Goal: Contribute content: Contribute content

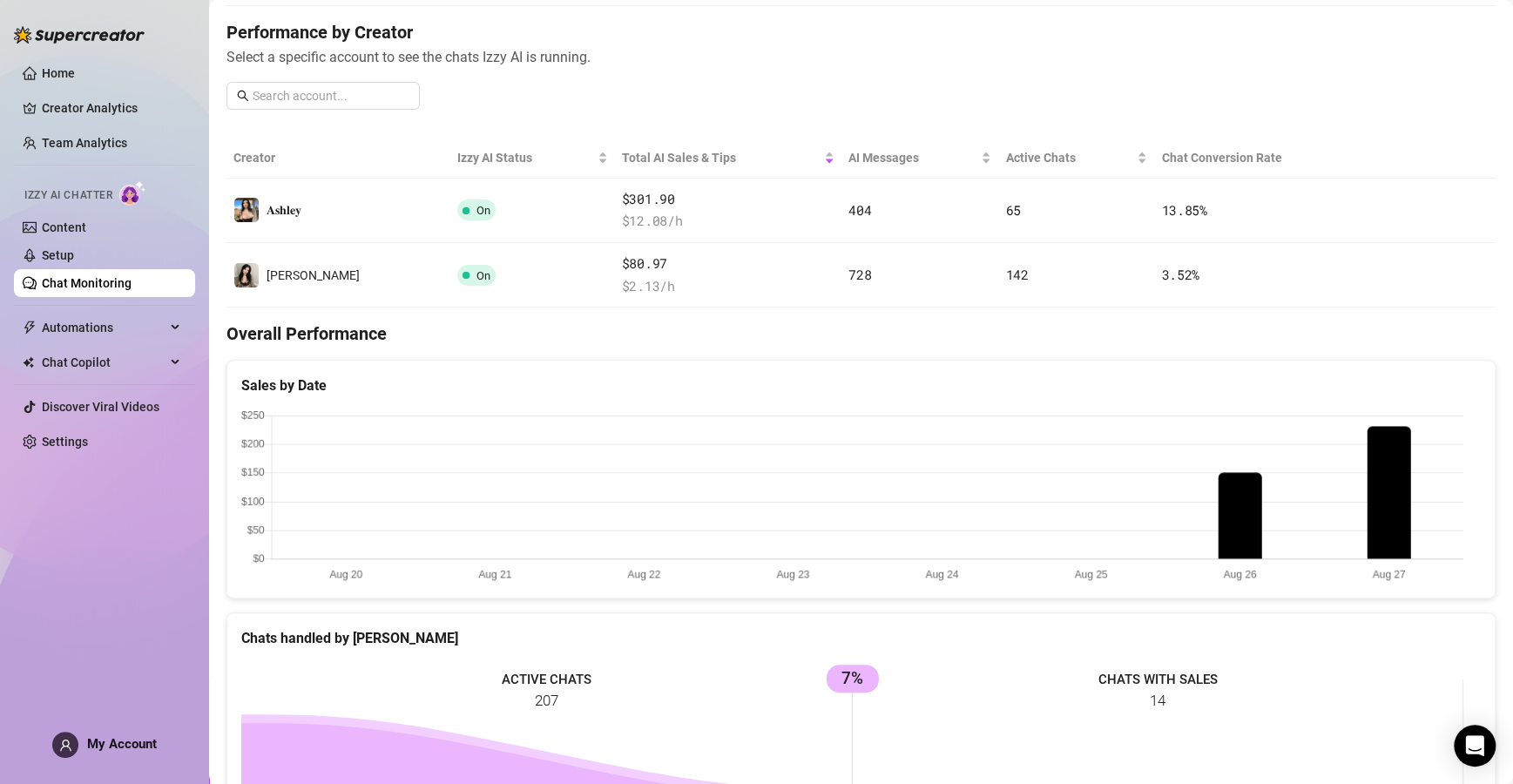
scroll to position [209, 0]
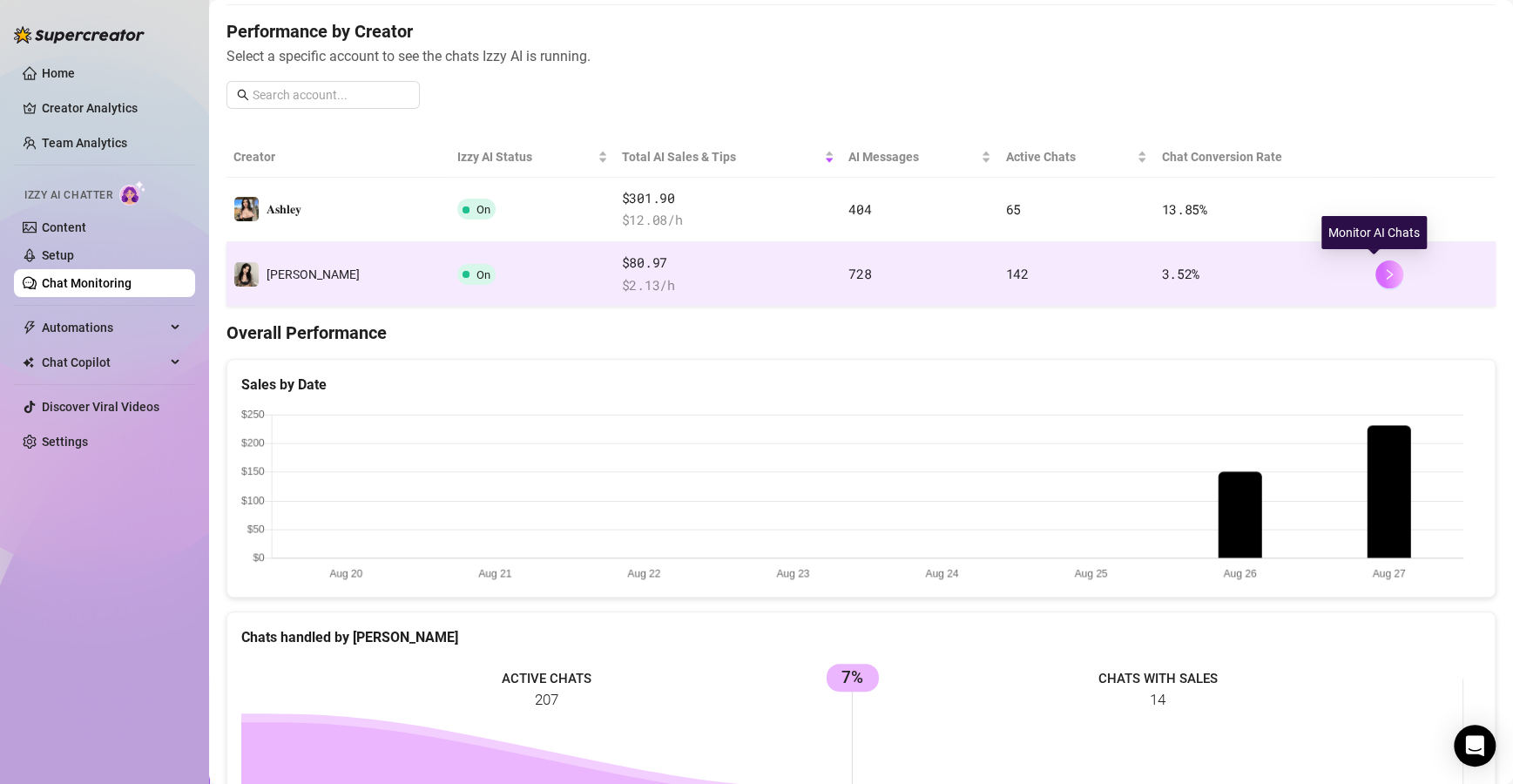
click at [1383, 273] on icon "right" at bounding box center [1389, 274] width 12 height 12
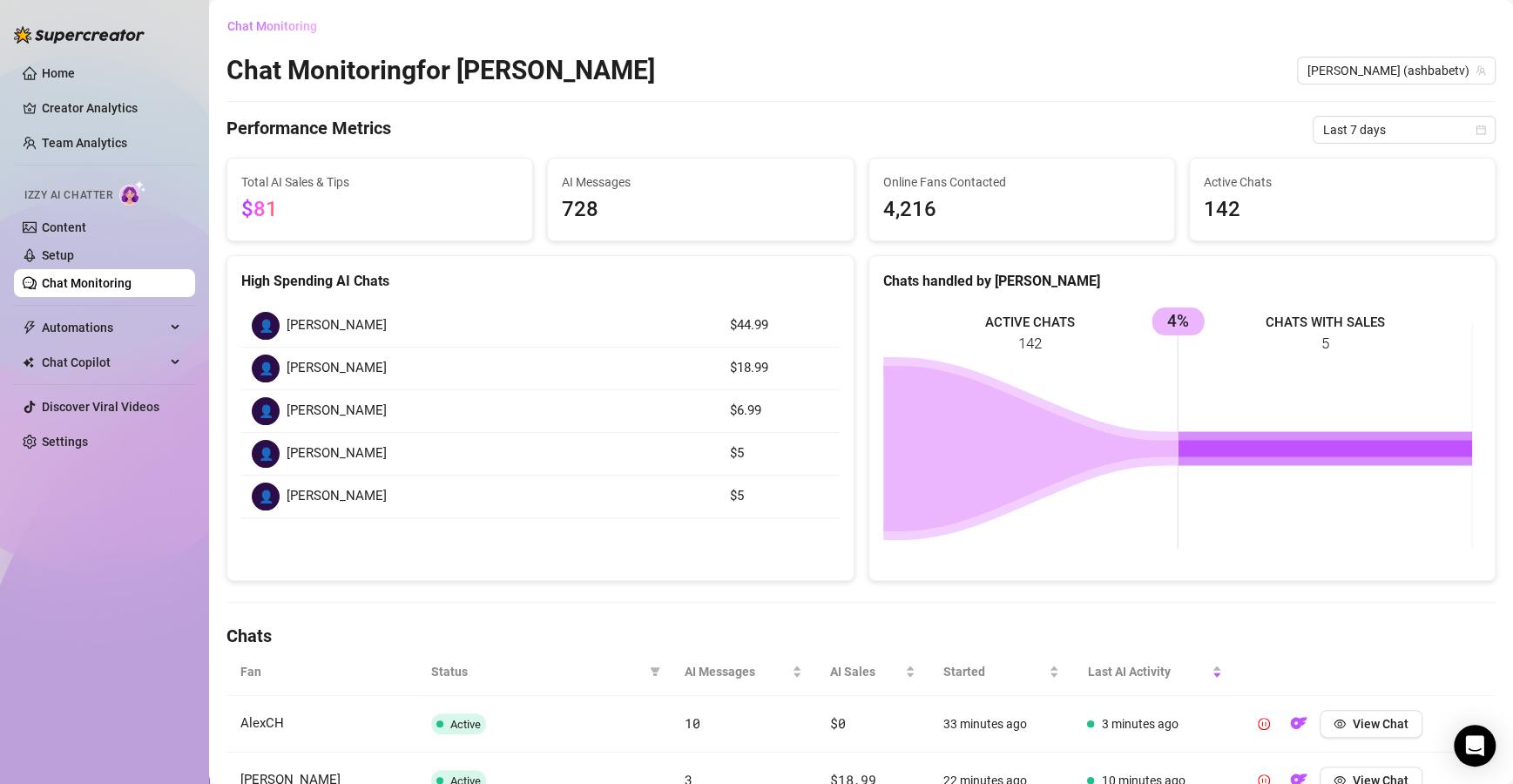
click at [266, 21] on span "Chat Monitoring" at bounding box center [272, 26] width 89 height 14
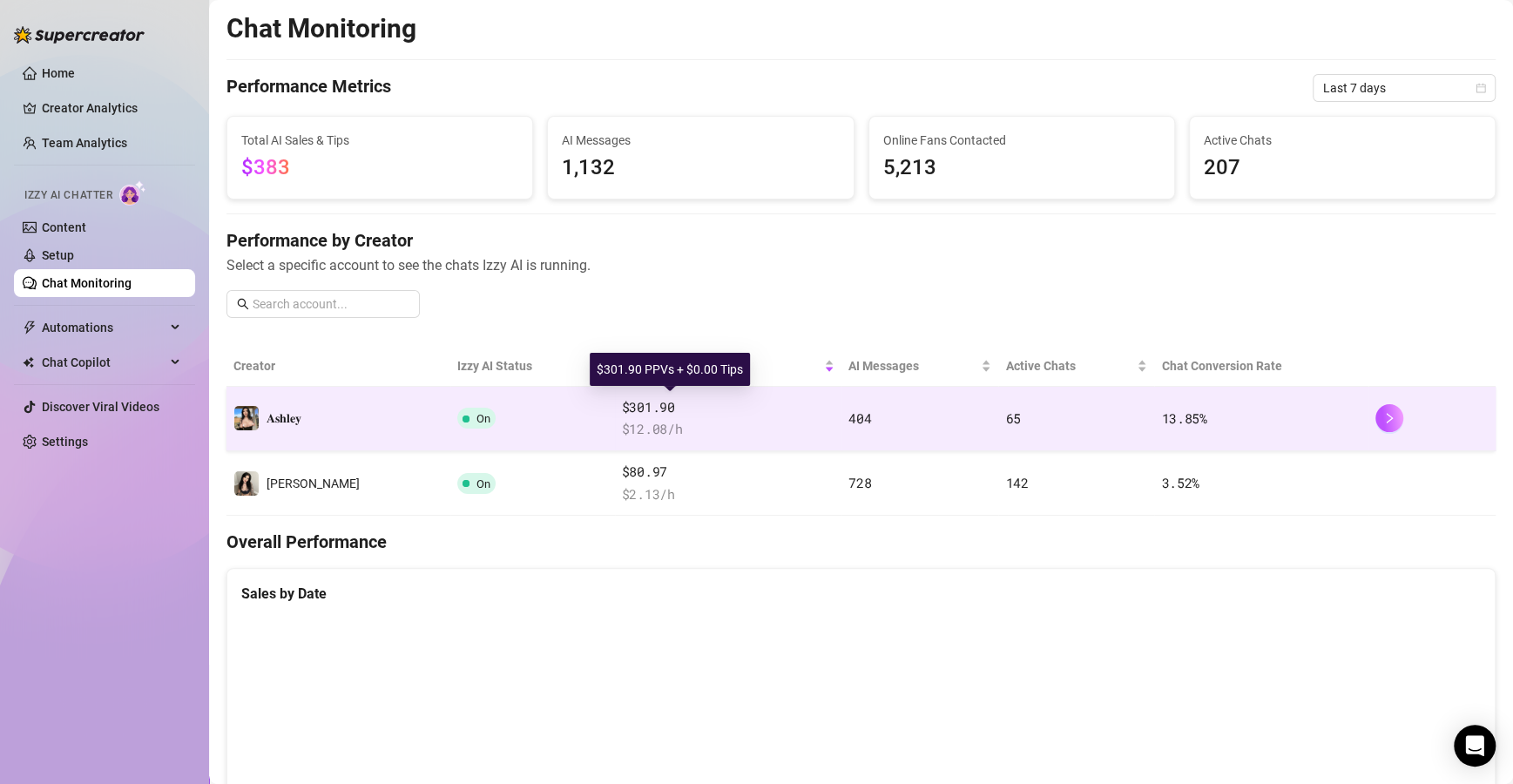
click at [664, 411] on span "$301.90" at bounding box center [728, 408] width 213 height 21
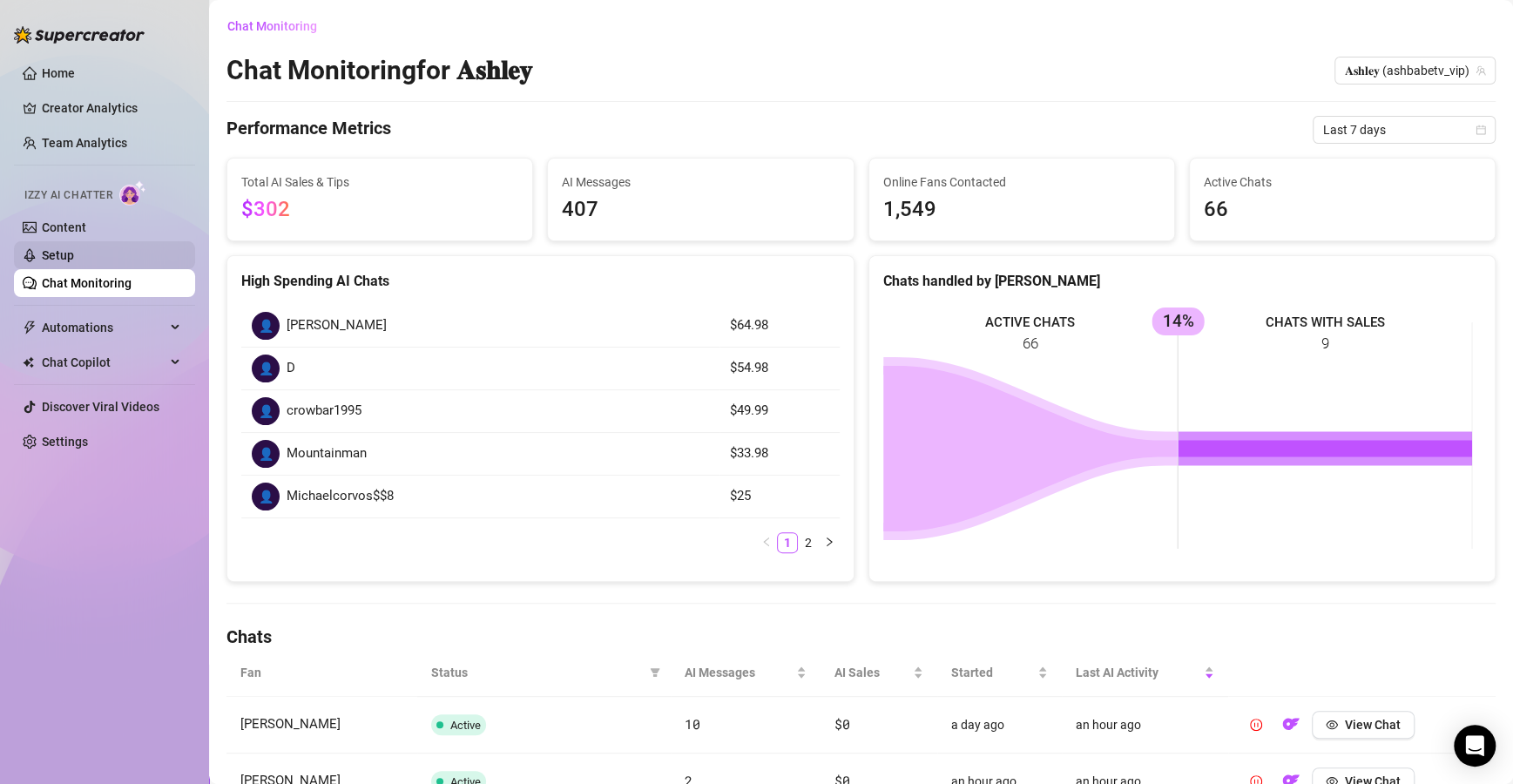
click at [74, 256] on link "Setup" at bounding box center [58, 255] width 32 height 14
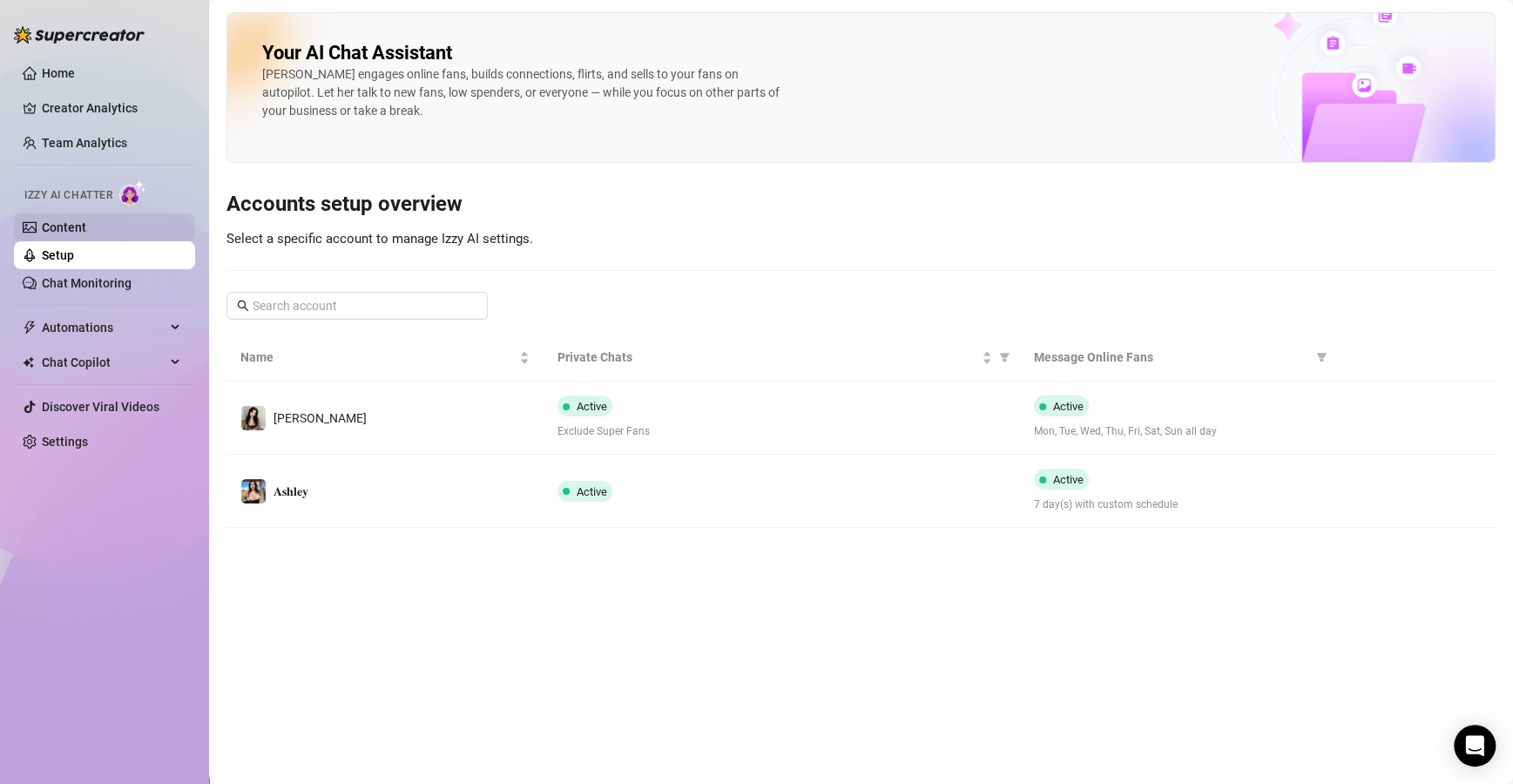
click at [86, 223] on link "Content" at bounding box center [64, 227] width 45 height 14
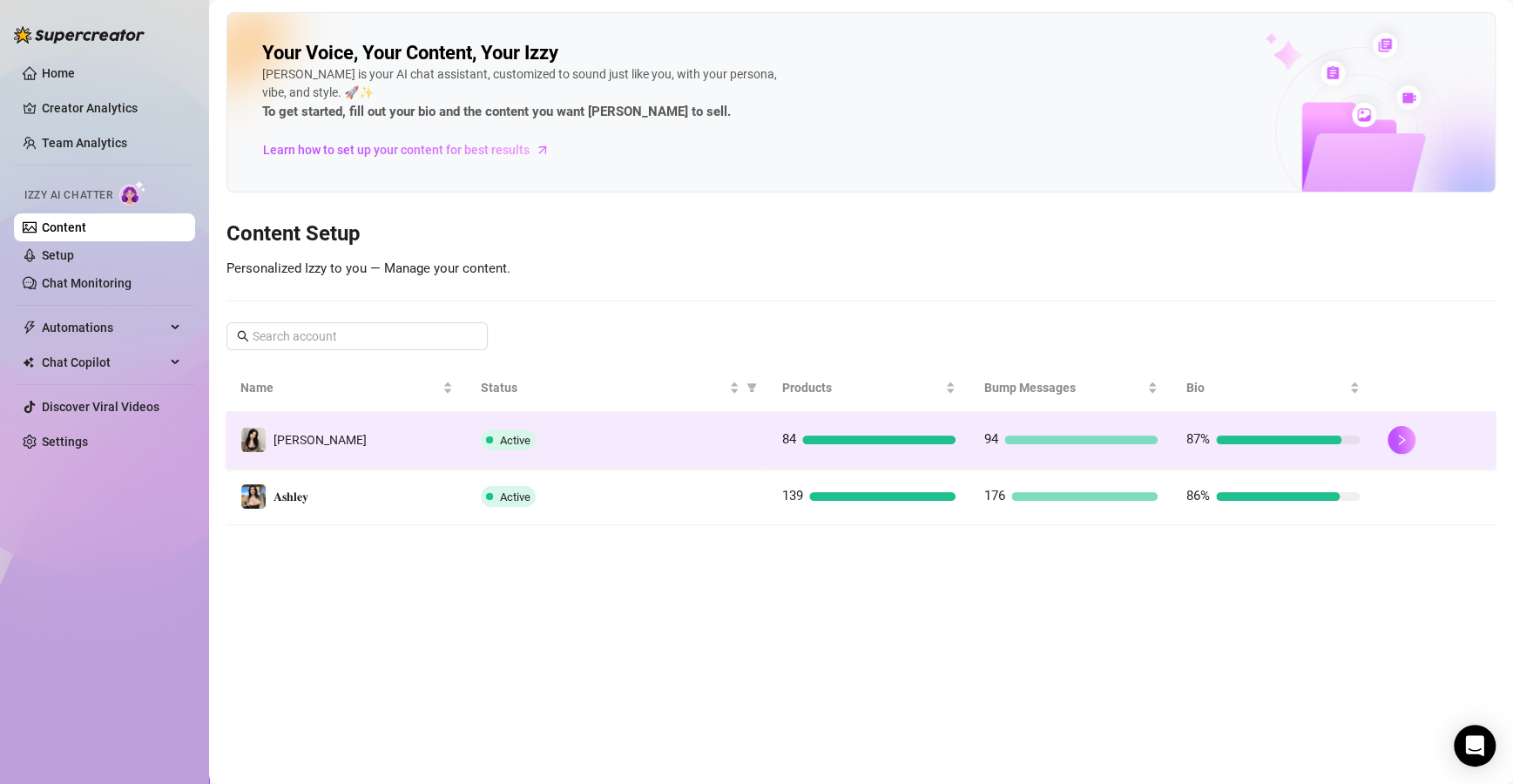
click at [640, 432] on div "Active" at bounding box center [617, 440] width 273 height 21
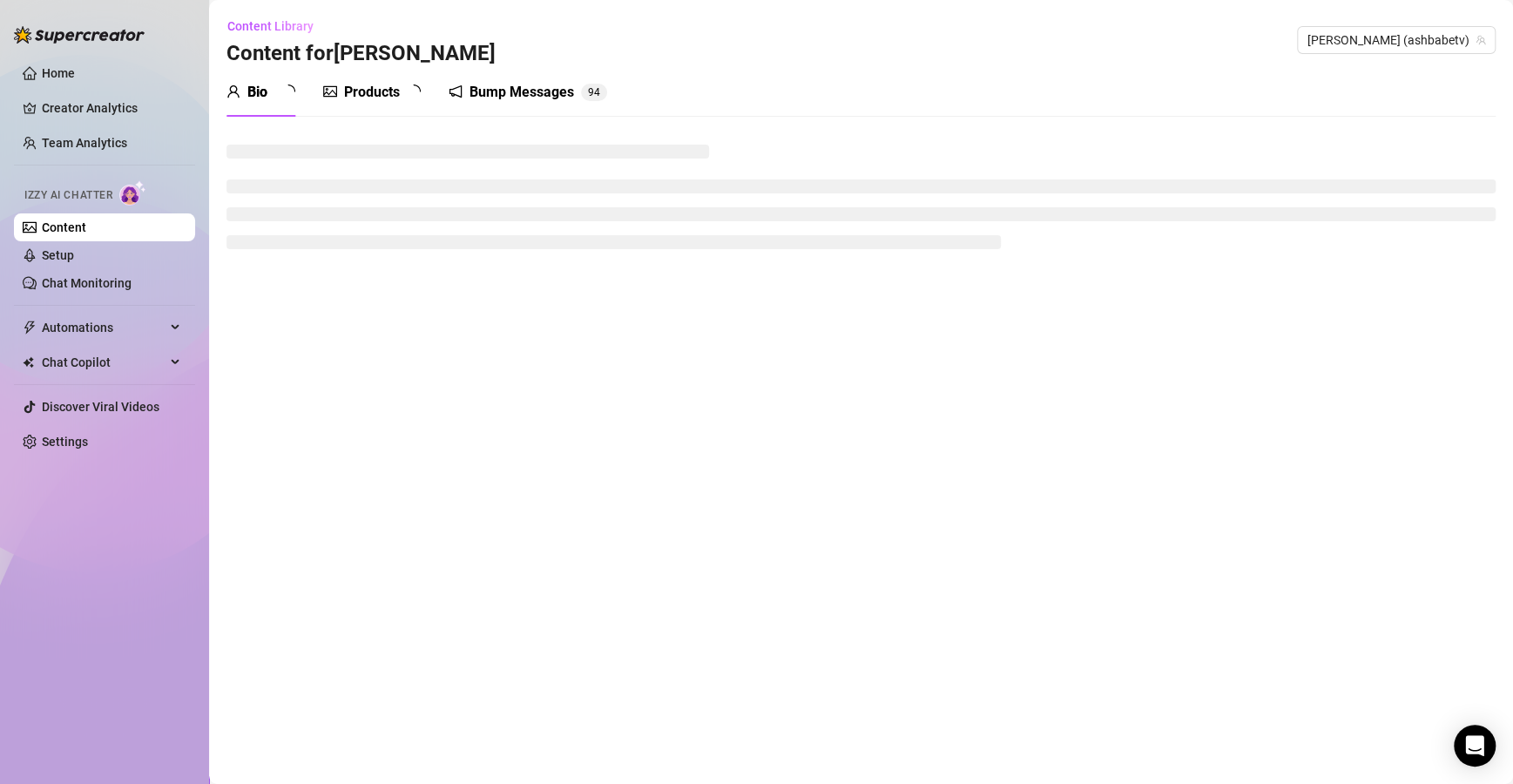
click at [640, 432] on main "Content Library Content for [PERSON_NAME] (ashbabetv) Bio Products Bump Message…" at bounding box center [861, 392] width 1304 height 784
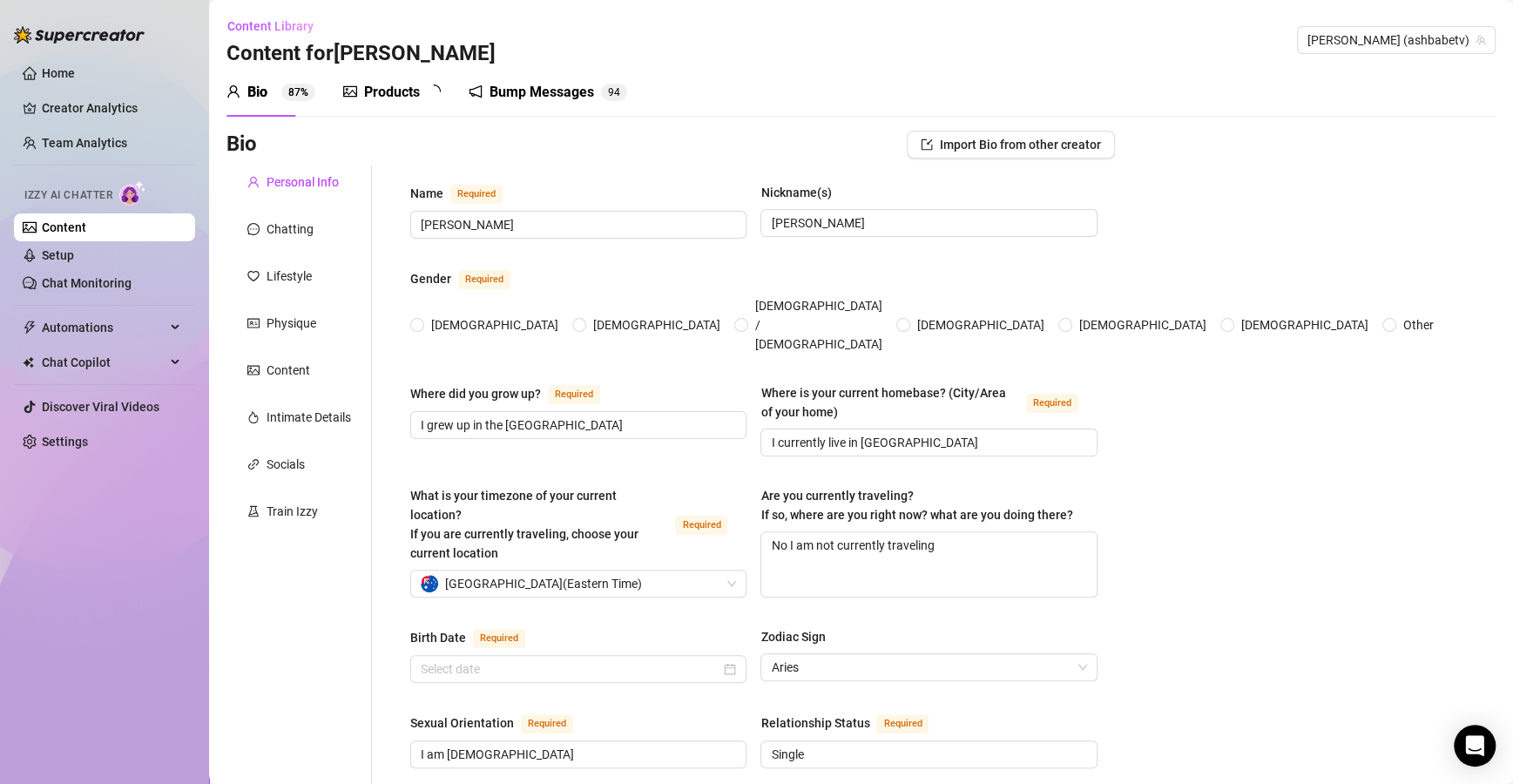
radio input "true"
type input "[DATE]"
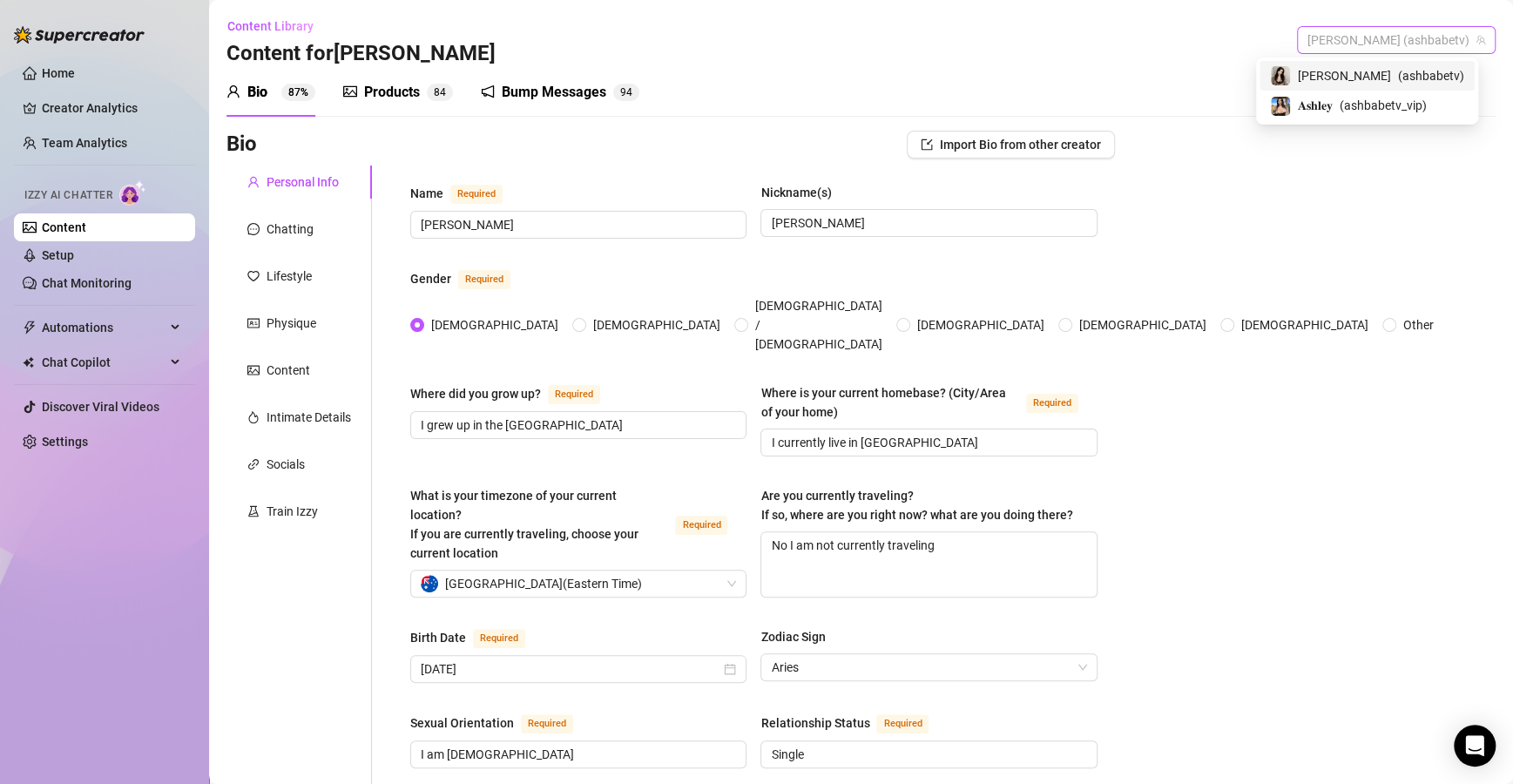
click at [1416, 47] on span "[PERSON_NAME] (ashbabetv)" at bounding box center [1396, 39] width 178 height 26
click at [1415, 105] on span "( ashbabetv_vip )" at bounding box center [1383, 105] width 87 height 19
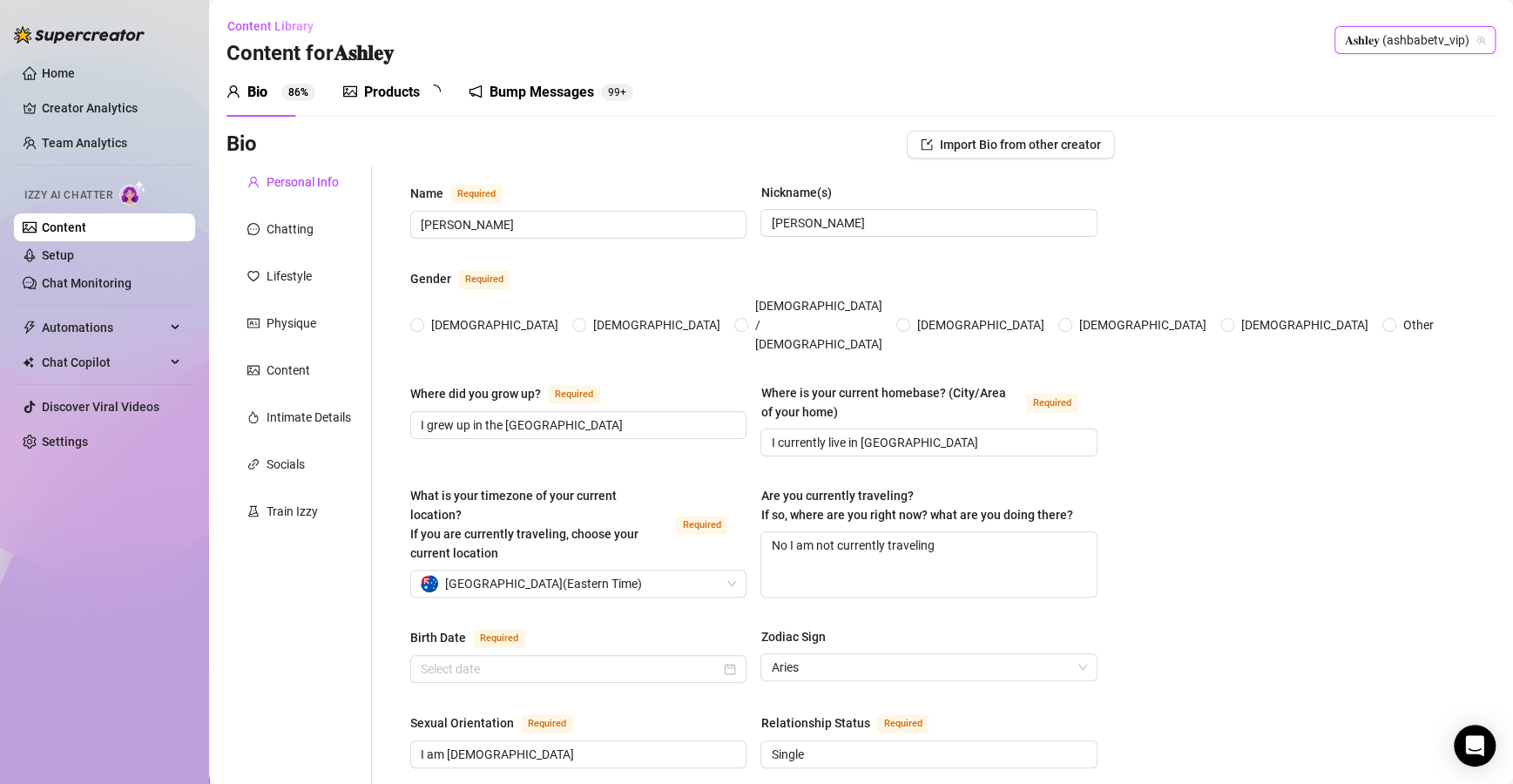
radio input "true"
type input "[DATE]"
click at [540, 99] on div "Bump Messages" at bounding box center [560, 92] width 105 height 21
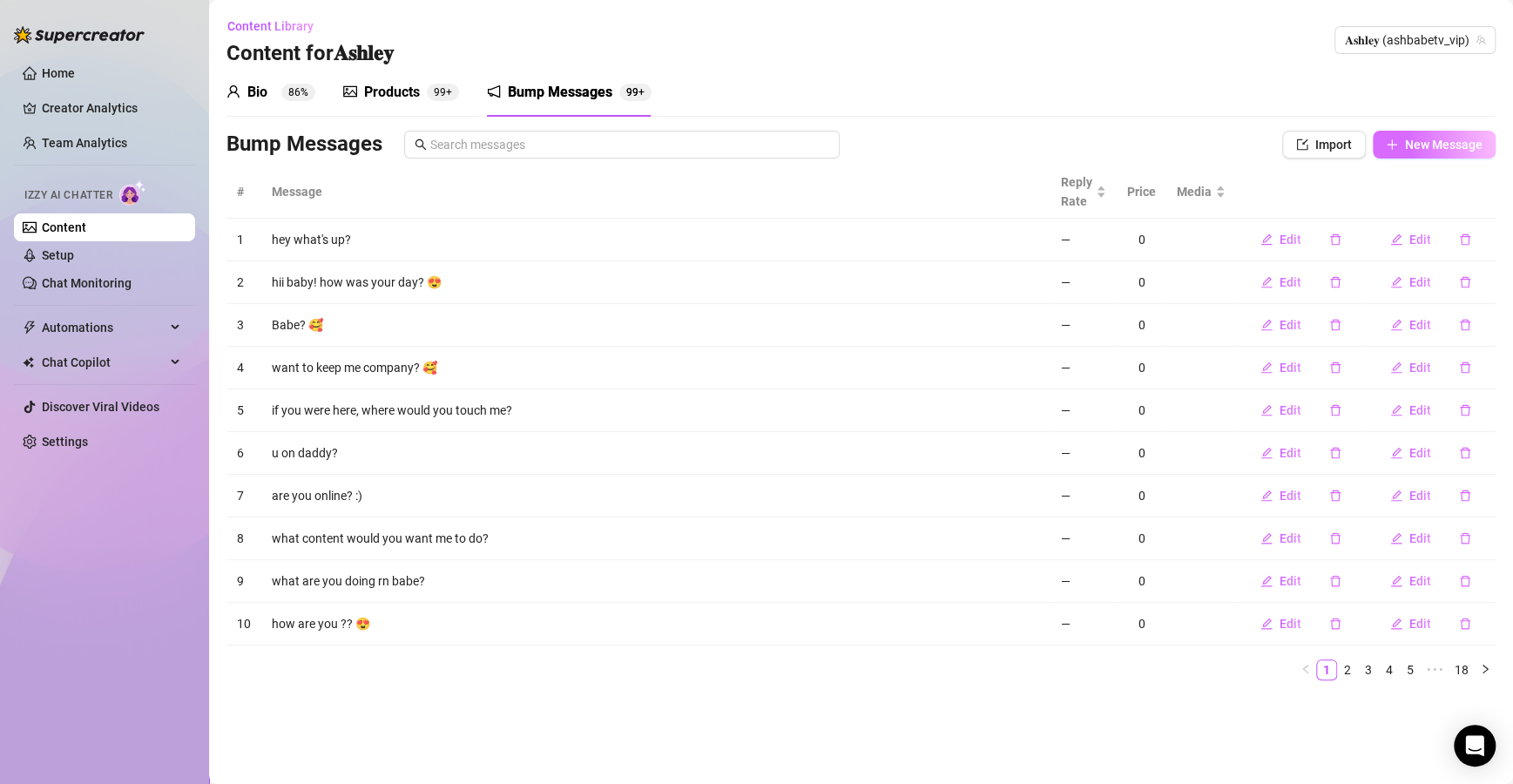
click at [1443, 142] on span "New Message" at bounding box center [1444, 144] width 78 height 14
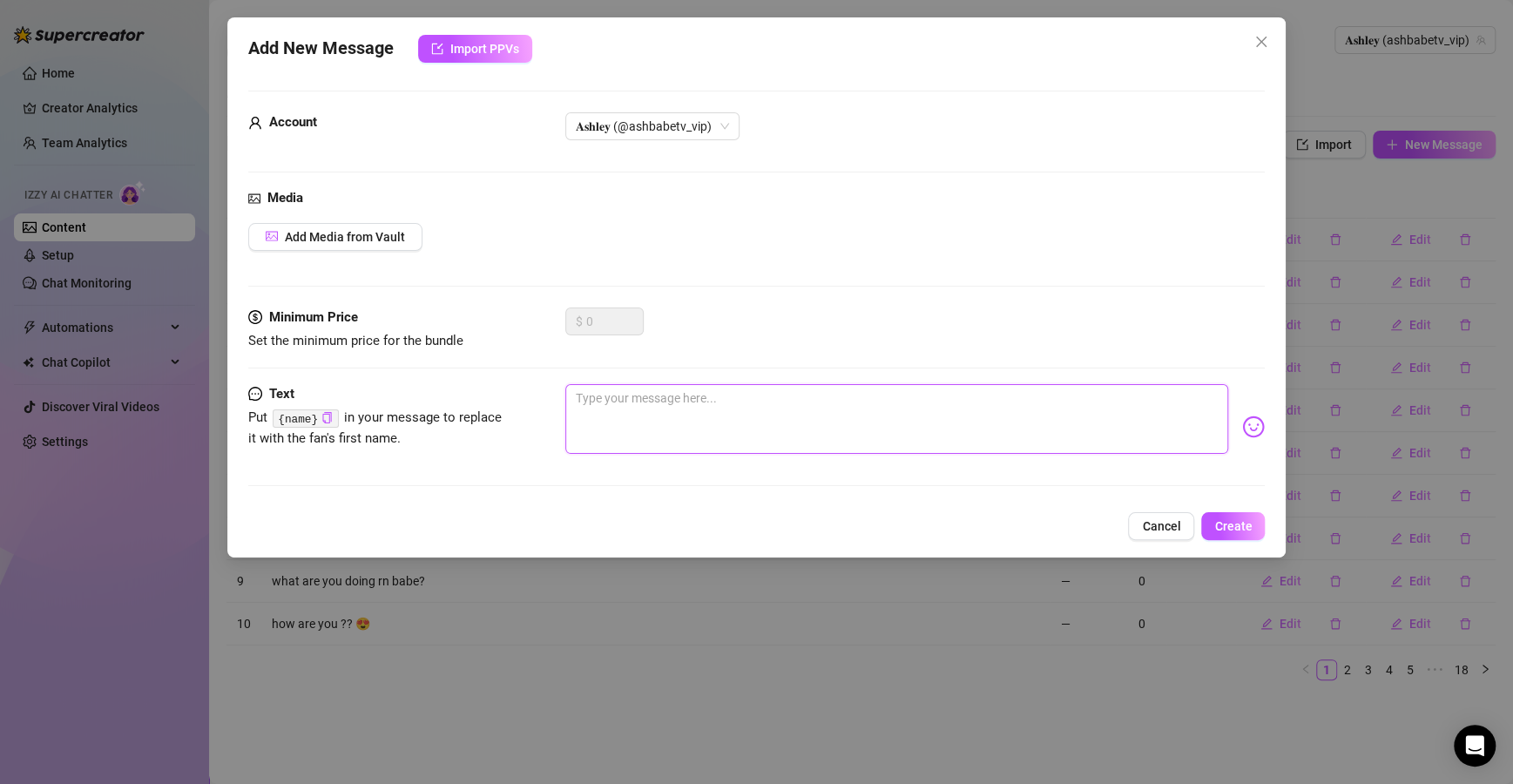
click at [688, 394] on textarea at bounding box center [897, 418] width 663 height 69
type textarea "W"
type textarea "Wh"
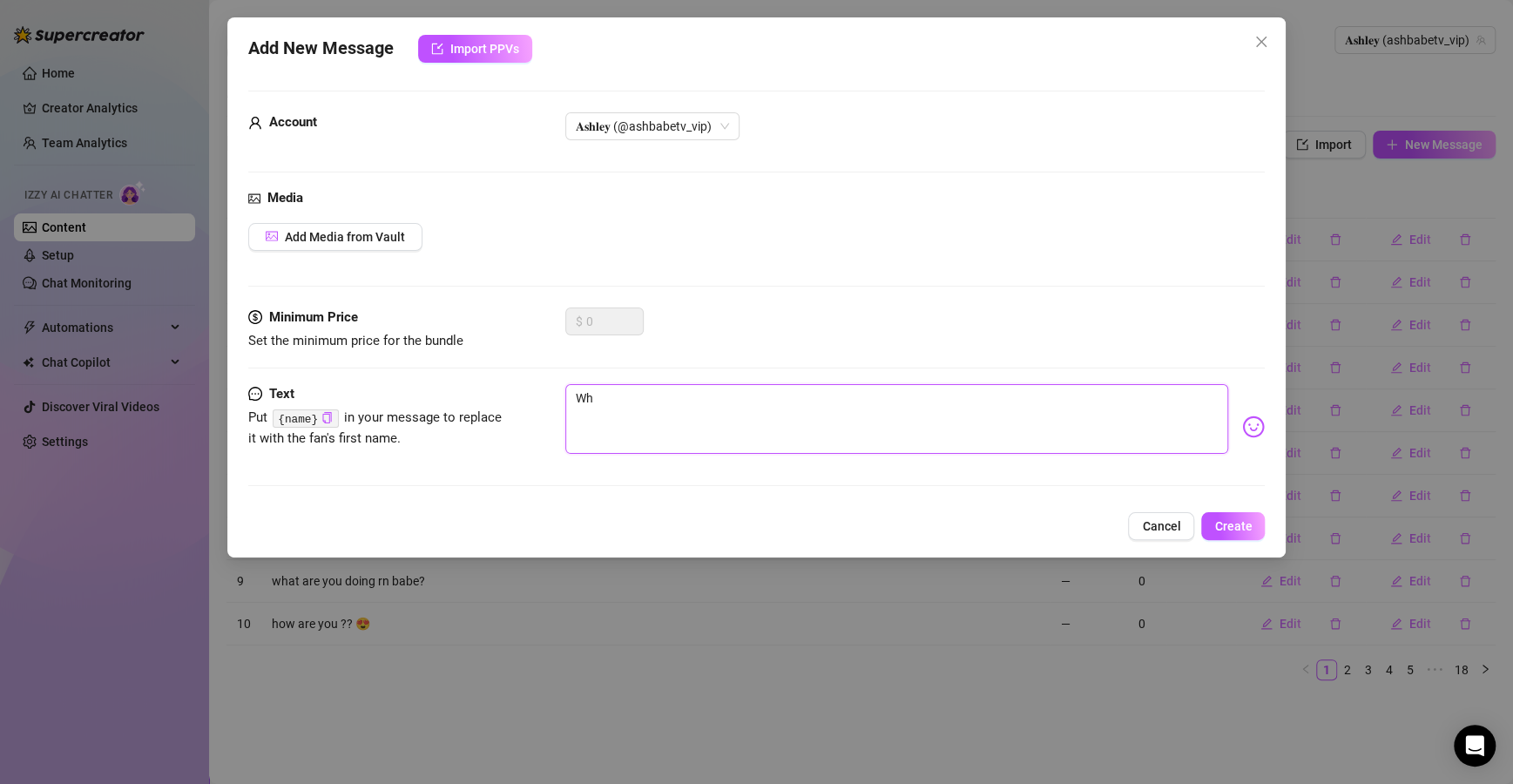
type textarea "Whe"
type textarea "Wher"
type textarea "Where"
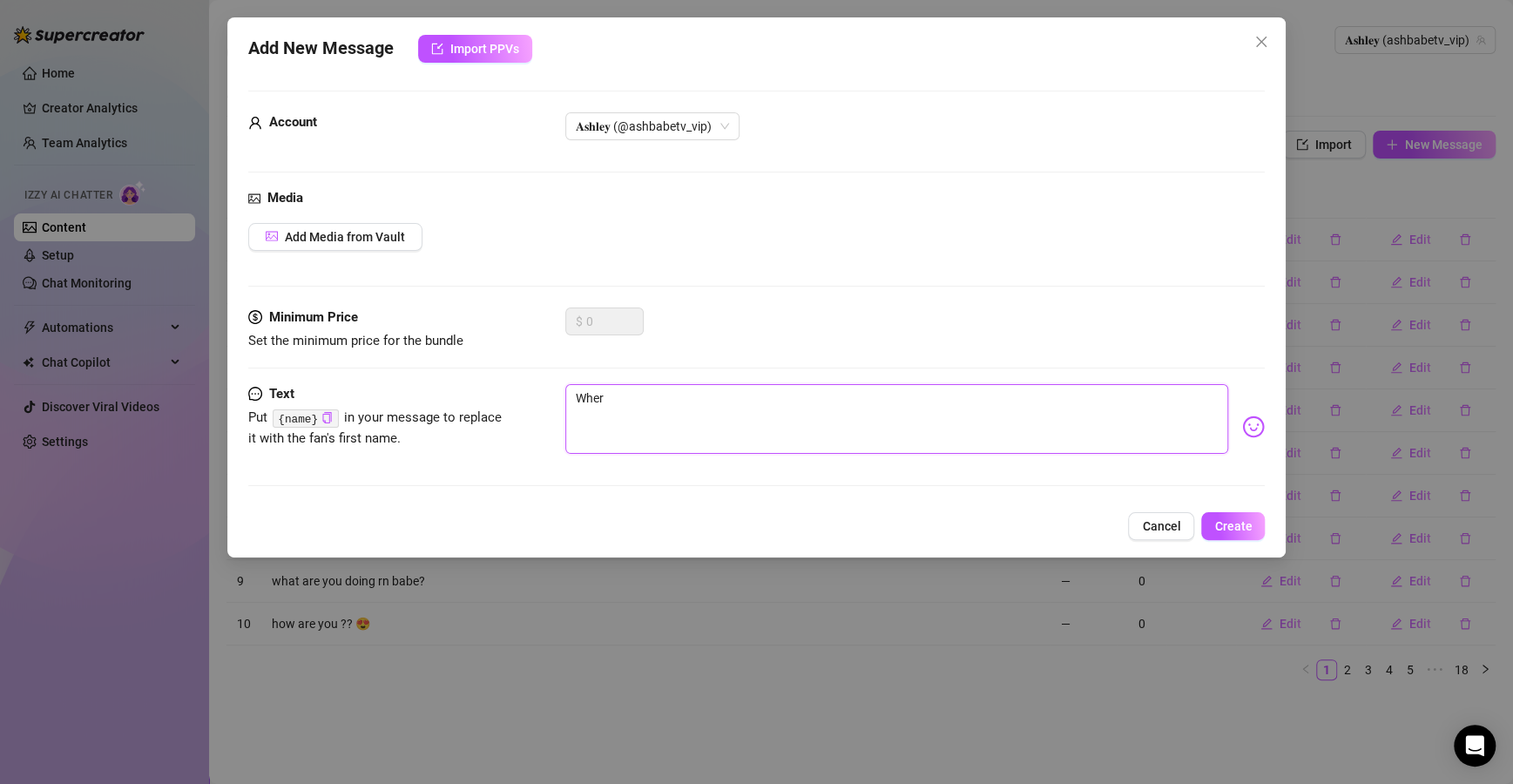
type textarea "Where"
type textarea "Where d"
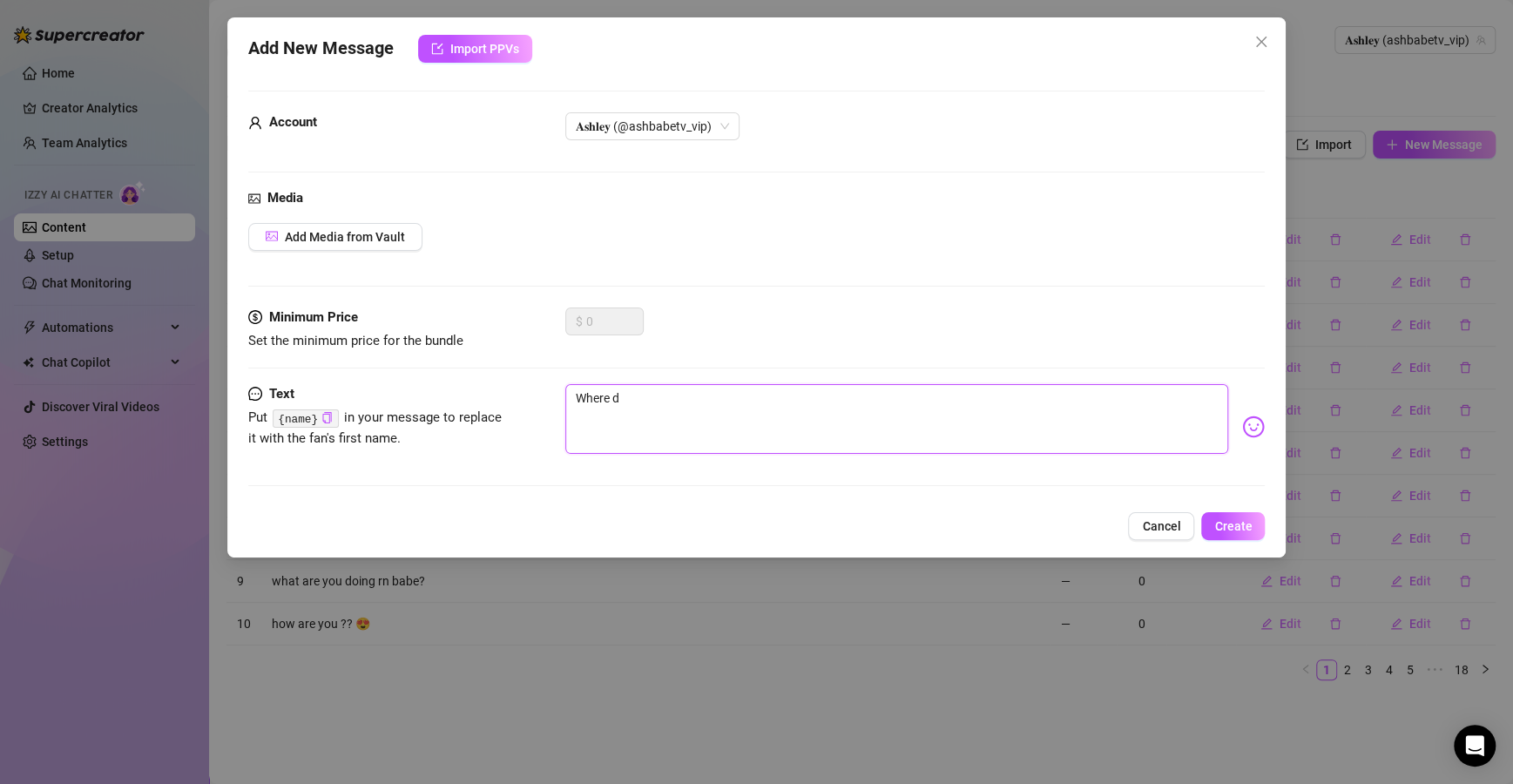
type textarea "Where di"
type textarea "Where did"
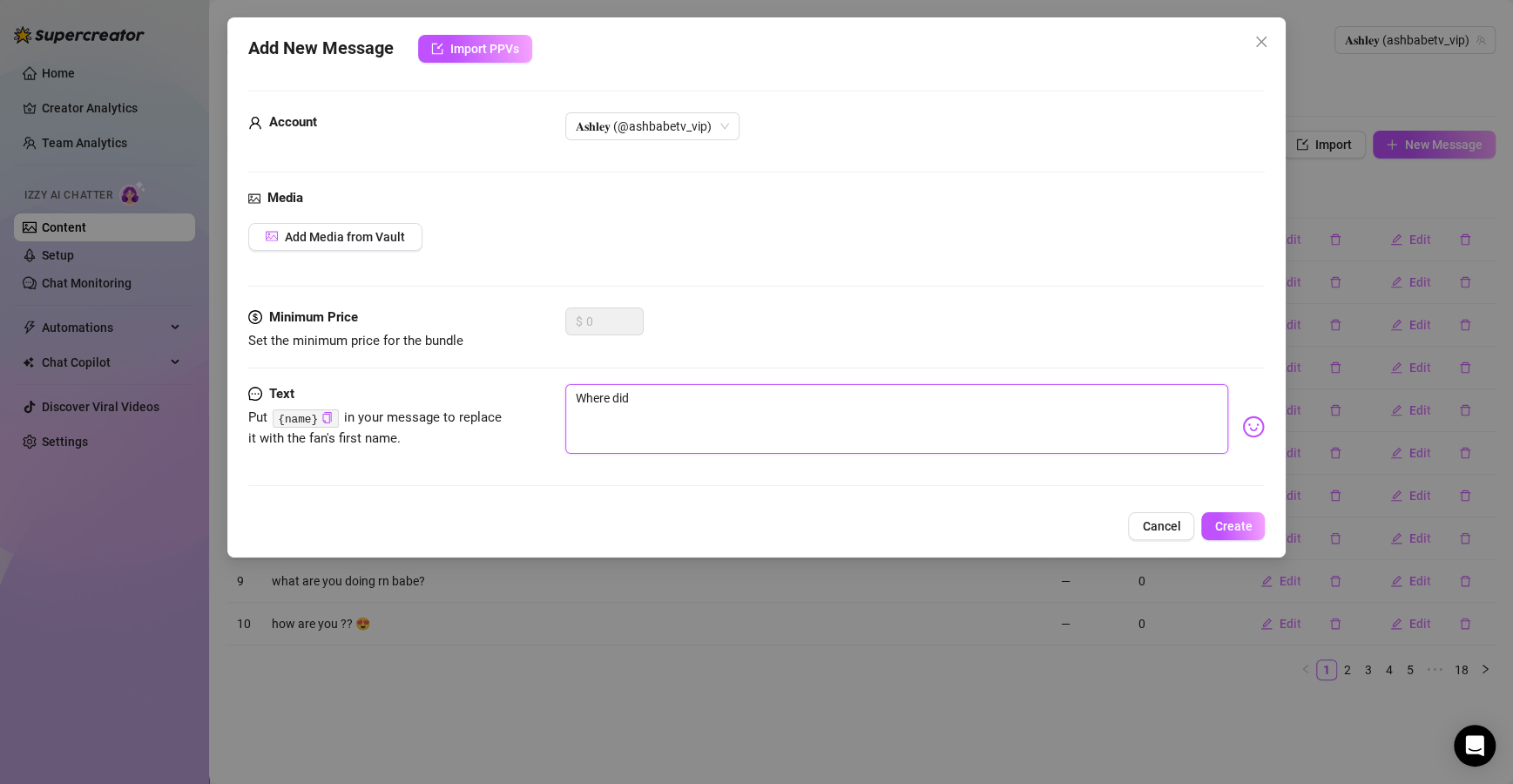
type textarea "Where did"
type textarea "Where did y"
type textarea "Where did yo"
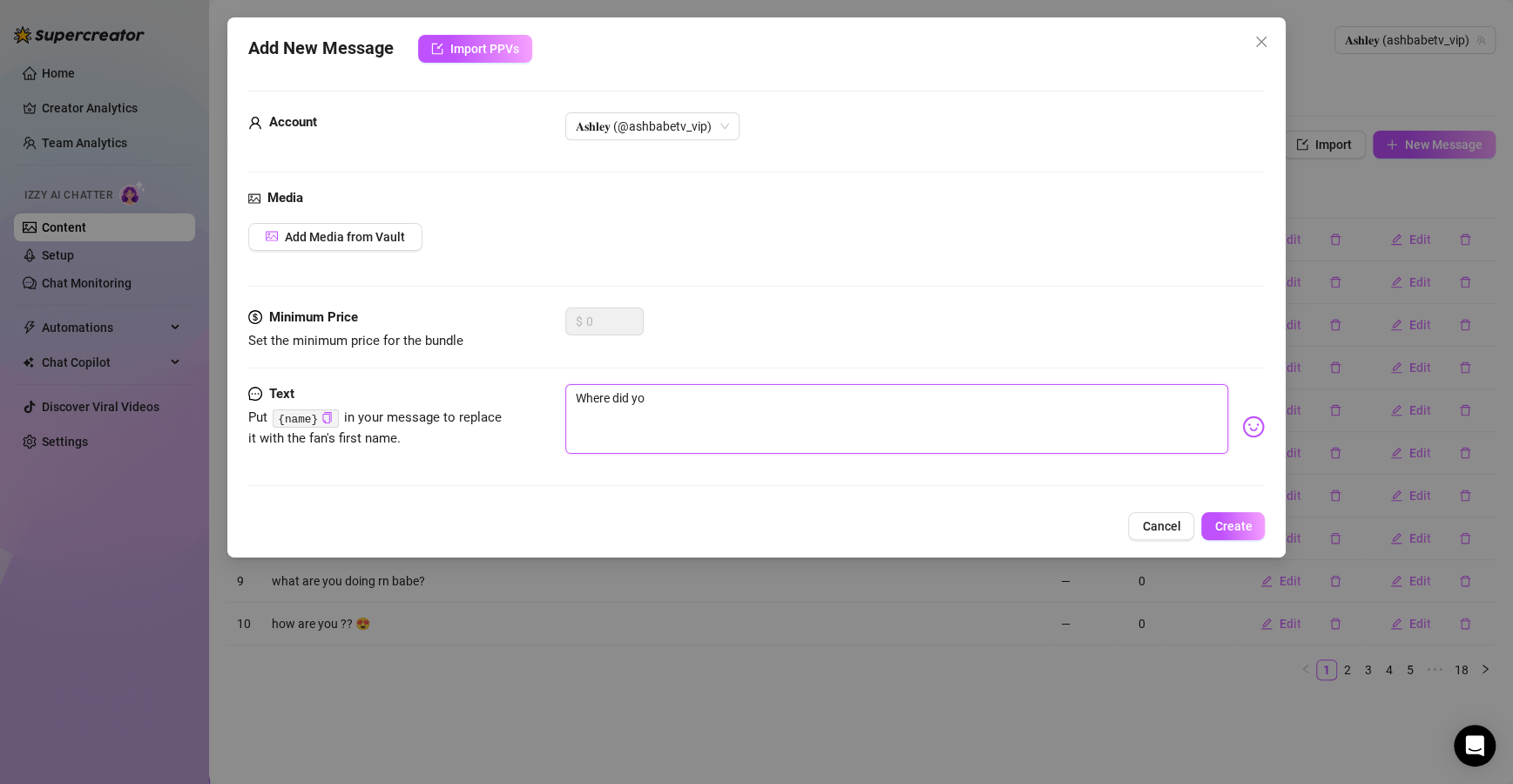
type textarea "Where did you"
type textarea "Where did you f"
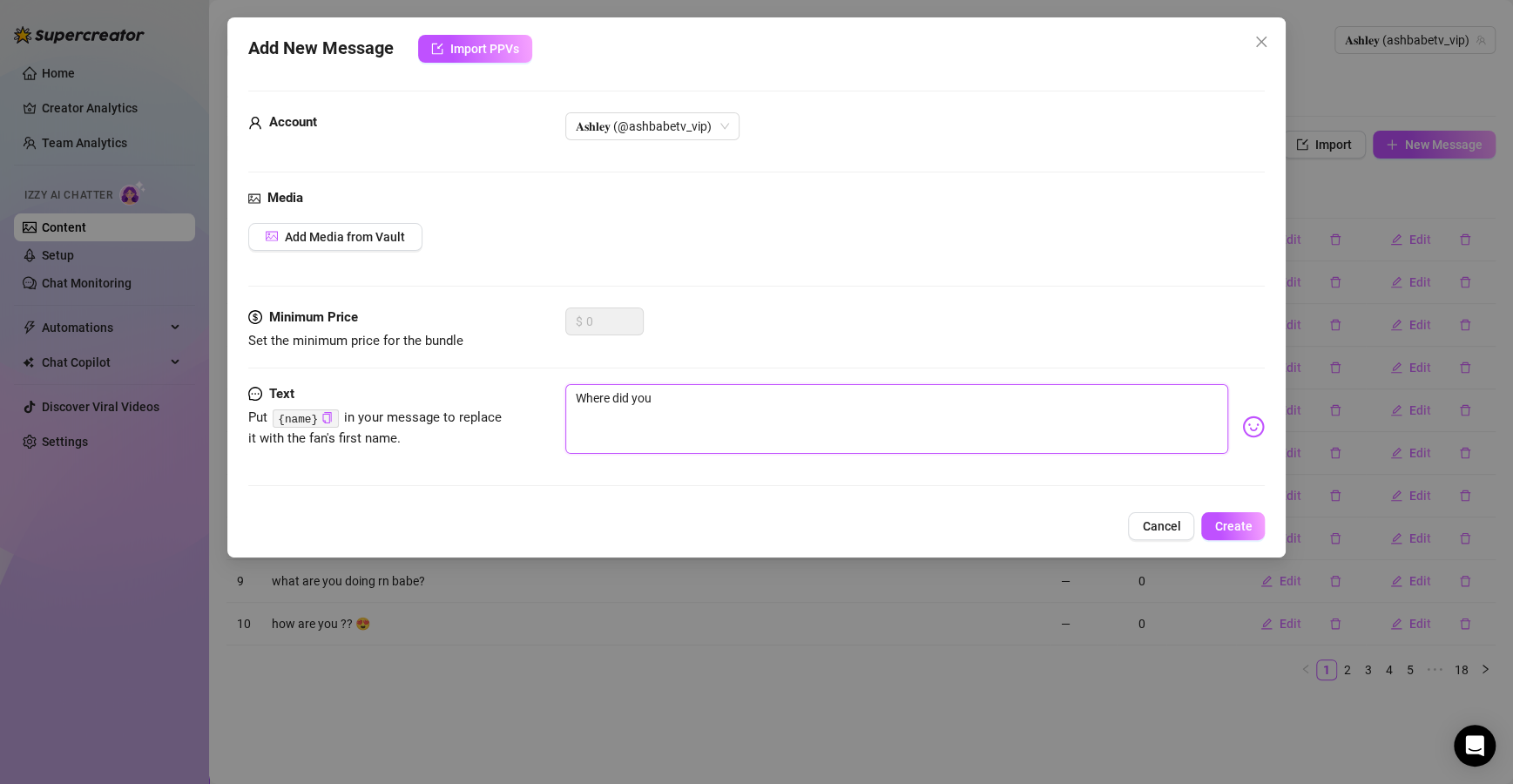
type textarea "Where did you f"
type textarea "Where did you fi"
type textarea "Where did you fin"
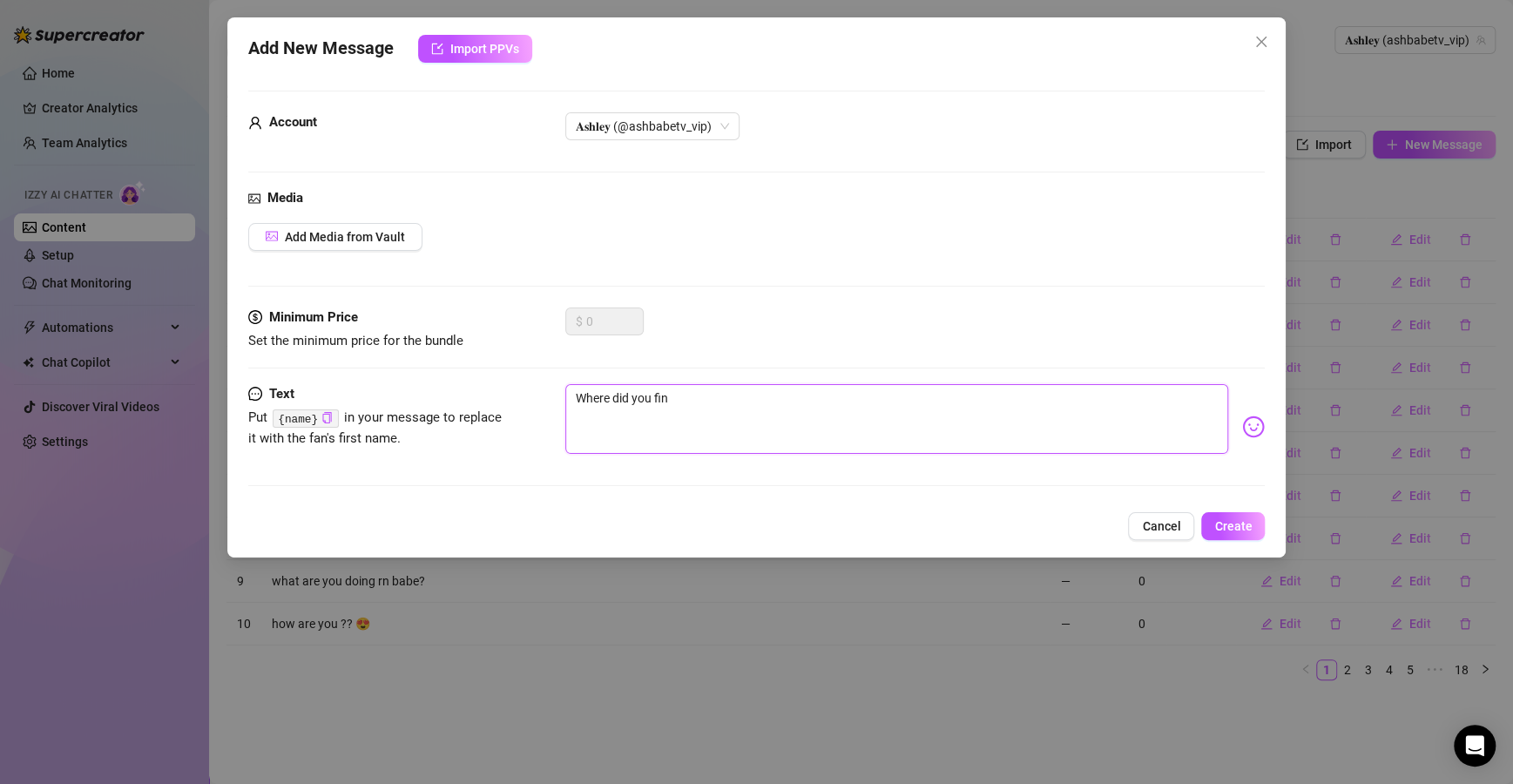
type textarea "Where did you find"
type textarea "Where did you find m"
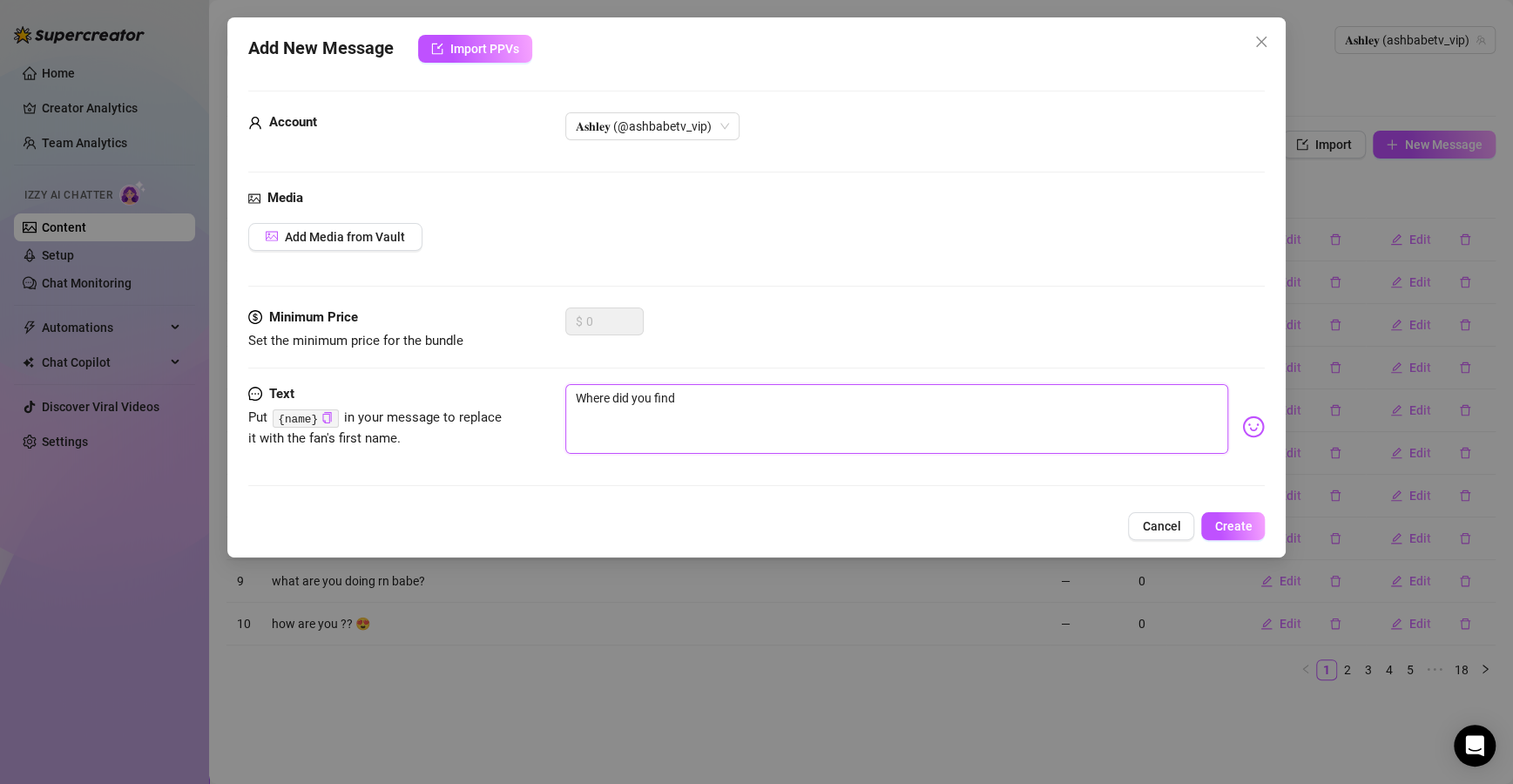
type textarea "Where did you find m"
type textarea "Where did you find my"
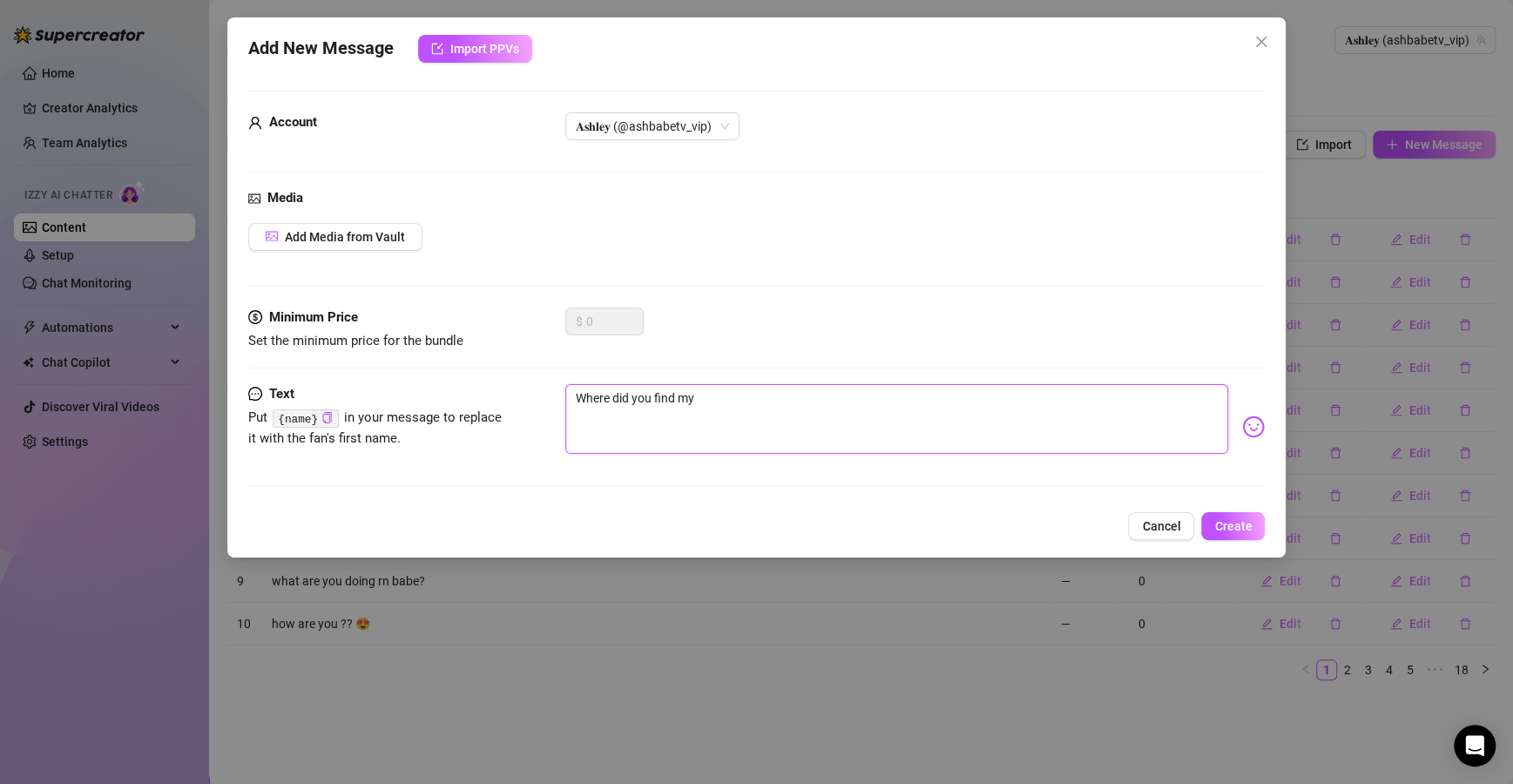
type textarea "Where did you find my p"
type textarea "Where did you find my pa"
type textarea "Where did you find my pag"
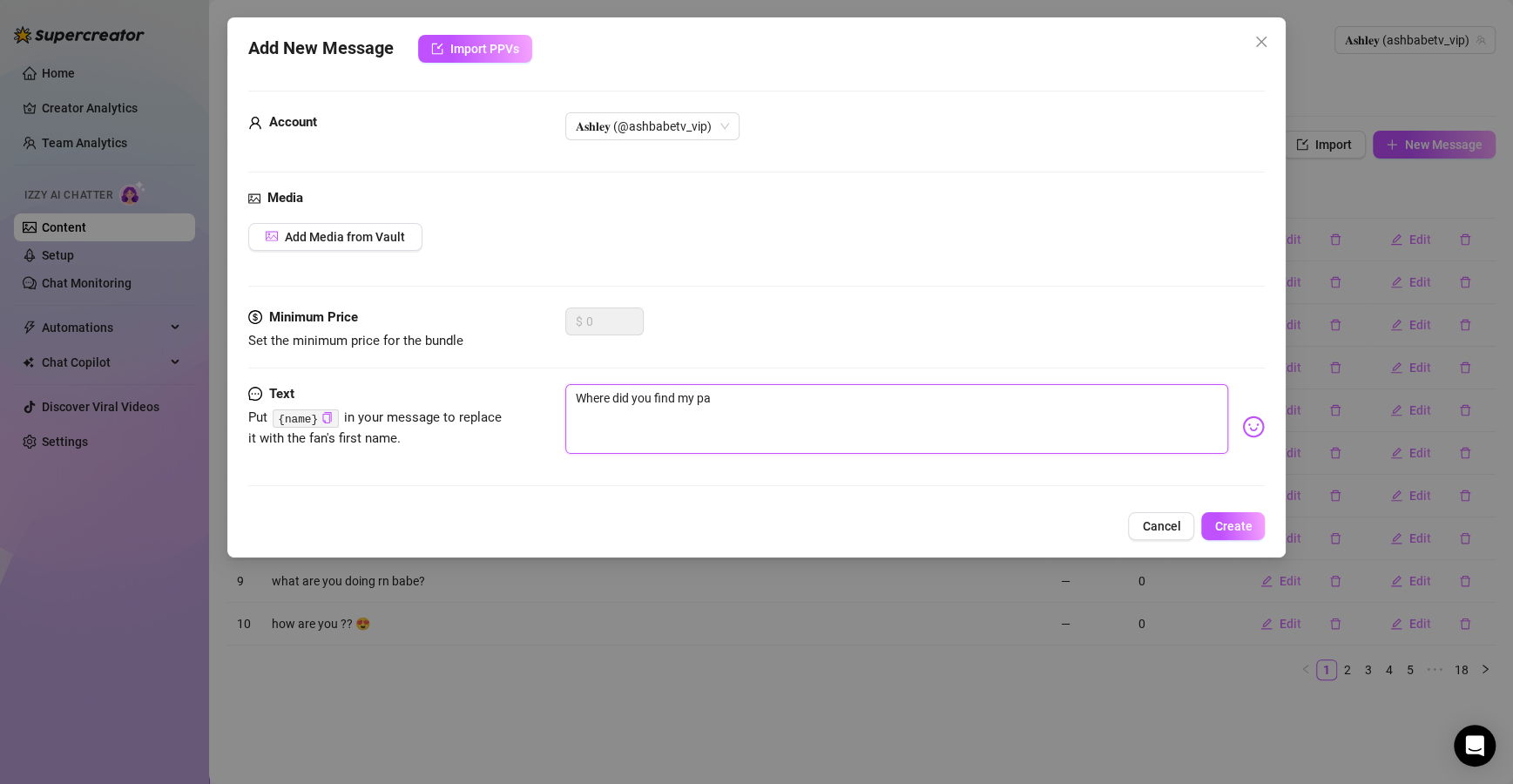
type textarea "Where did you find my pag"
type textarea "Where did you find my page"
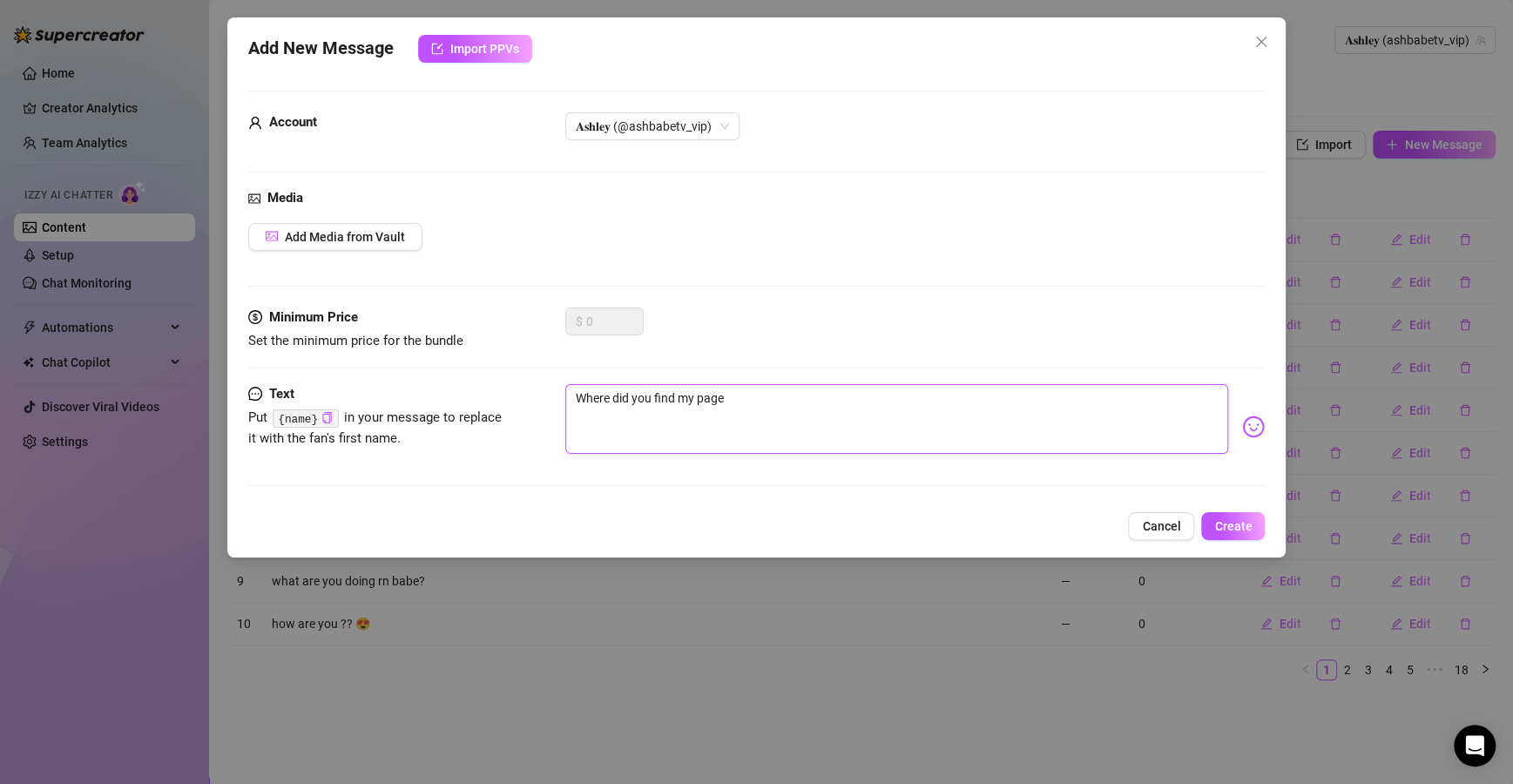
type textarea "Where did you find my page f"
type textarea "Where did you find my page fr"
type textarea "Where did you find my page fro"
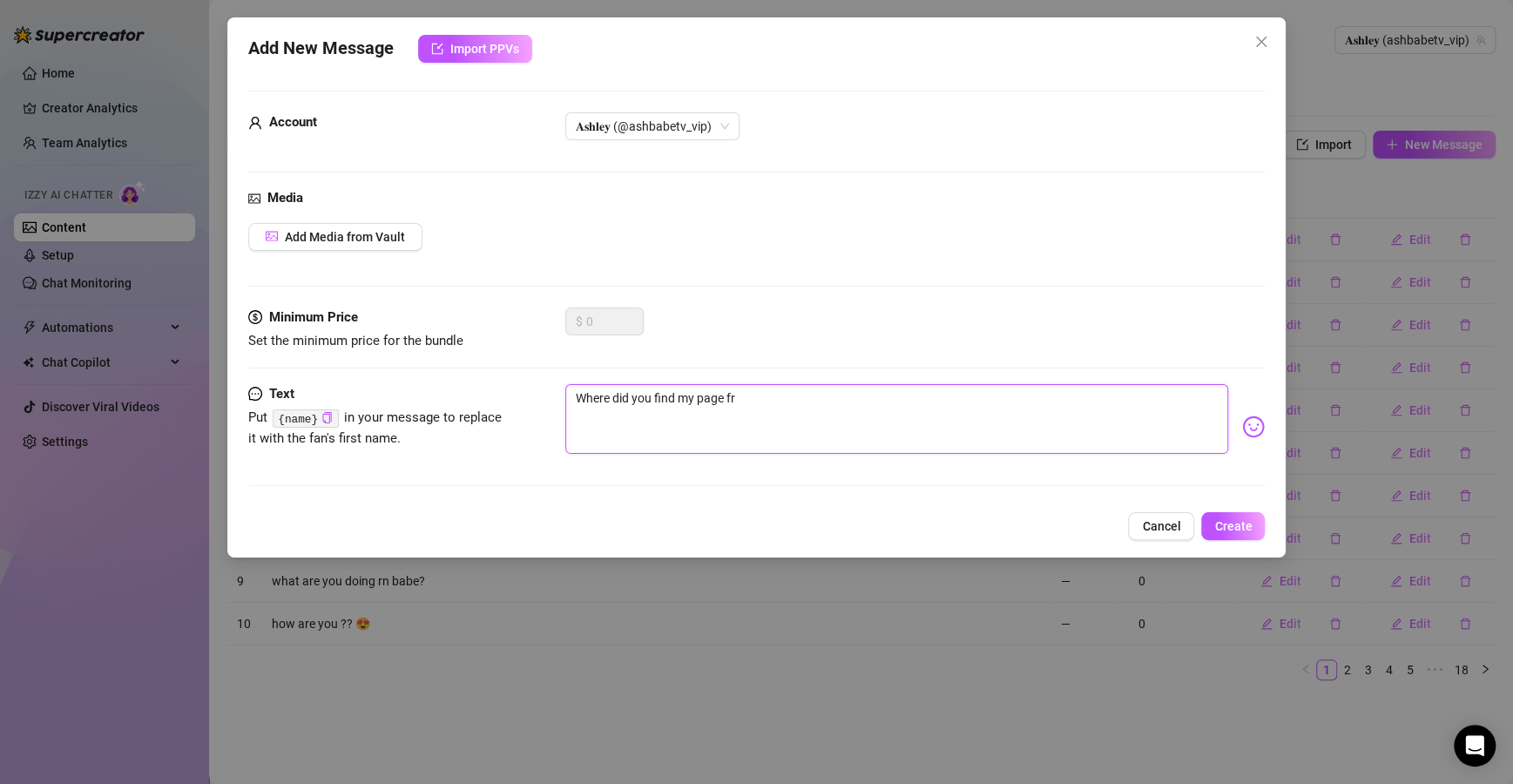
type textarea "Where did you find my page fro"
type textarea "Where did you find my page from"
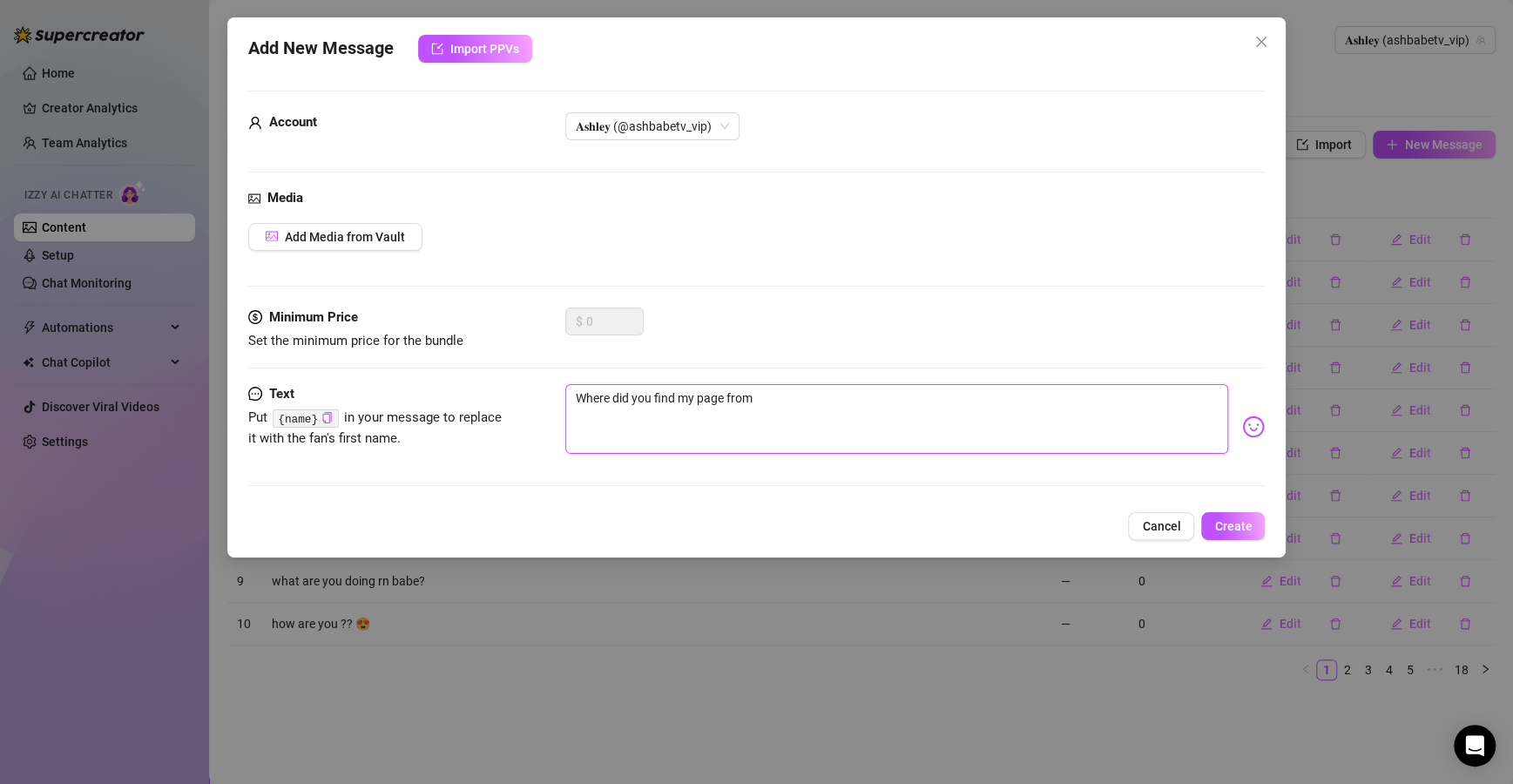
type textarea "Where did you find my page from b"
type textarea "Where did you find my page from ba"
type textarea "Where did you find my page from bab"
type textarea "Where did you find my page from babe"
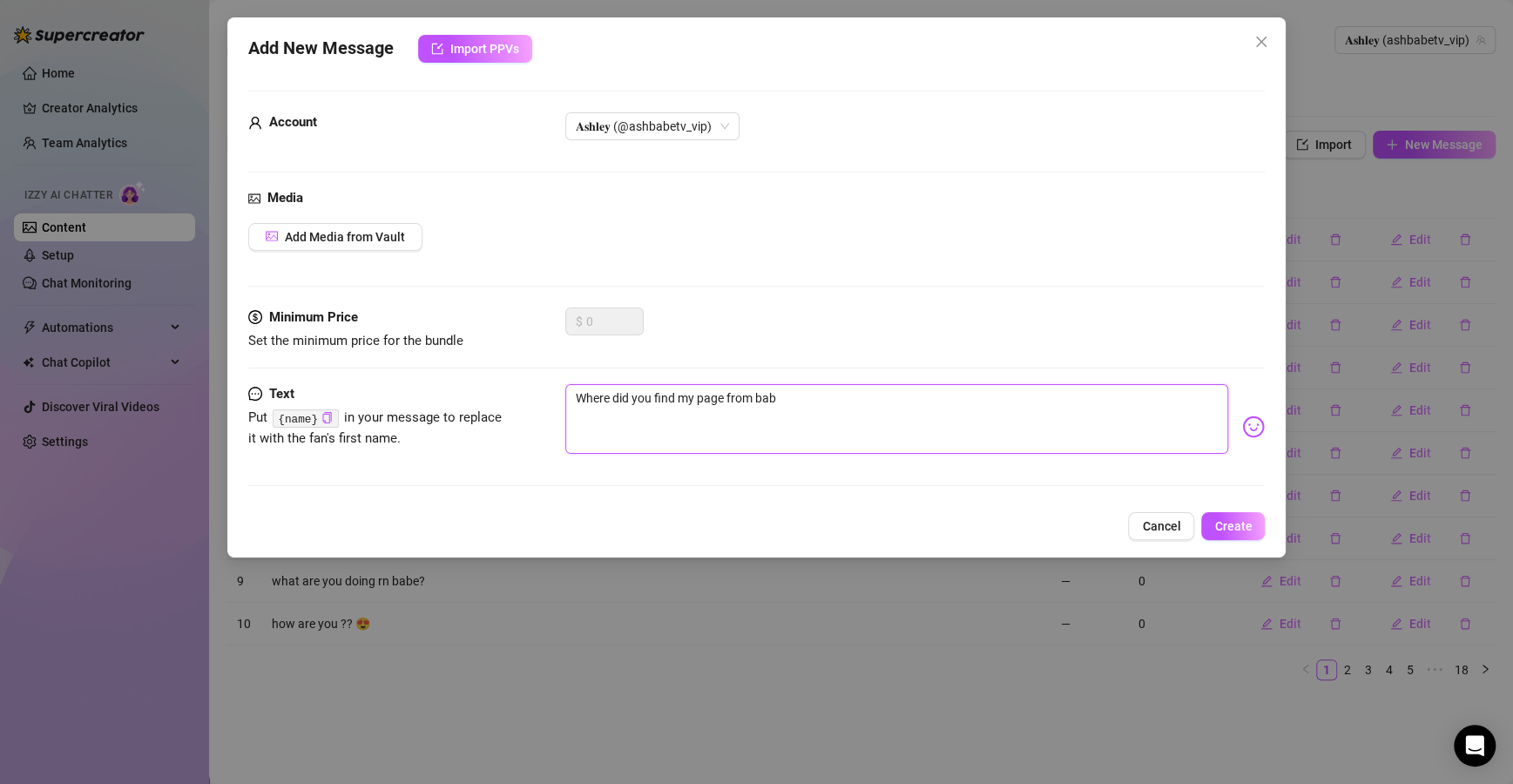
type textarea "Where did you find my page from babe"
type textarea "Where did you find my page from babe?"
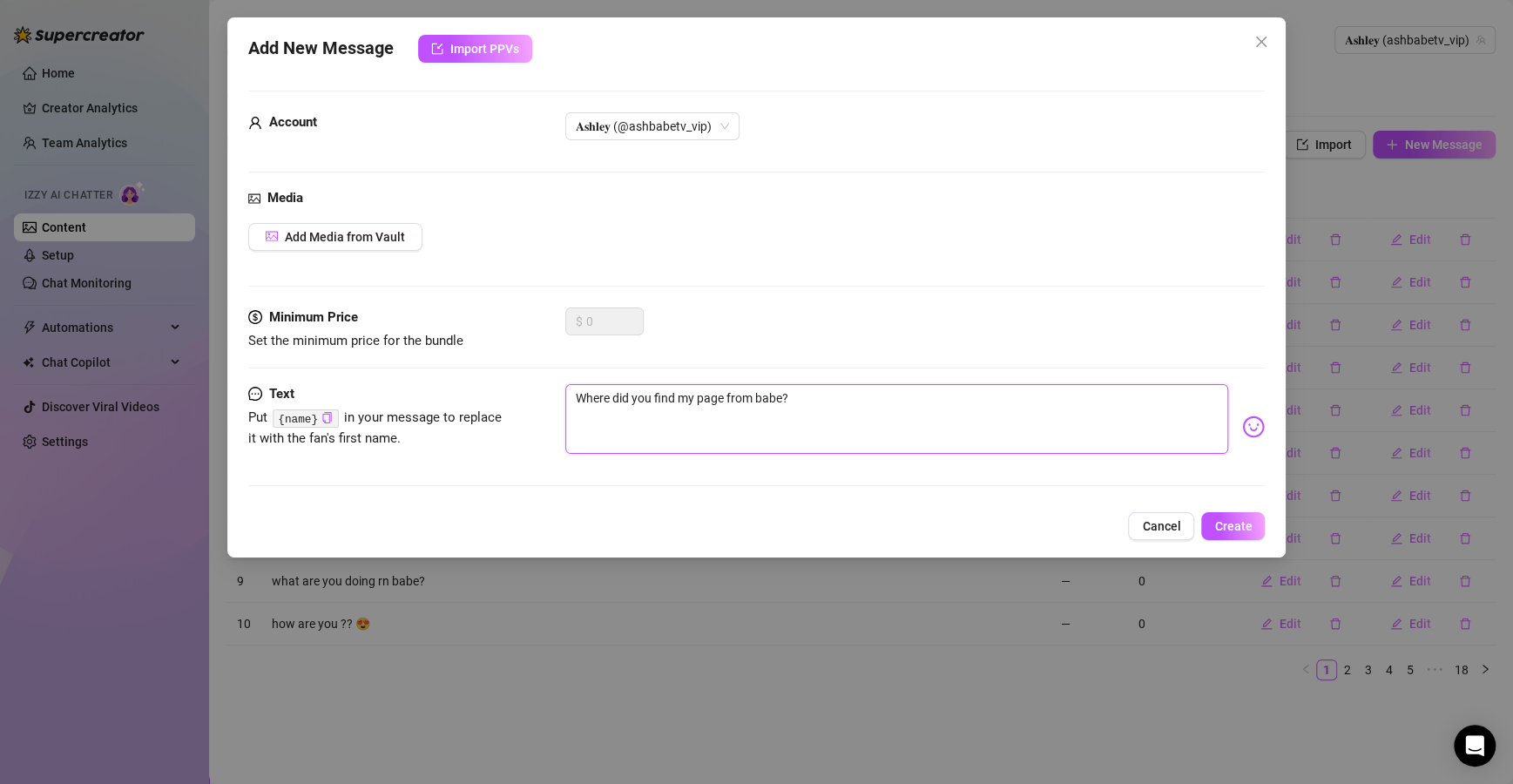
type textarea "Where did you find my page from babe? I"
type textarea "Where did you find my page from babe? I'"
type textarea "Where did you find my page from babe? I'm"
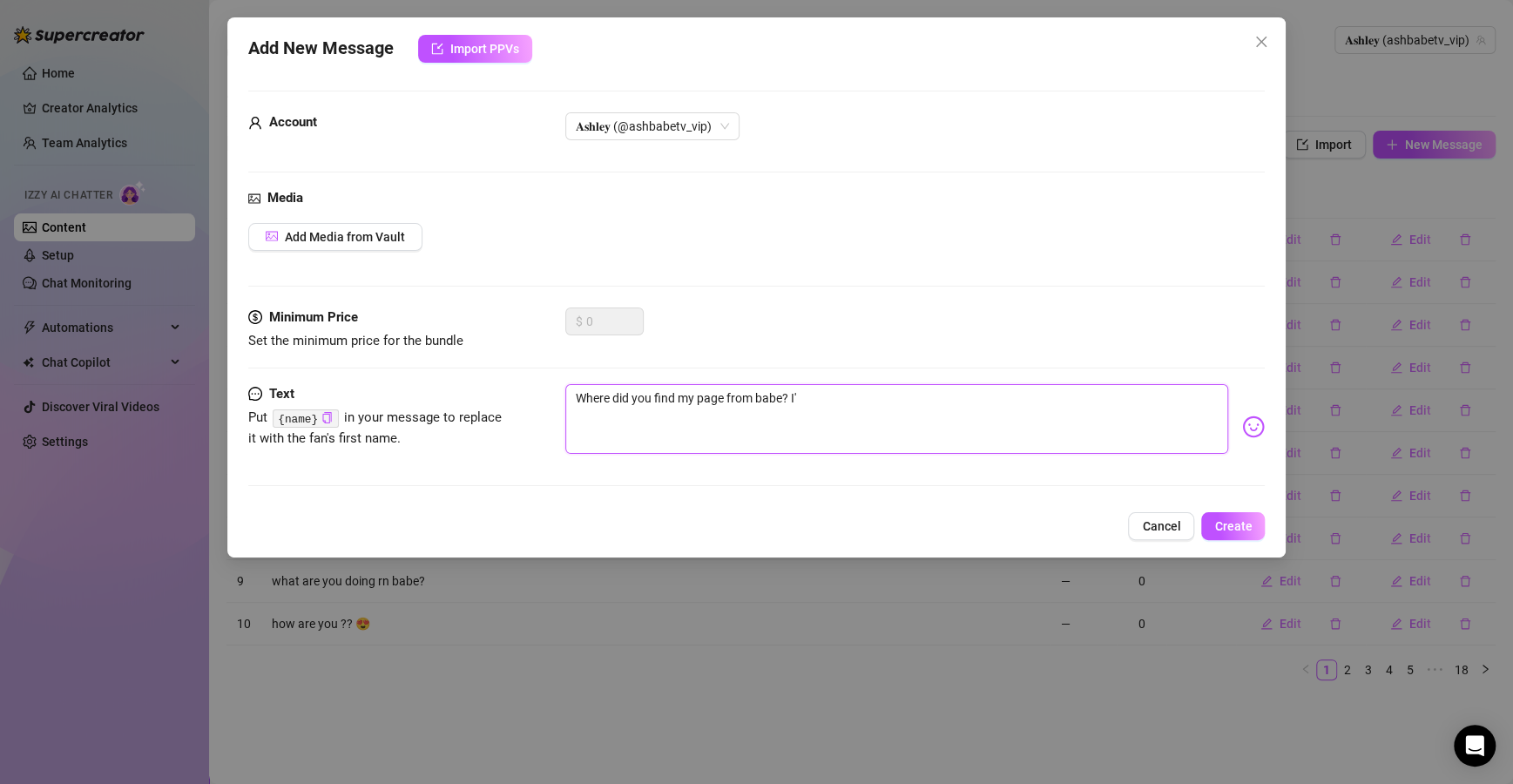
type textarea "Where did you find my page from babe? I'm"
type textarea "Where did you find my page from babe? I'm c"
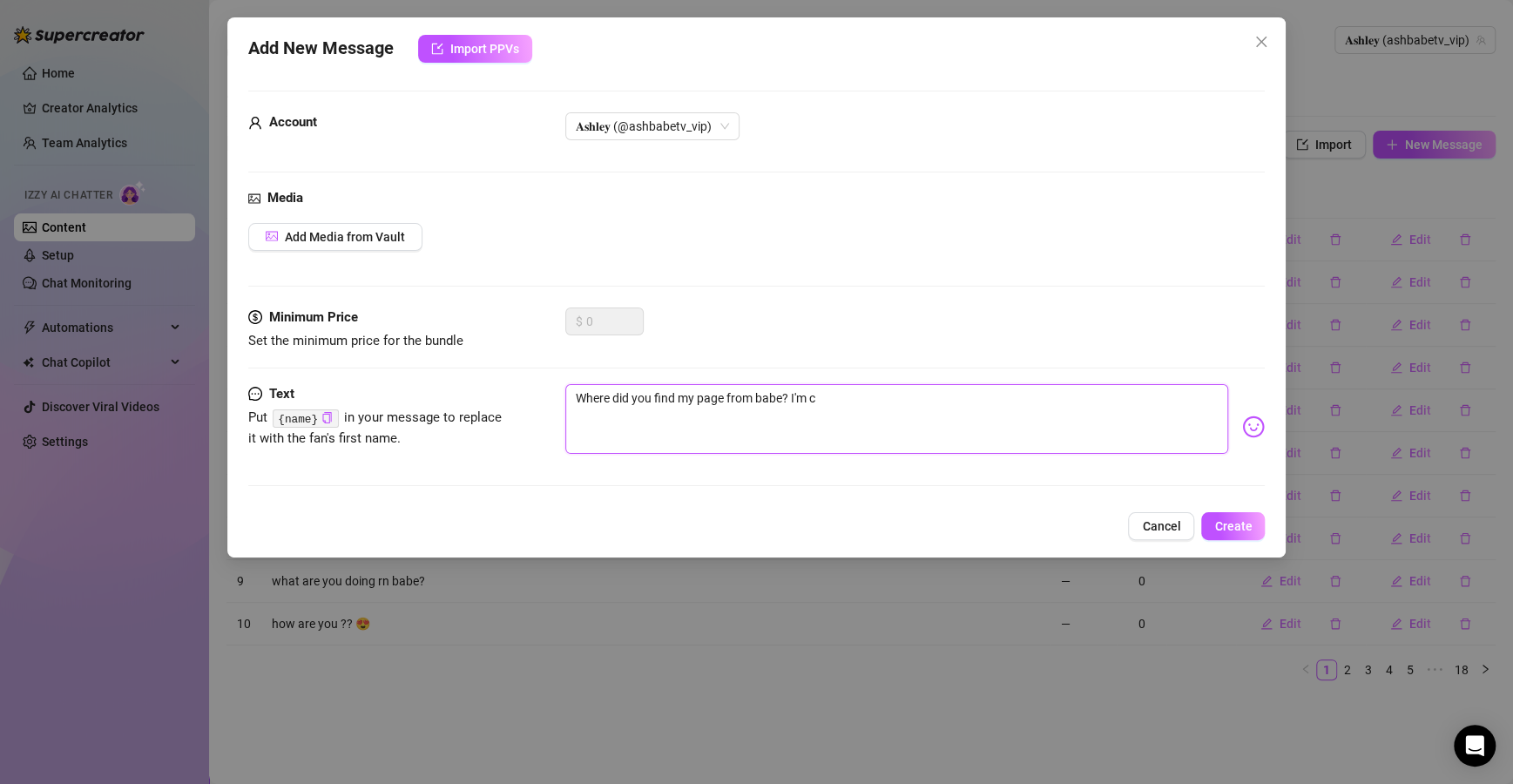
type textarea "Where did you find my page from babe? I'm cu"
type textarea "Where did you find my page from babe? I'm cur"
type textarea "Where did you find my page from babe? I'm curi"
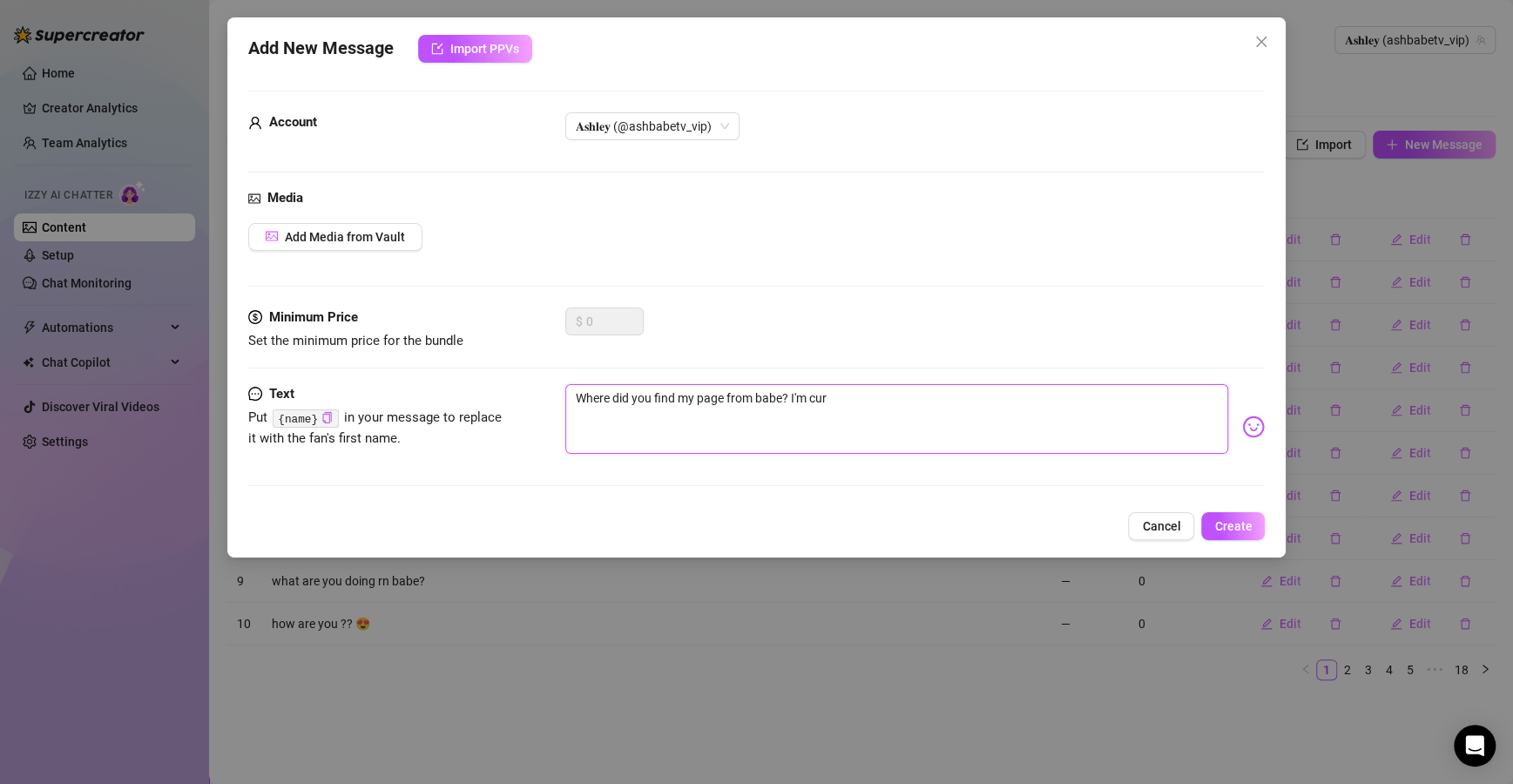
type textarea "Where did you find my page from babe? I'm curi"
type textarea "Where did you find my page from babe? I'm curio"
type textarea "Where did you find my page from babe? I'm curiou"
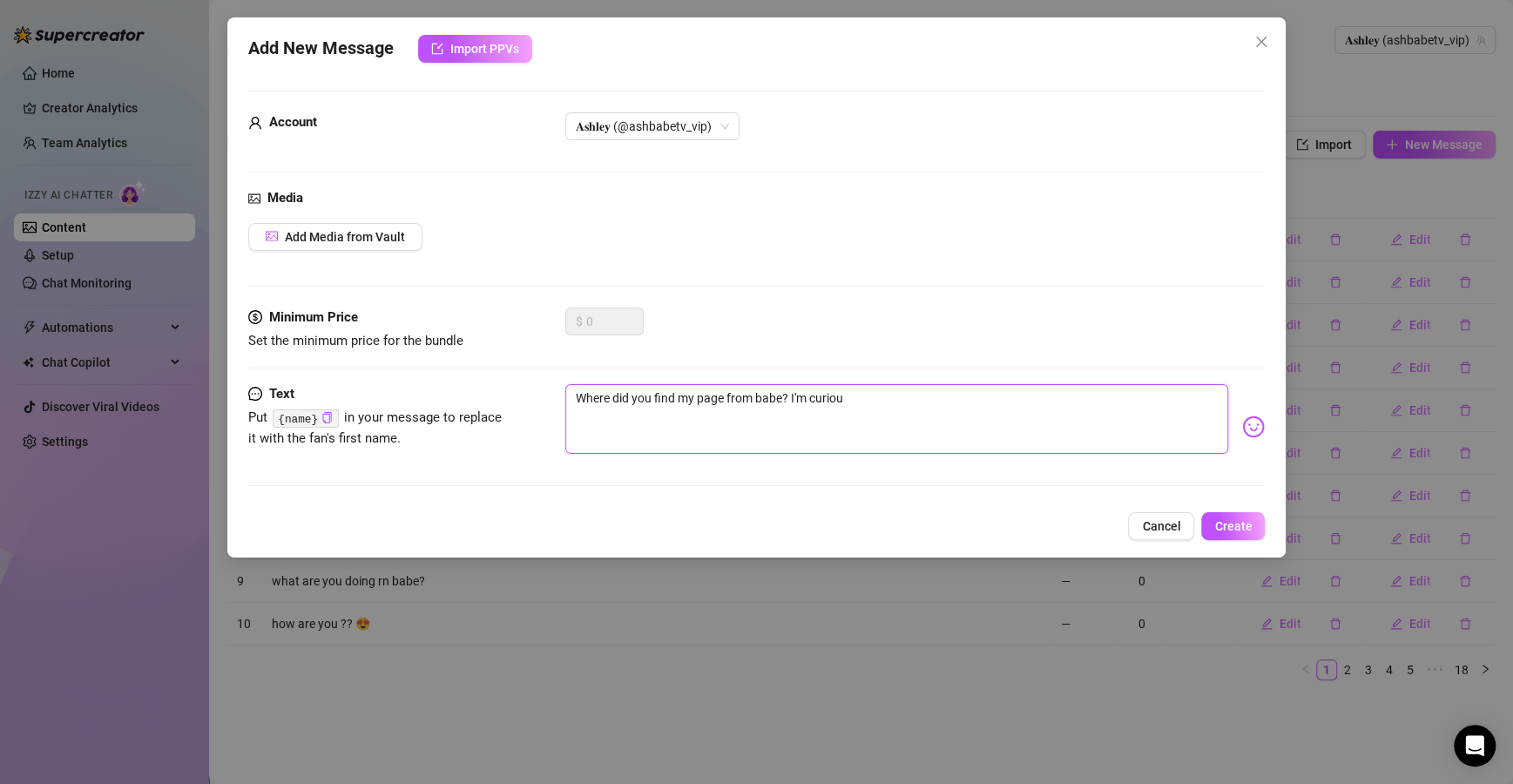
type textarea "Where did you find my page from babe? I'm curious"
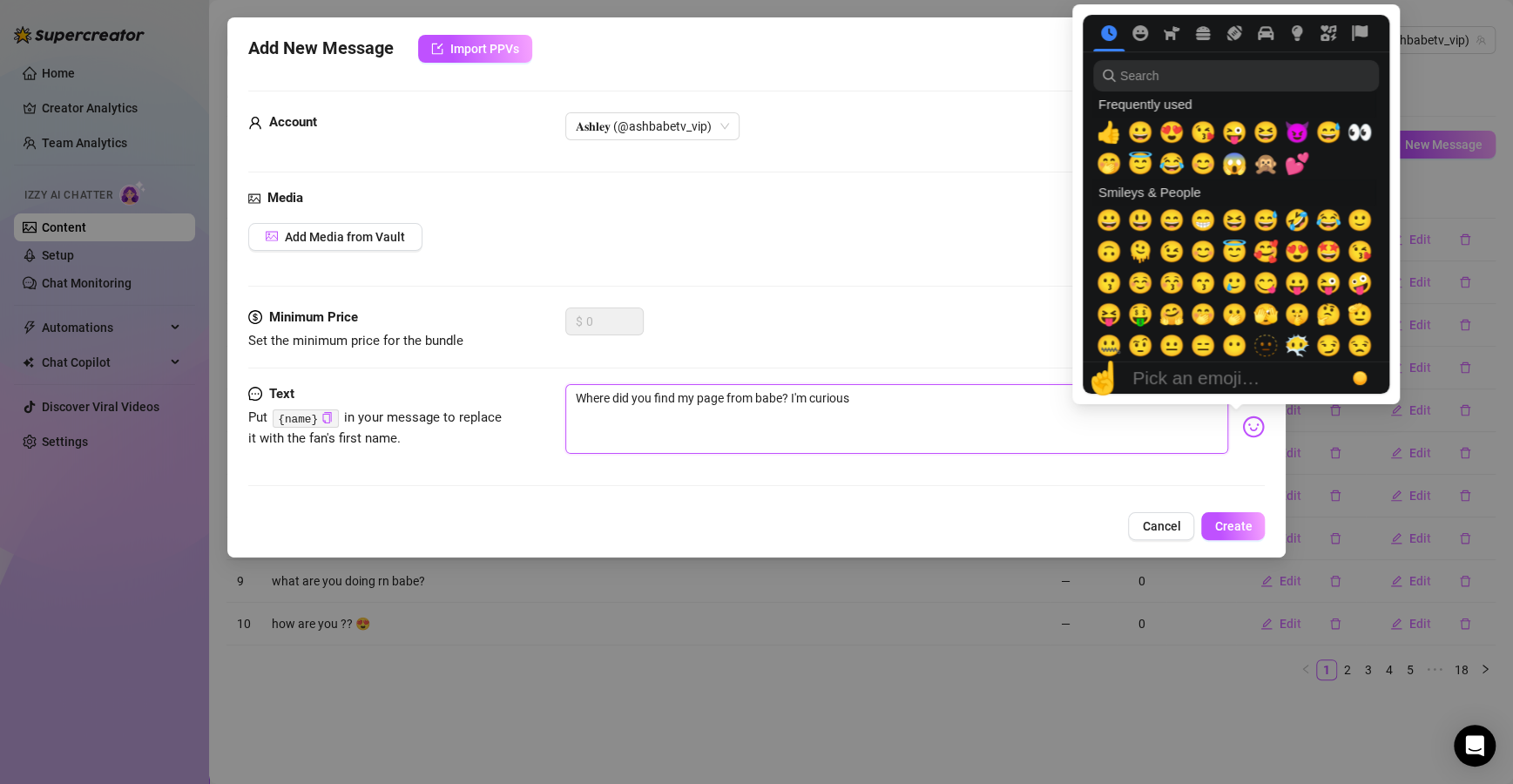
type textarea "Where did you find my page from babe? I'm curious"
click at [1242, 428] on img at bounding box center [1254, 427] width 23 height 23
click at [1270, 283] on span "😋" at bounding box center [1265, 283] width 26 height 25
type textarea "Where did you find my page from babe? I'm curious 😋"
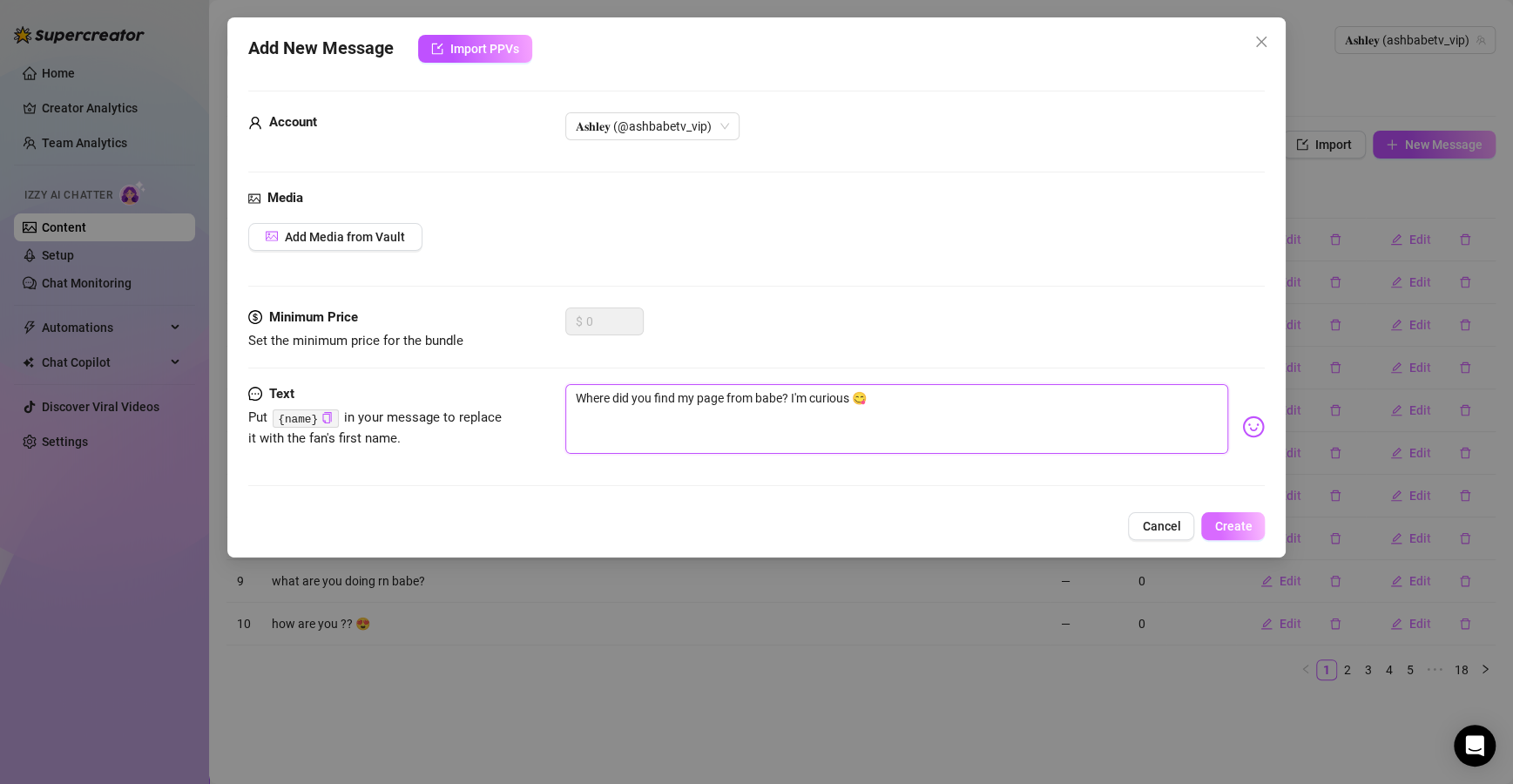
type textarea "Where did you find my page from babe? I'm curious 😋"
click at [1235, 520] on span "Create" at bounding box center [1232, 526] width 37 height 14
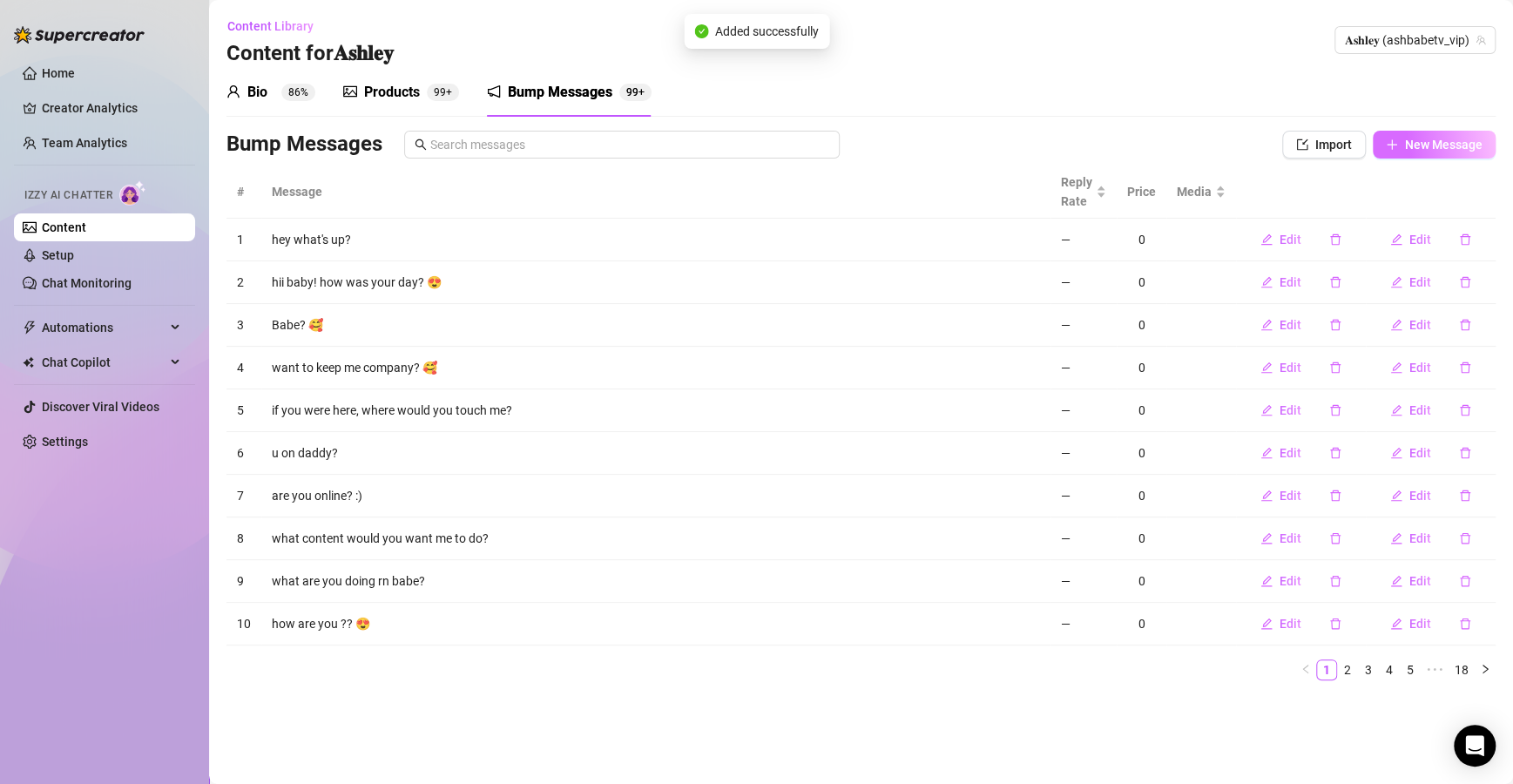
click at [1384, 142] on button "New Message" at bounding box center [1433, 143] width 123 height 28
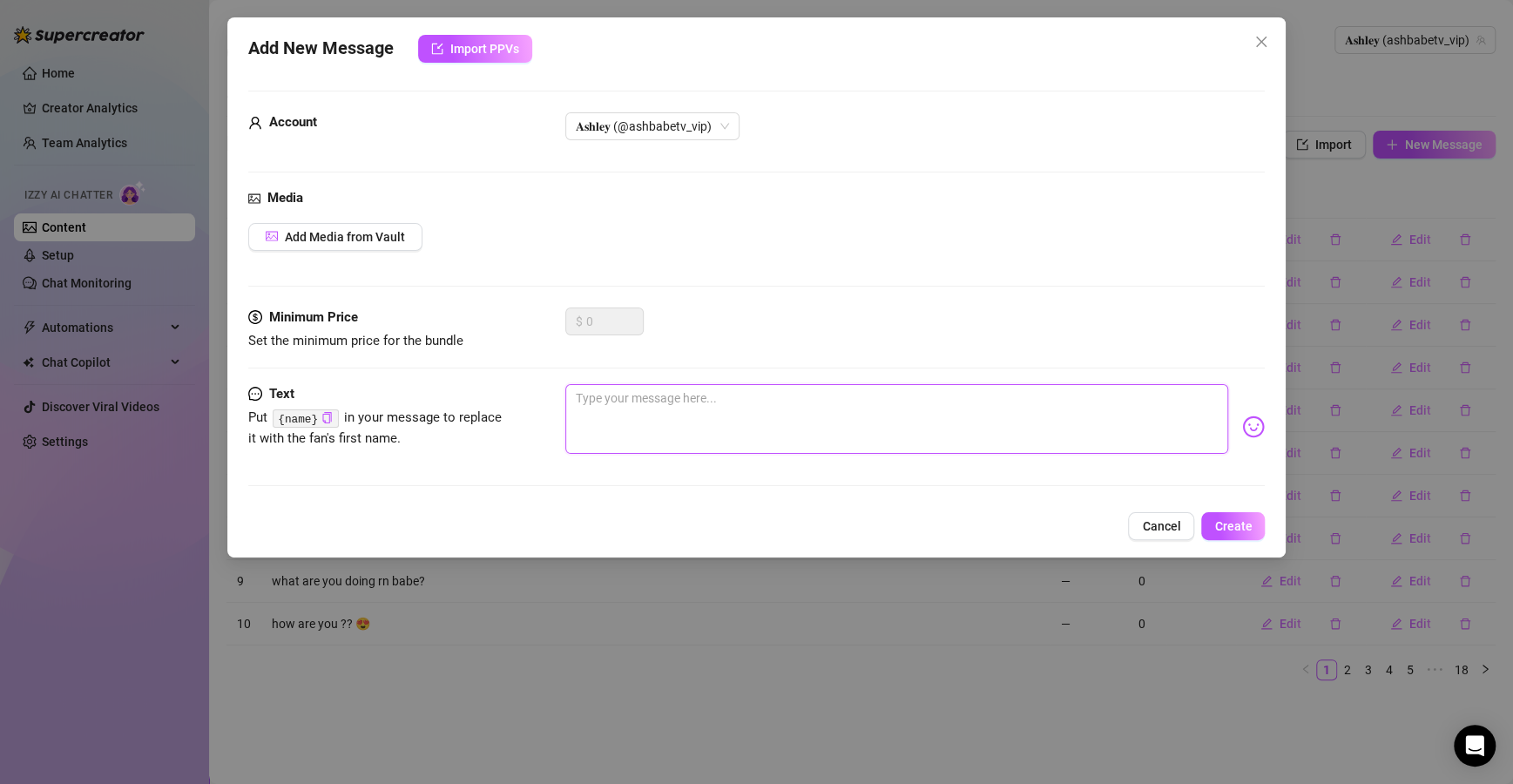
click at [872, 411] on textarea at bounding box center [897, 418] width 663 height 69
type textarea "I"
type textarea "I'"
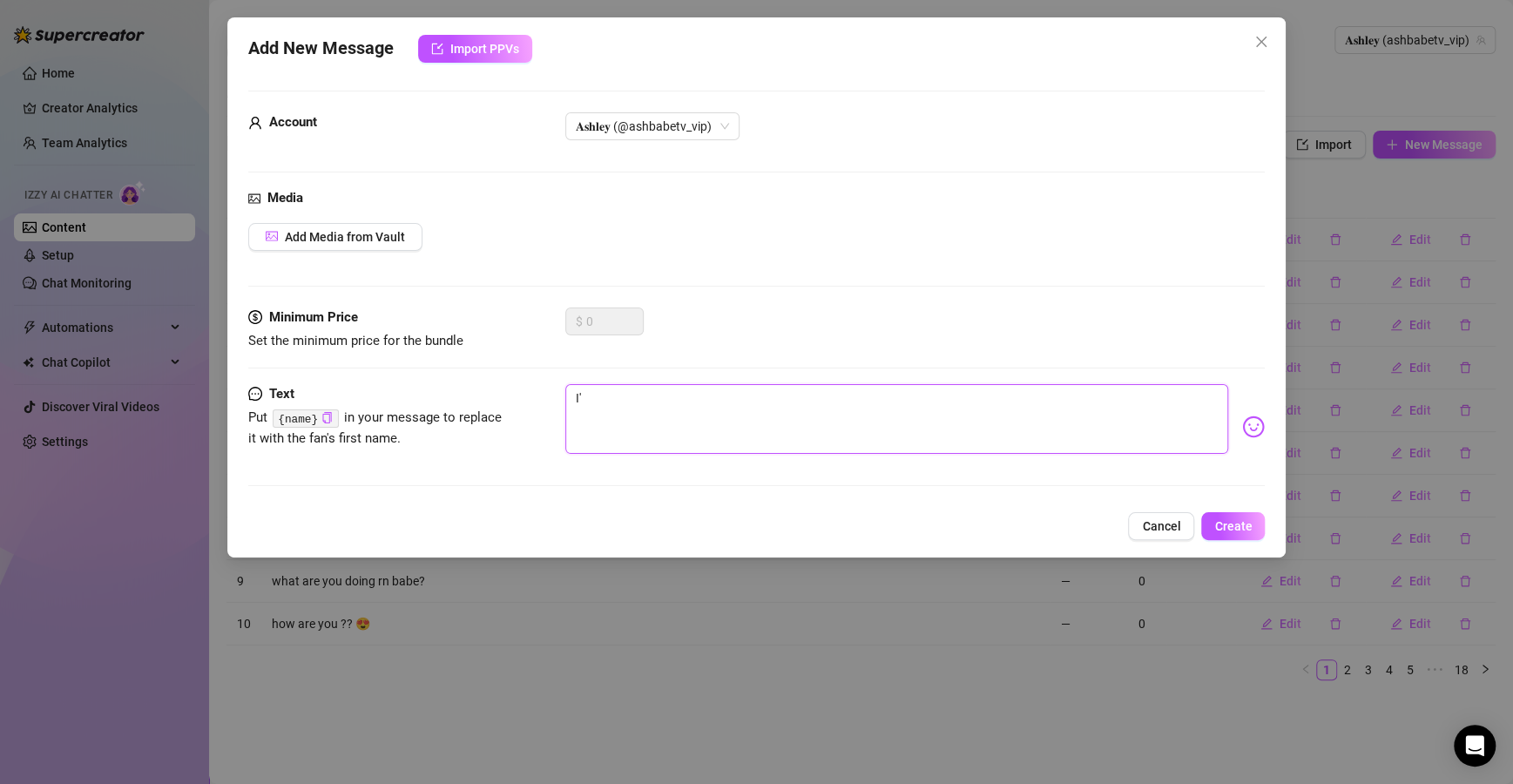
type textarea "I'm"
type textarea "I'm c"
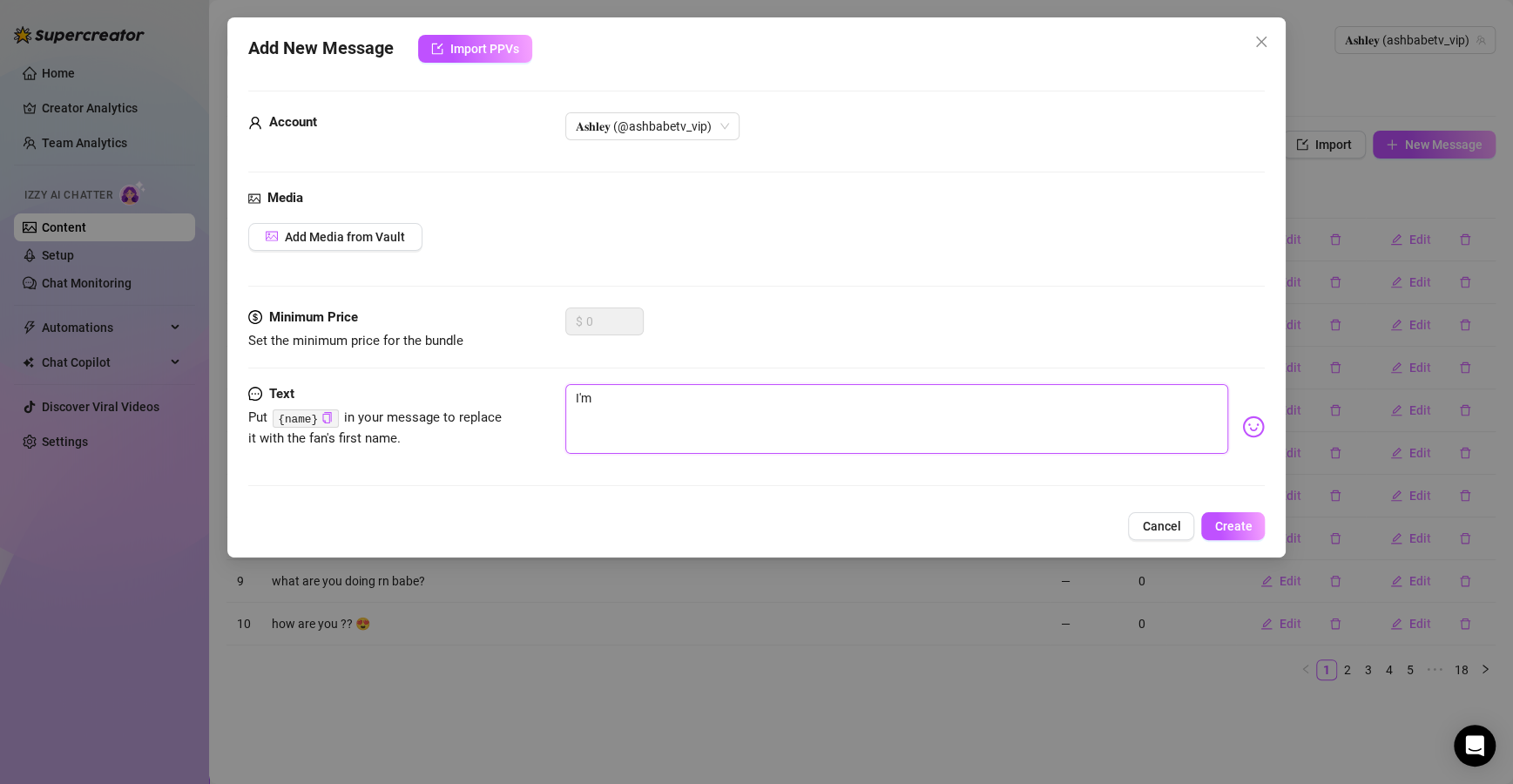
type textarea "I'm c"
type textarea "I'm cu"
type textarea "I'm cur"
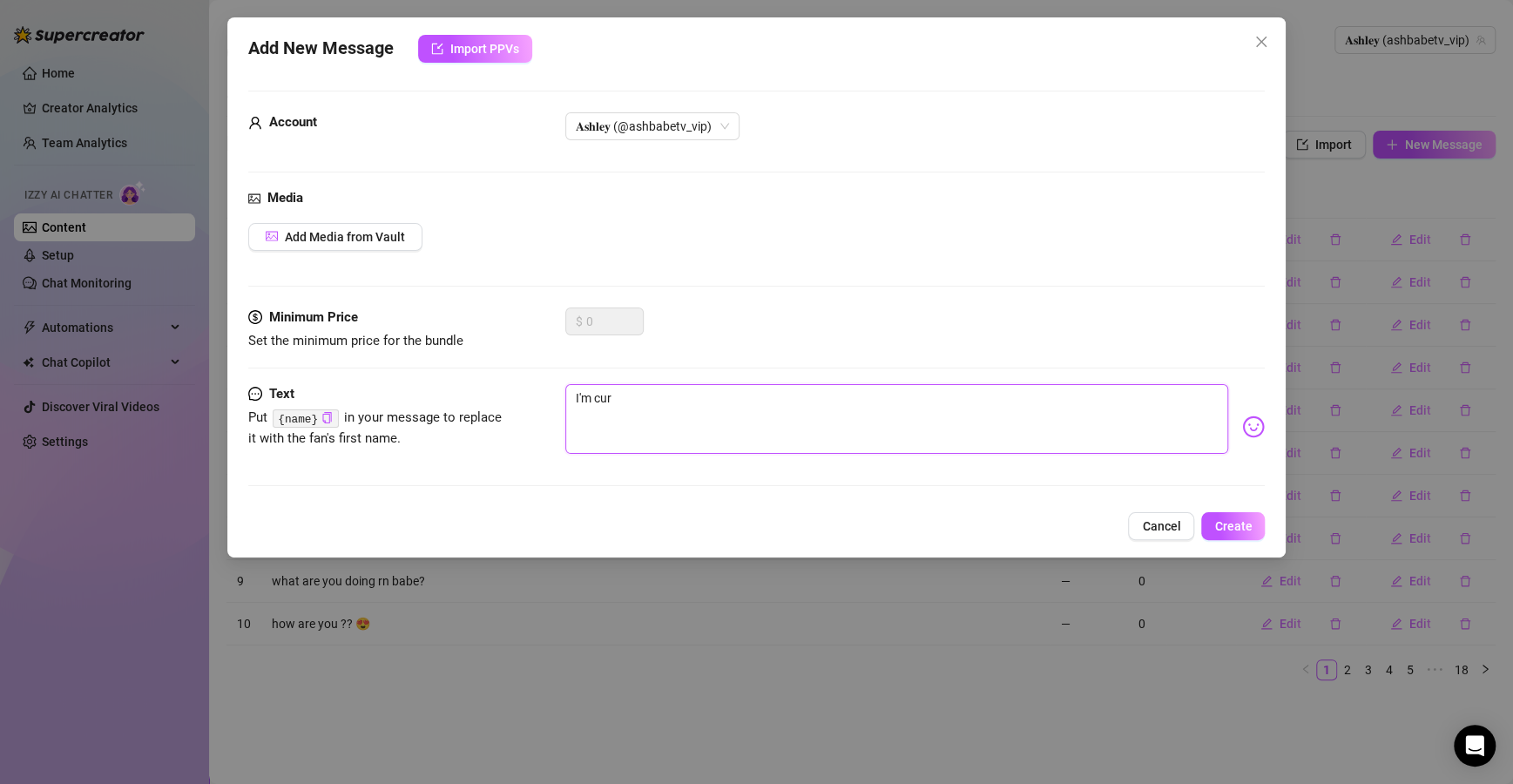
type textarea "I'm curr"
type textarea "I'm curri"
type textarea "I'm currio"
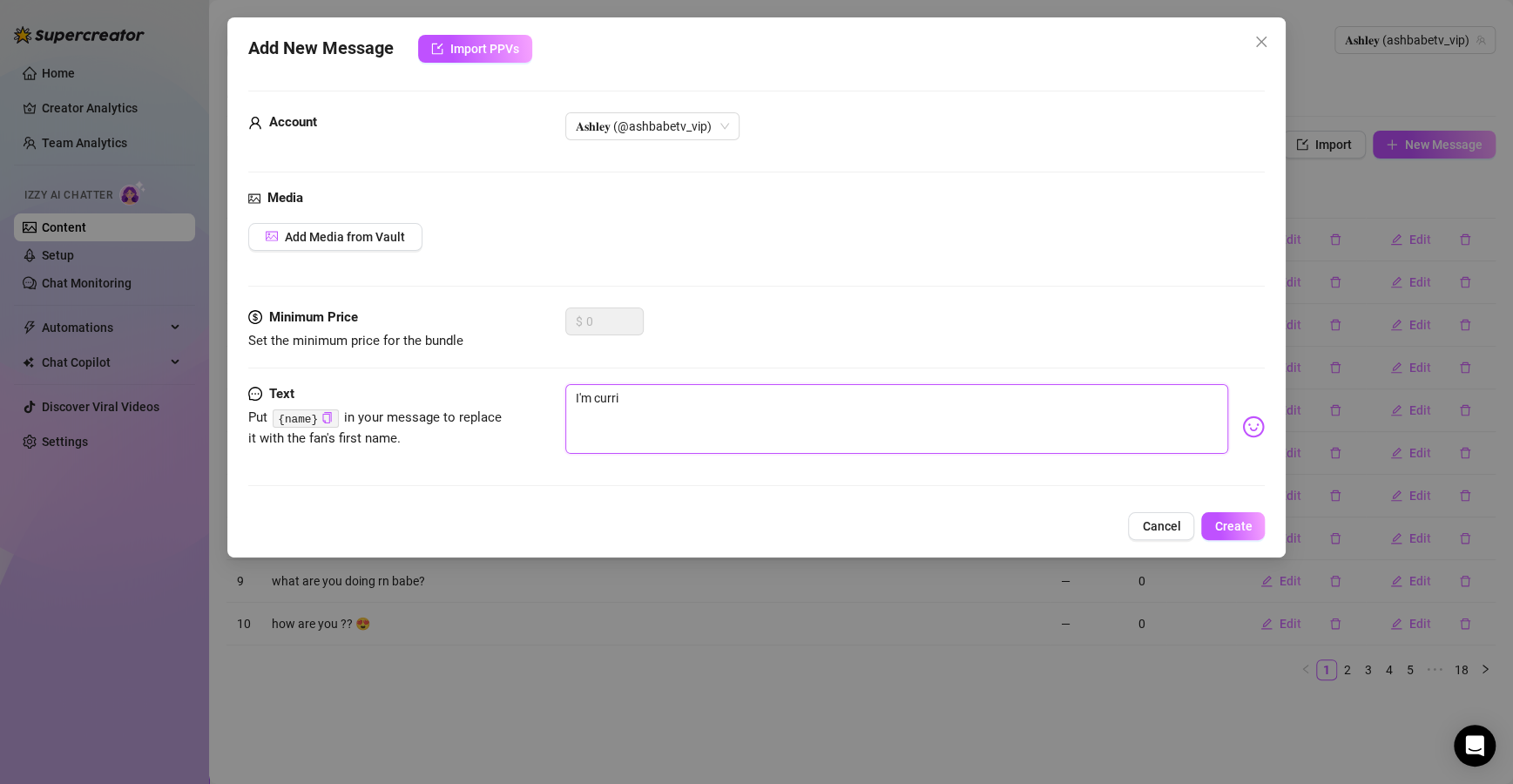
type textarea "I'm currio"
type textarea "I'm curriou"
type textarea "I'm currious"
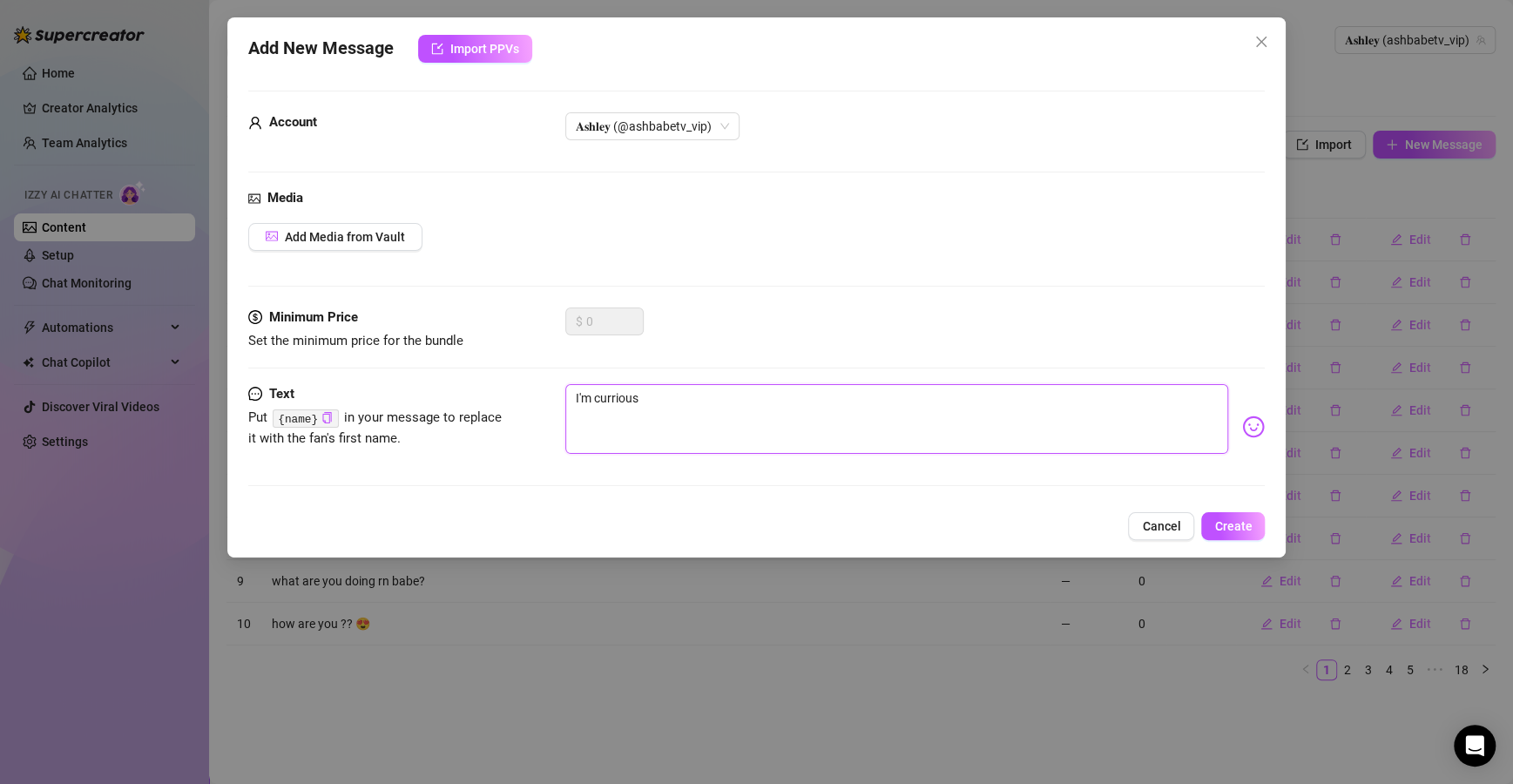
type textarea "I'm currious"
type textarea "I'm currious b"
type textarea "I'm currious ba"
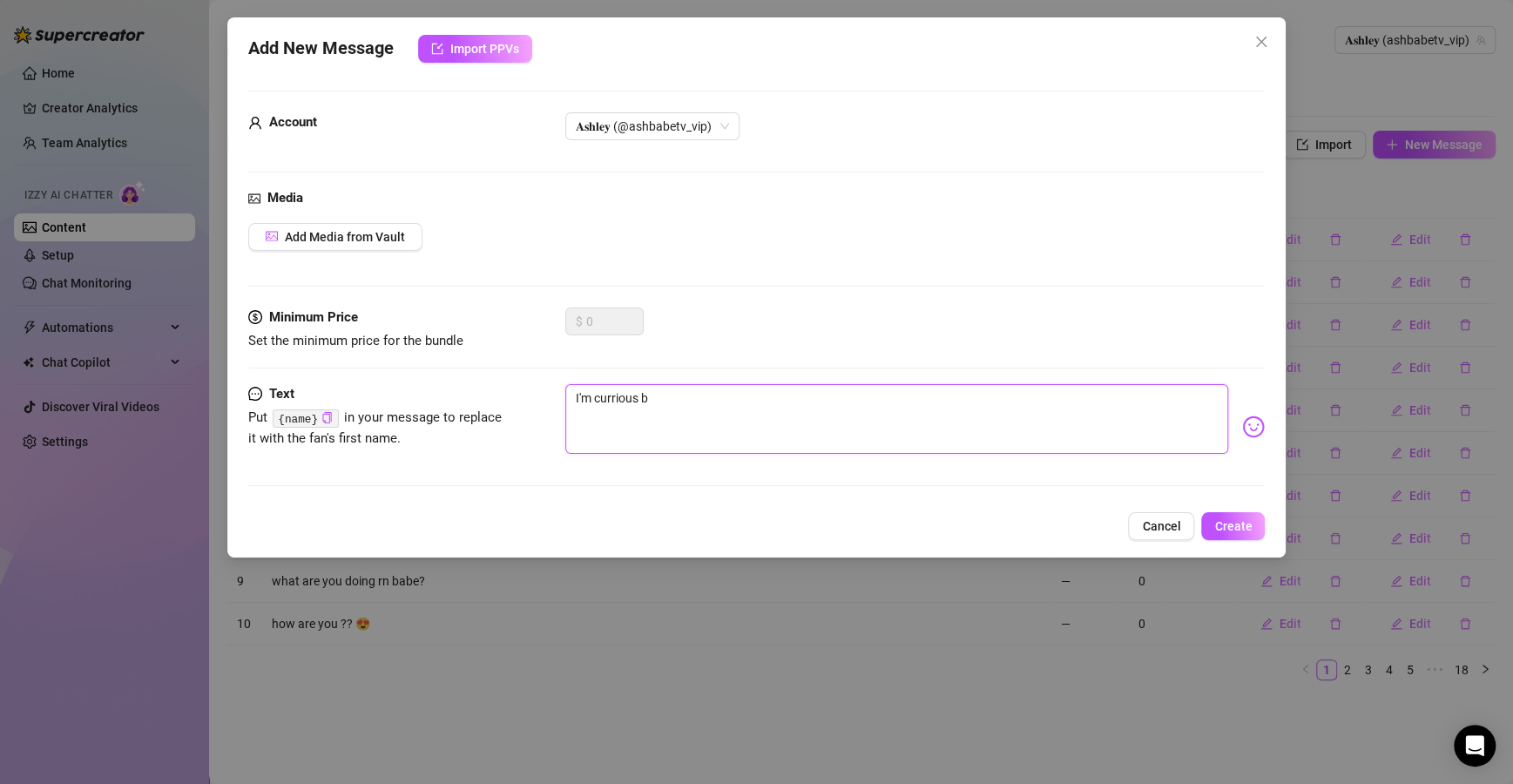
type textarea "I'm currious ba"
type textarea "I'm currious bab"
type textarea "I'm currious babe"
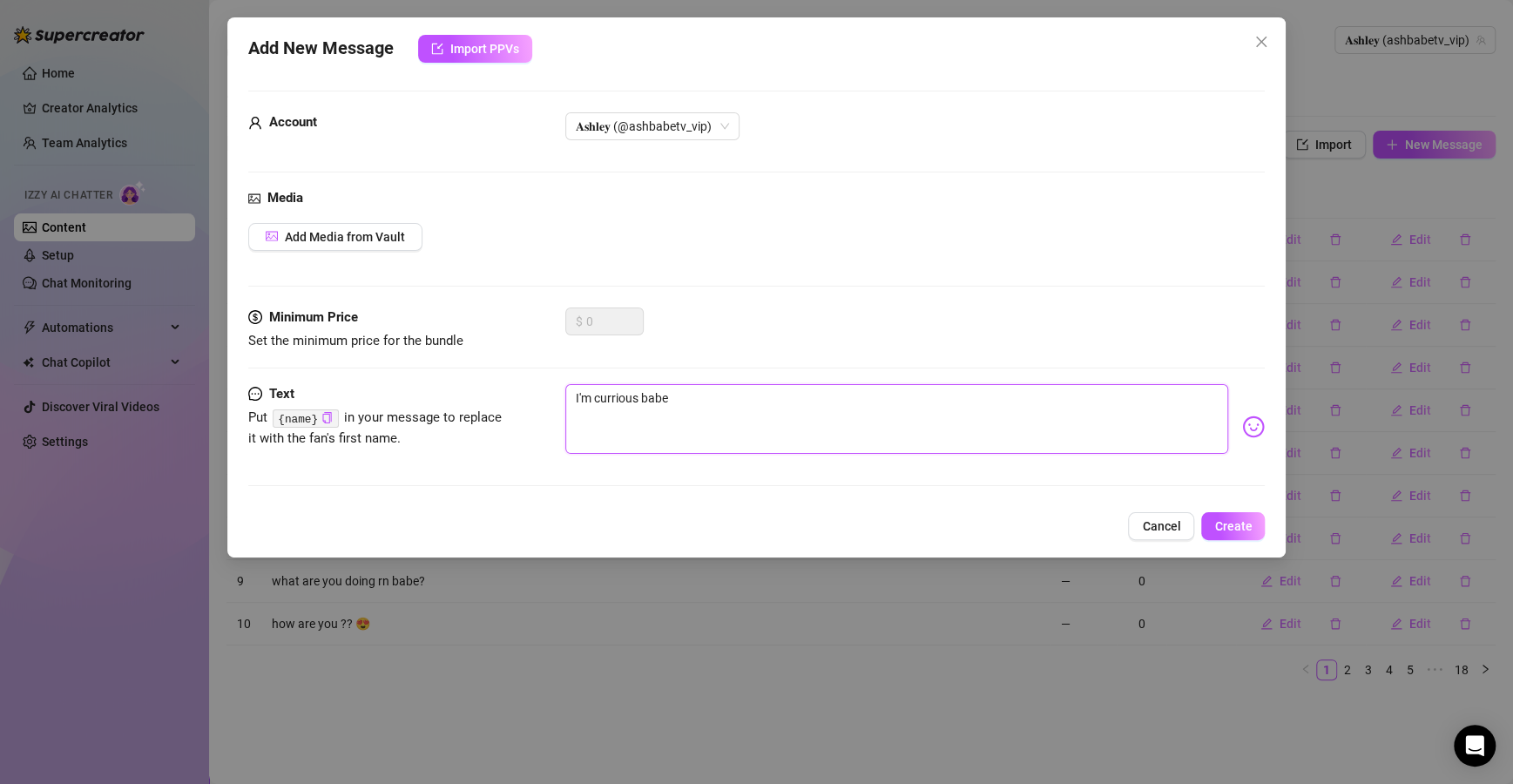
type textarea "I'm currious babe,"
type textarea "I'm currious babe, H"
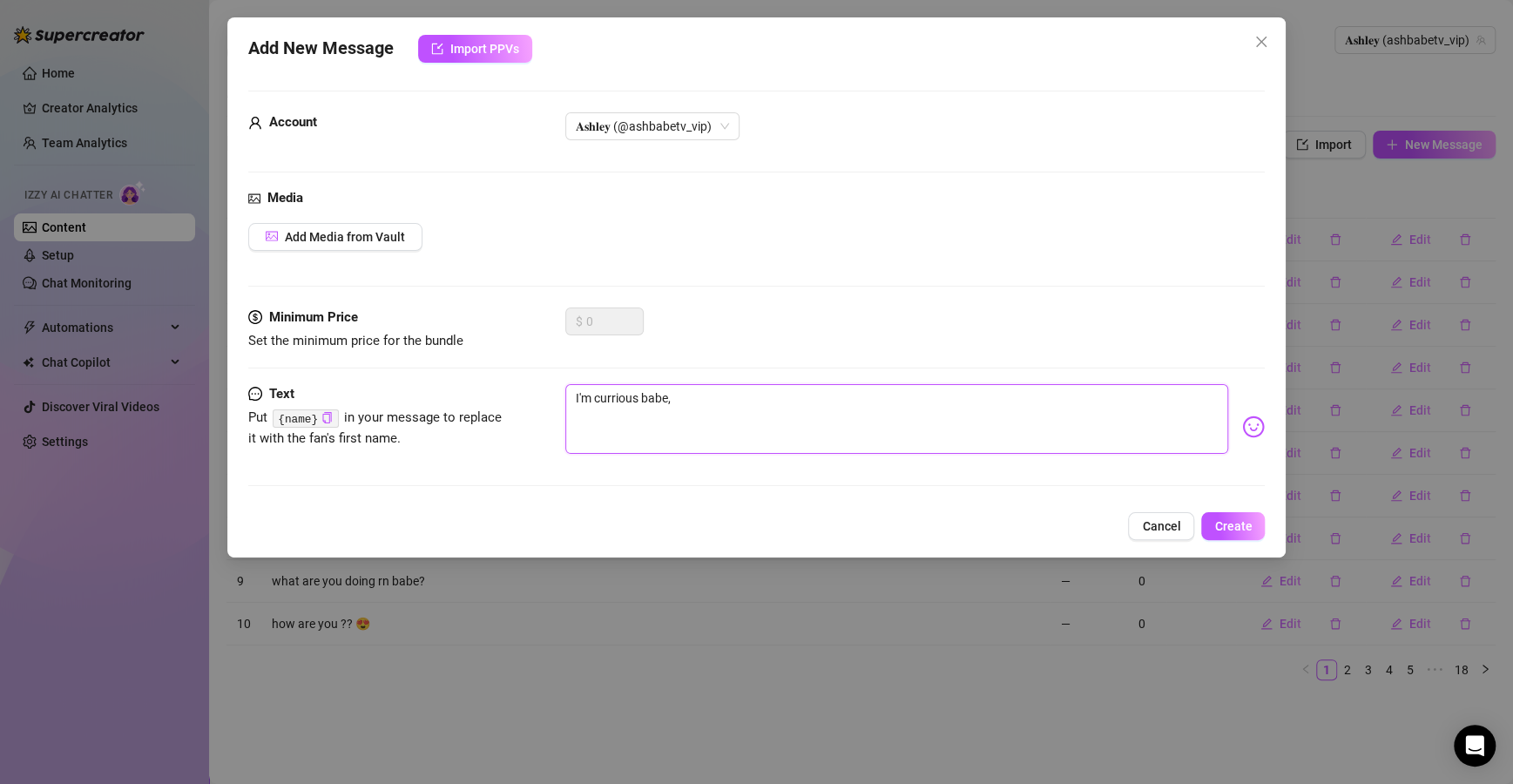
type textarea "I'm currious babe, H"
type textarea "I'm currious babe, Ho"
type textarea "I'm currious babe, How"
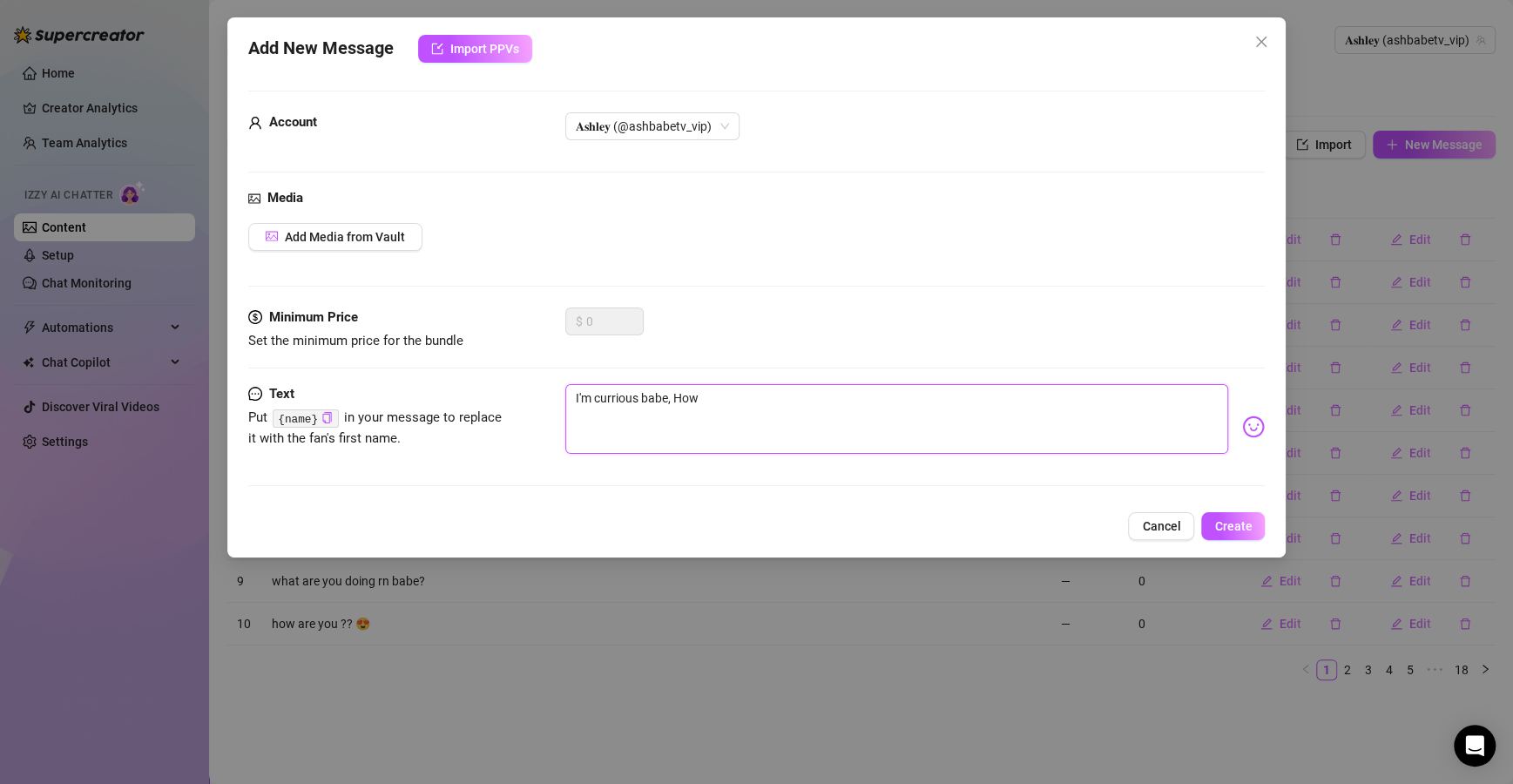
type textarea "I'm currious babe, Ho"
type textarea "I'm currious babe, H"
type textarea "I'm currious babe,"
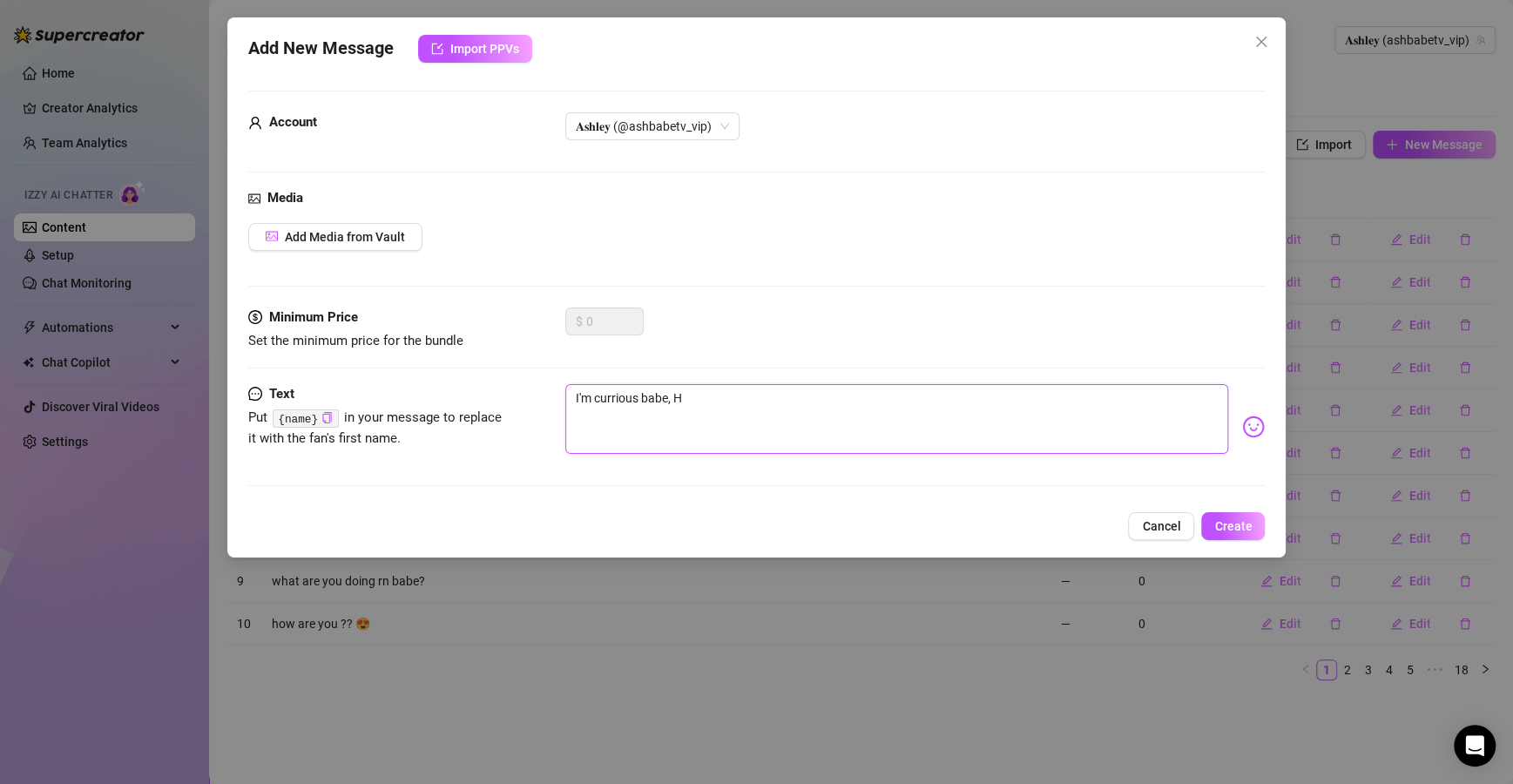
type textarea "I'm currious babe,"
type textarea "I'm currious babe, h"
type textarea "I'm currious babe, ho"
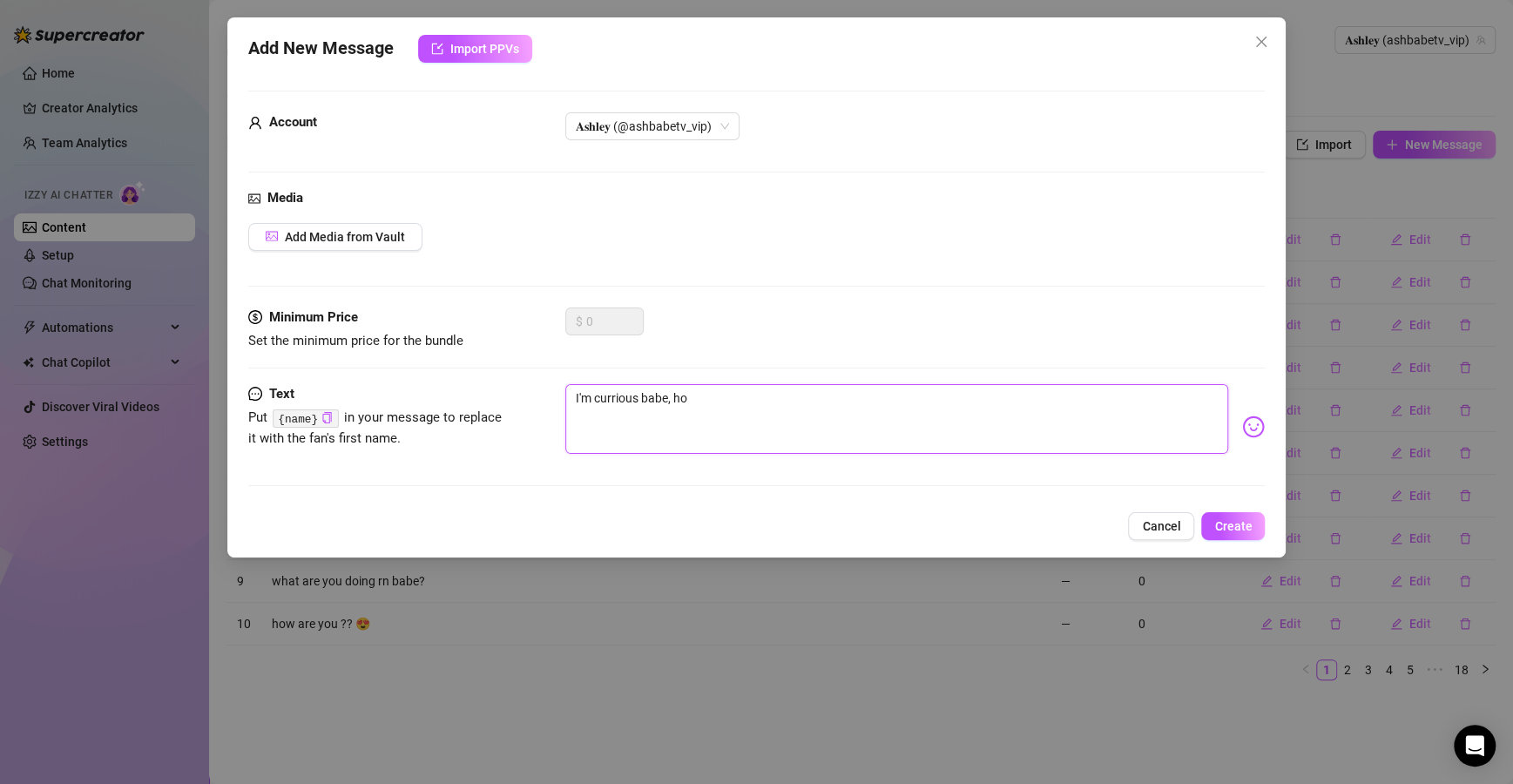
type textarea "I'm currious babe, how"
type textarea "I'm currious babe, how d"
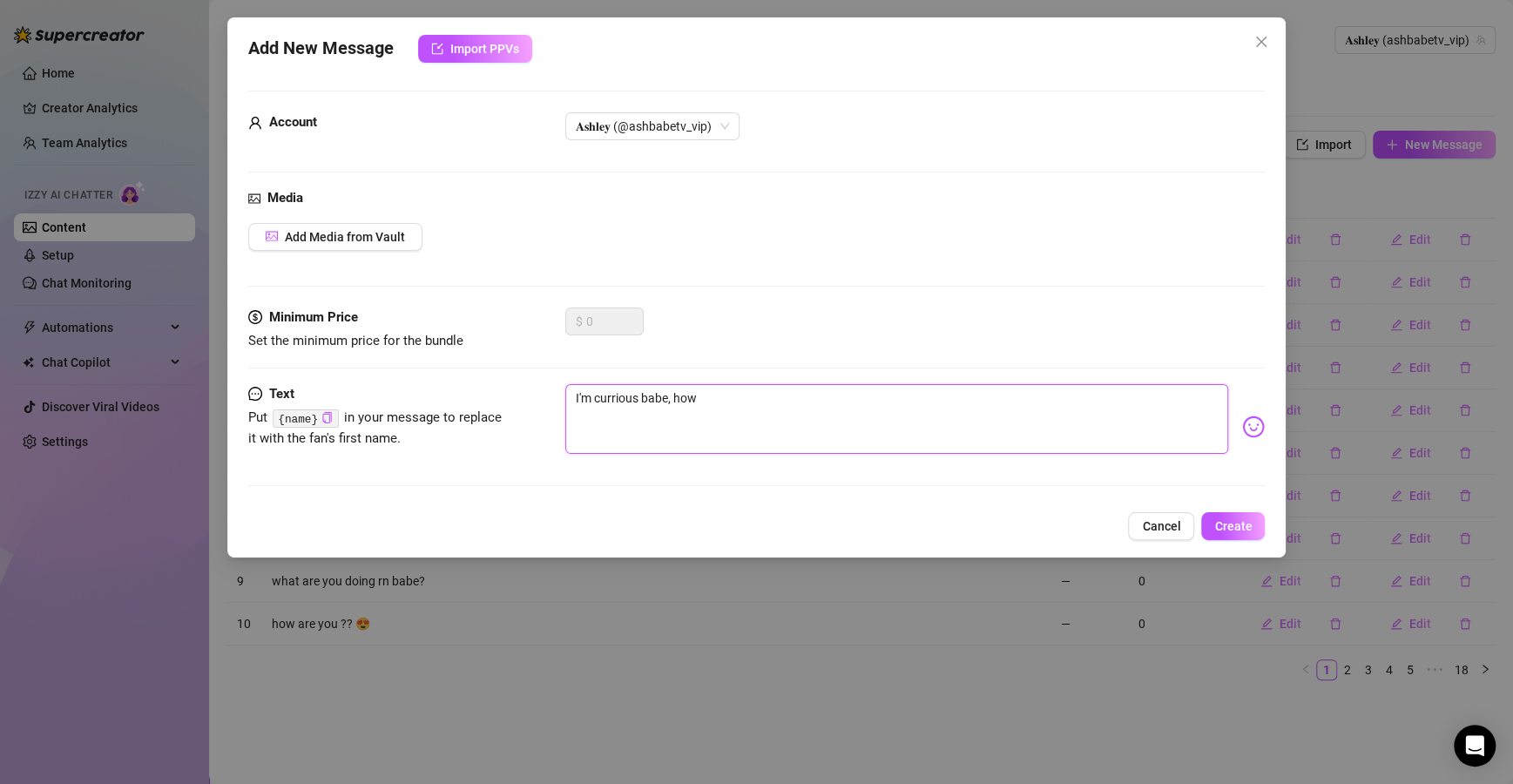
type textarea "I'm currious babe, how d"
type textarea "I'm currious babe, how di"
type textarea "I'm currious babe, how did"
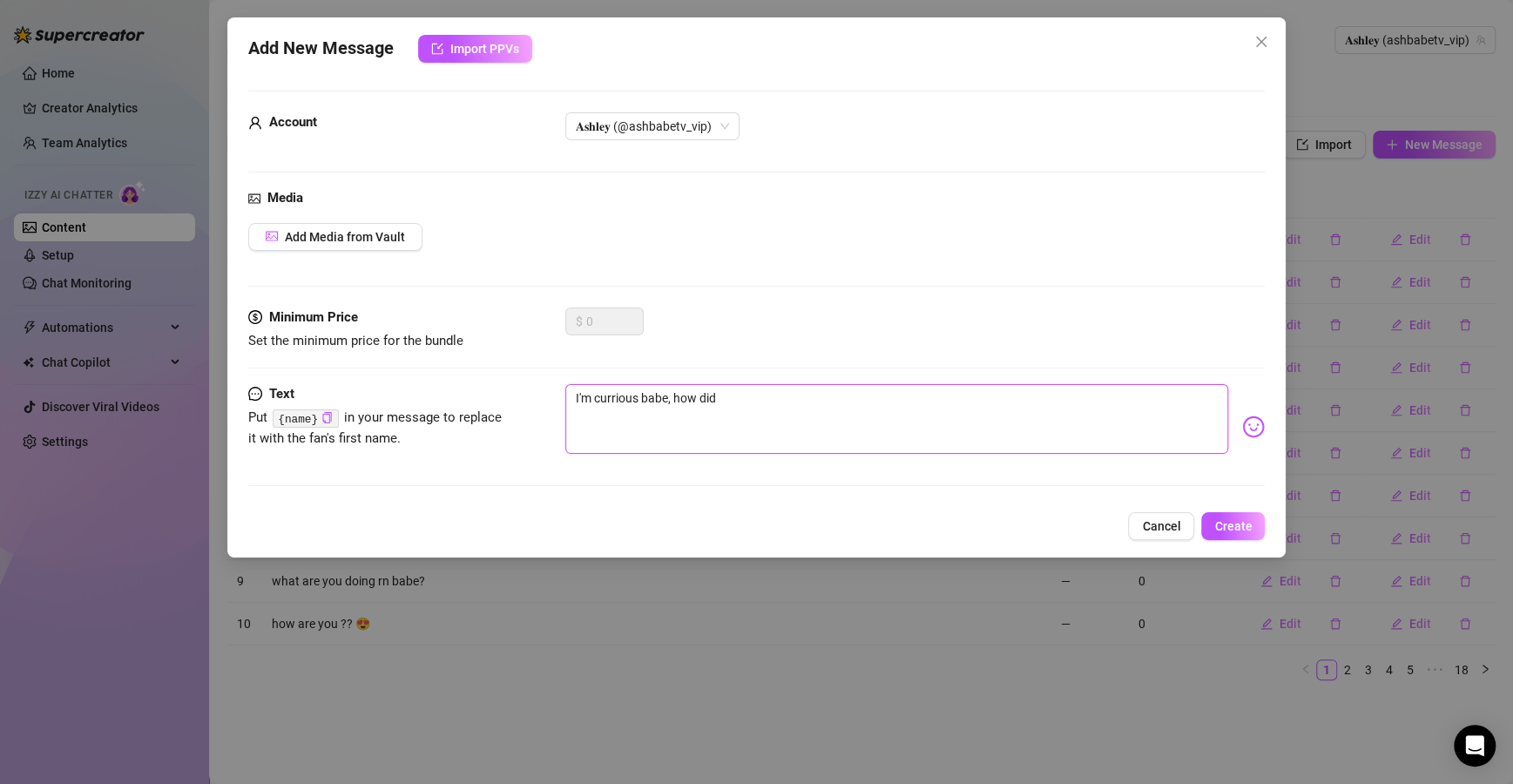
type textarea "I'm currious babe, how did"
type textarea "I'm currious babe, how did y"
type textarea "I'm currious babe, how did yo"
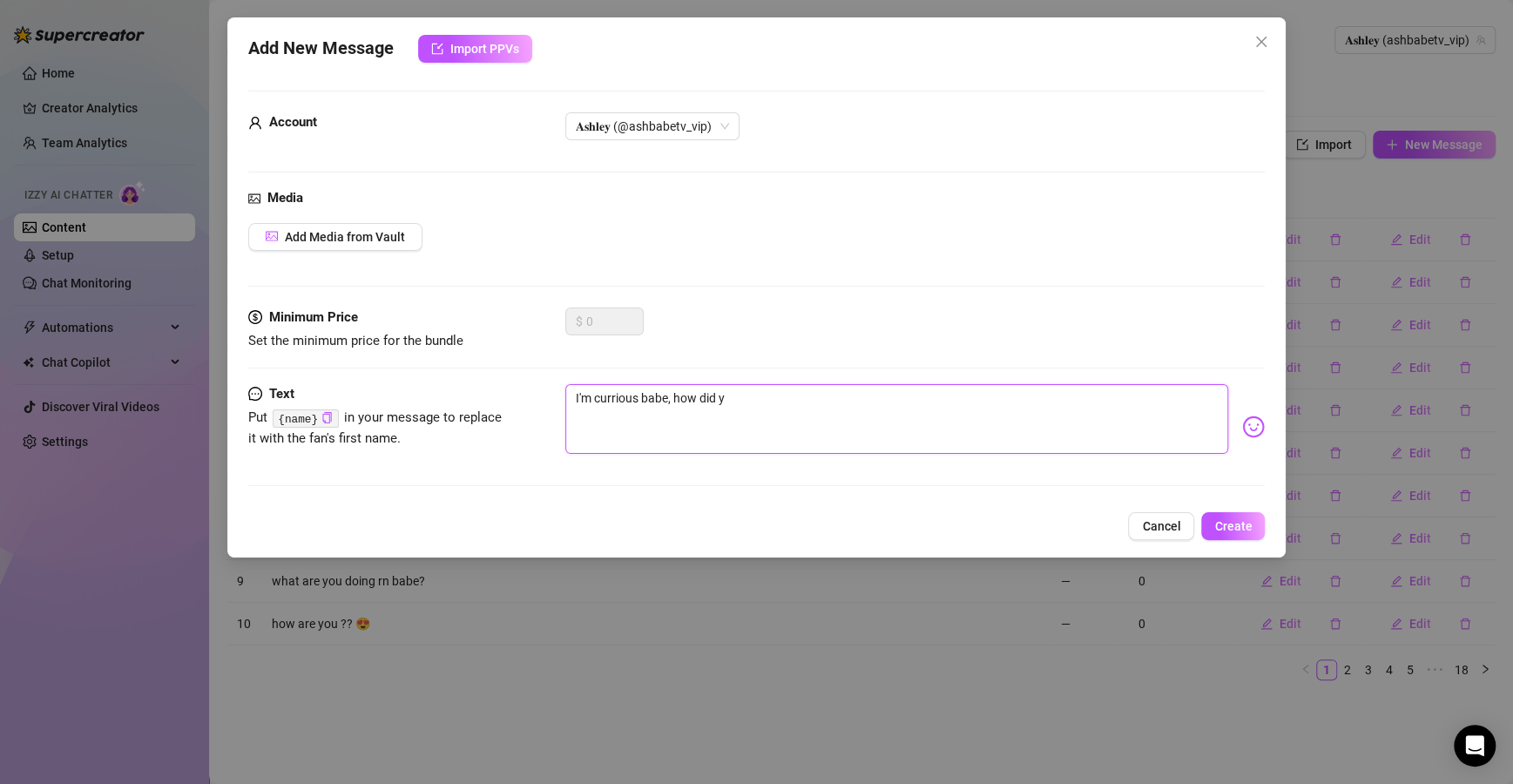
type textarea "I'm currious babe, how did yo"
type textarea "I'm currious babe, how did you"
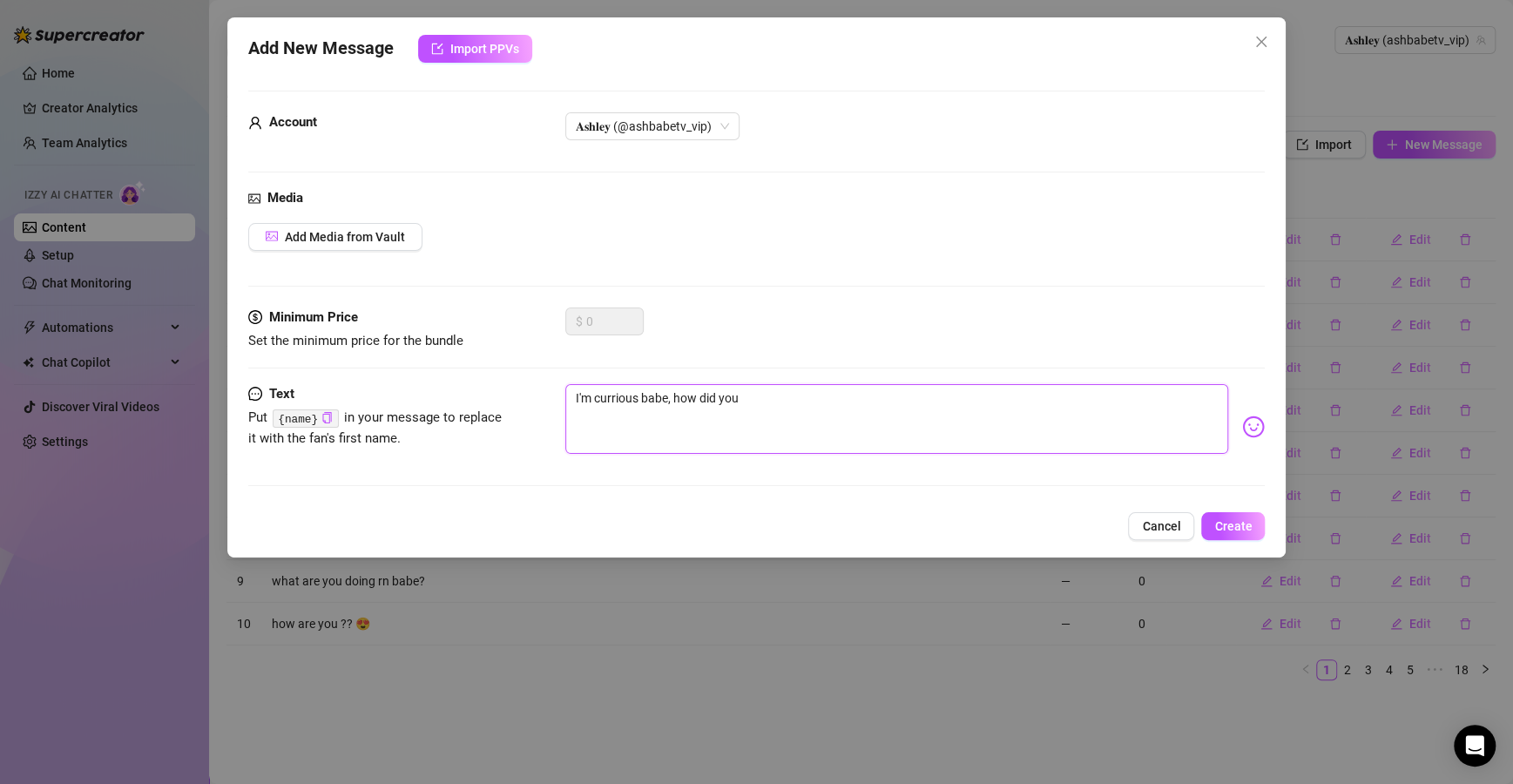
type textarea "I'm currious babe, how did you f"
type textarea "I'm currious babe, how did you fi"
type textarea "I'm currious babe, how did you fin"
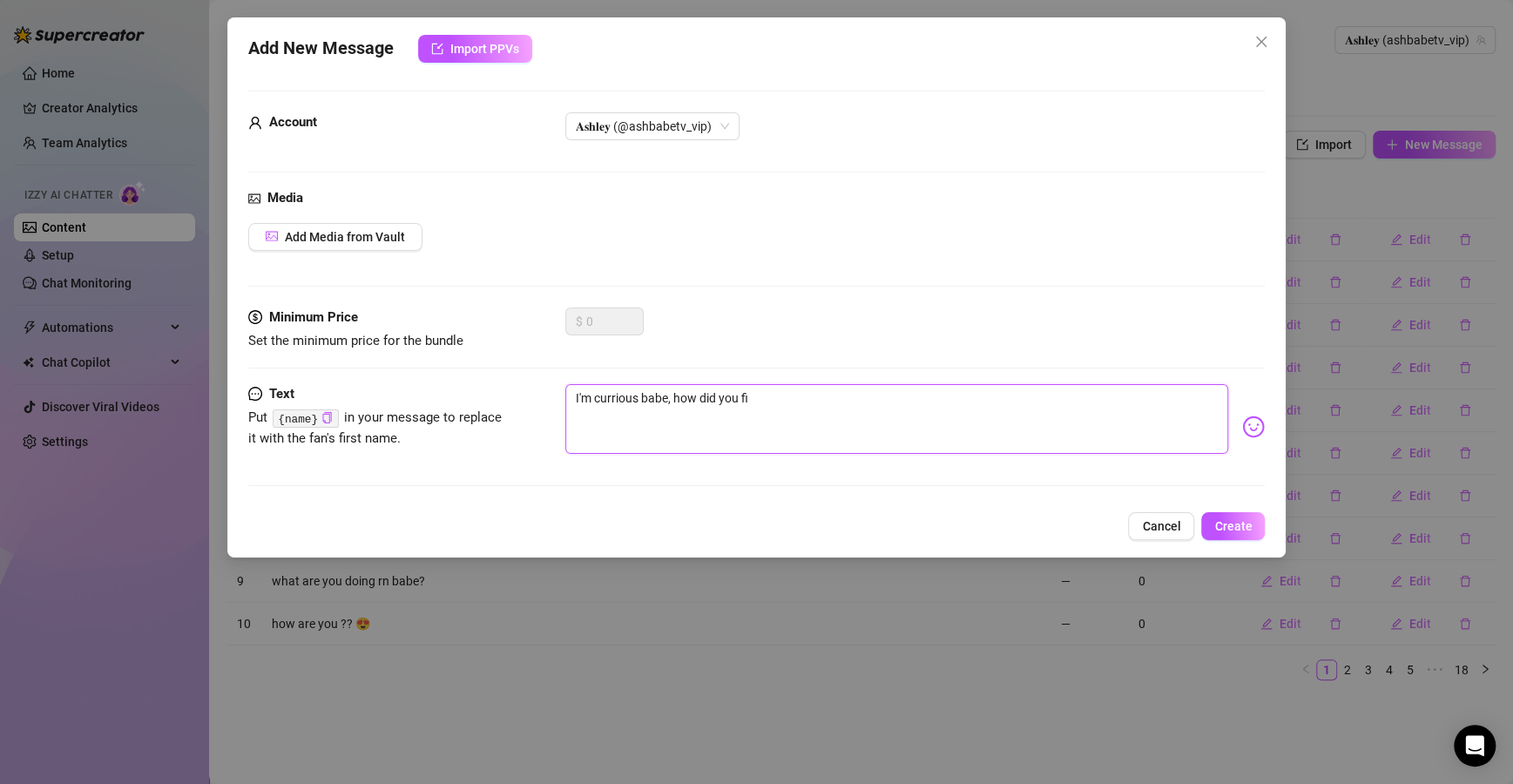
type textarea "I'm currious babe, how did you fin"
type textarea "I'm currious babe, how did you find"
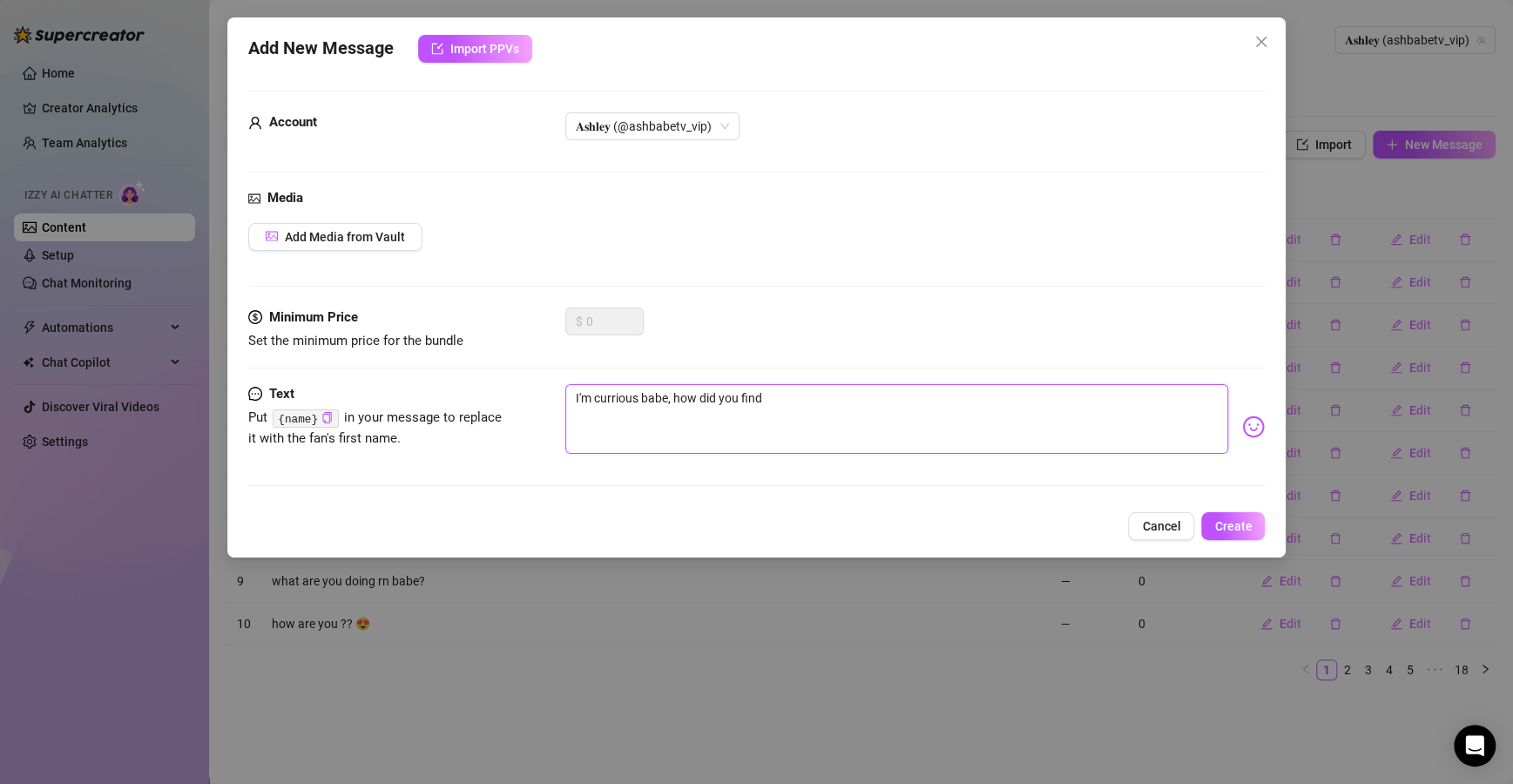
type textarea "I'm currious babe, how did you find m"
type textarea "I'm currious babe, how did you find me"
type textarea "I'm currious babe, how did you find me?"
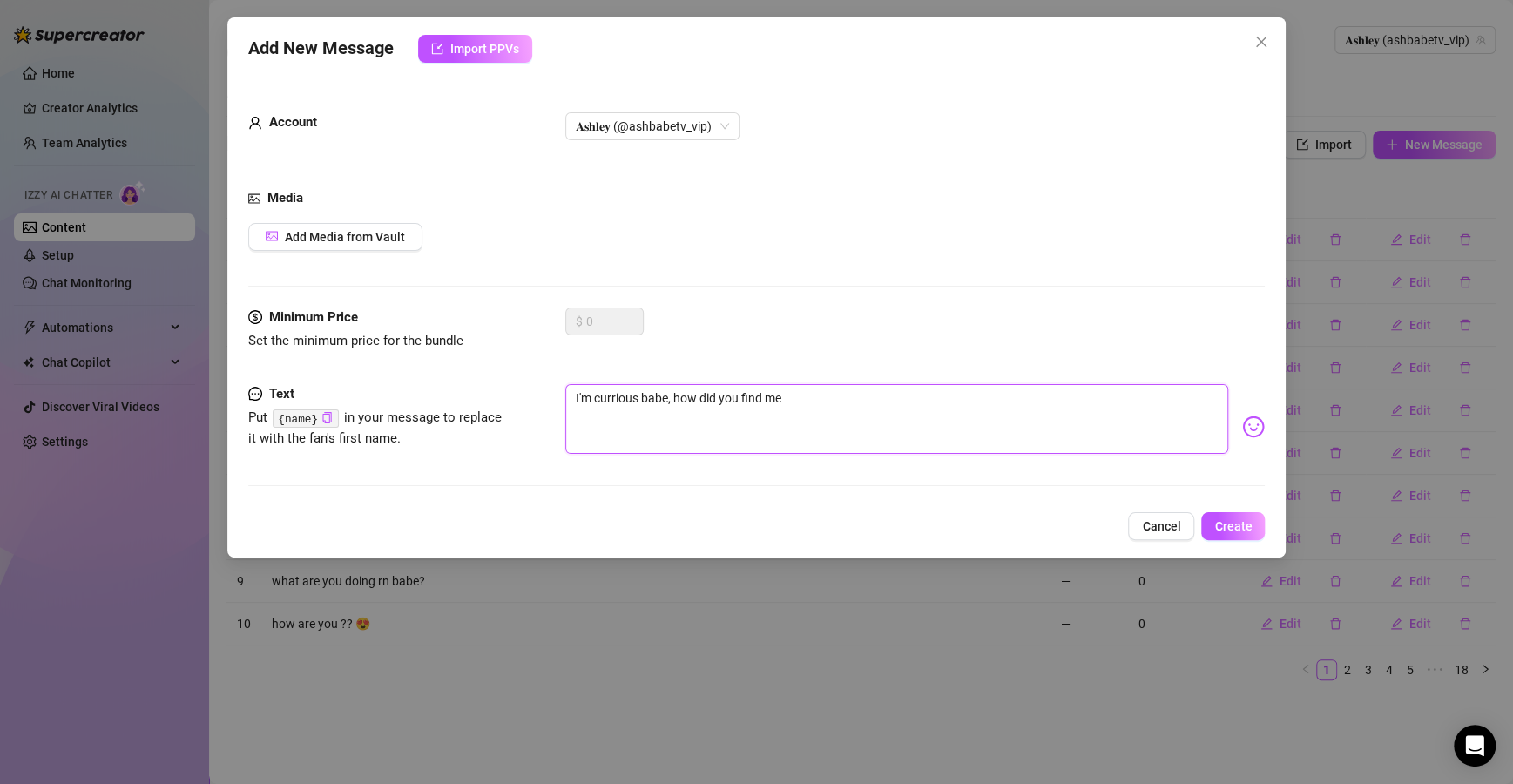
type textarea "I'm currious babe, how did you find me?"
click at [610, 395] on textarea "I'm currious babe, how did you find me?" at bounding box center [897, 418] width 663 height 69
type textarea "I'm curious babe, how did you find me?"
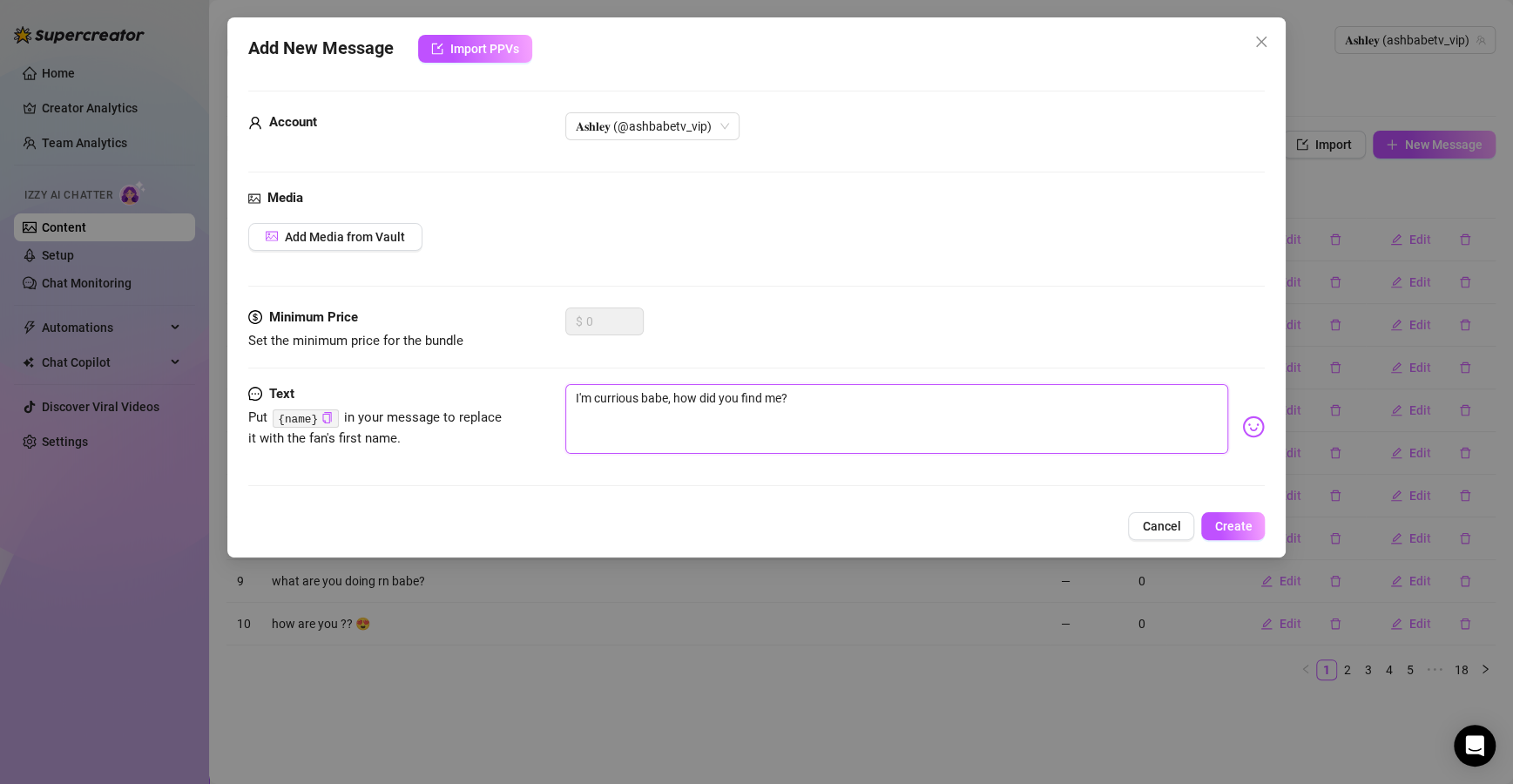
type textarea "I'm curious babe, how did you find me?"
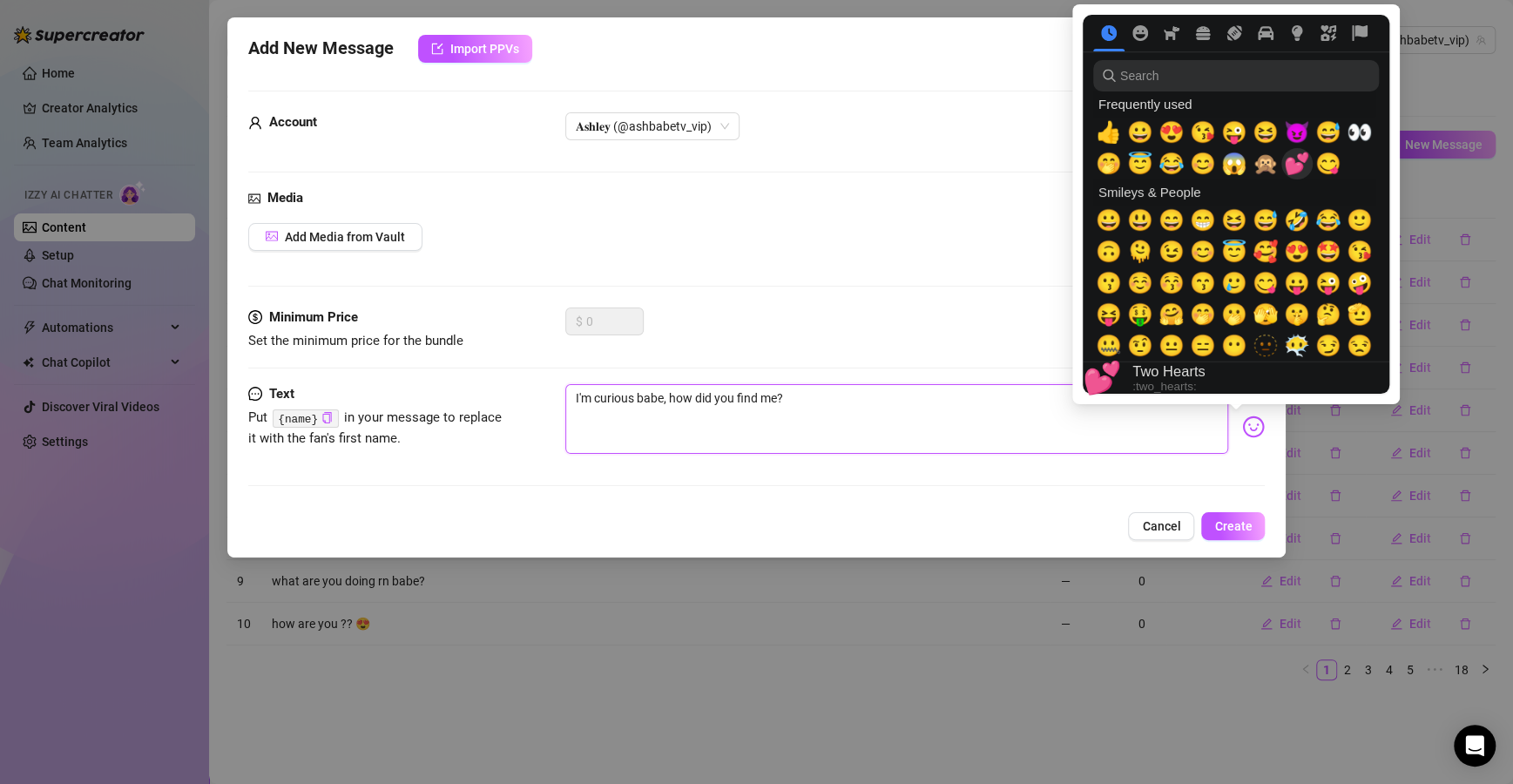
type textarea "I'm curious babe, how did you find me?"
click at [1297, 160] on span "💕" at bounding box center [1296, 163] width 26 height 25
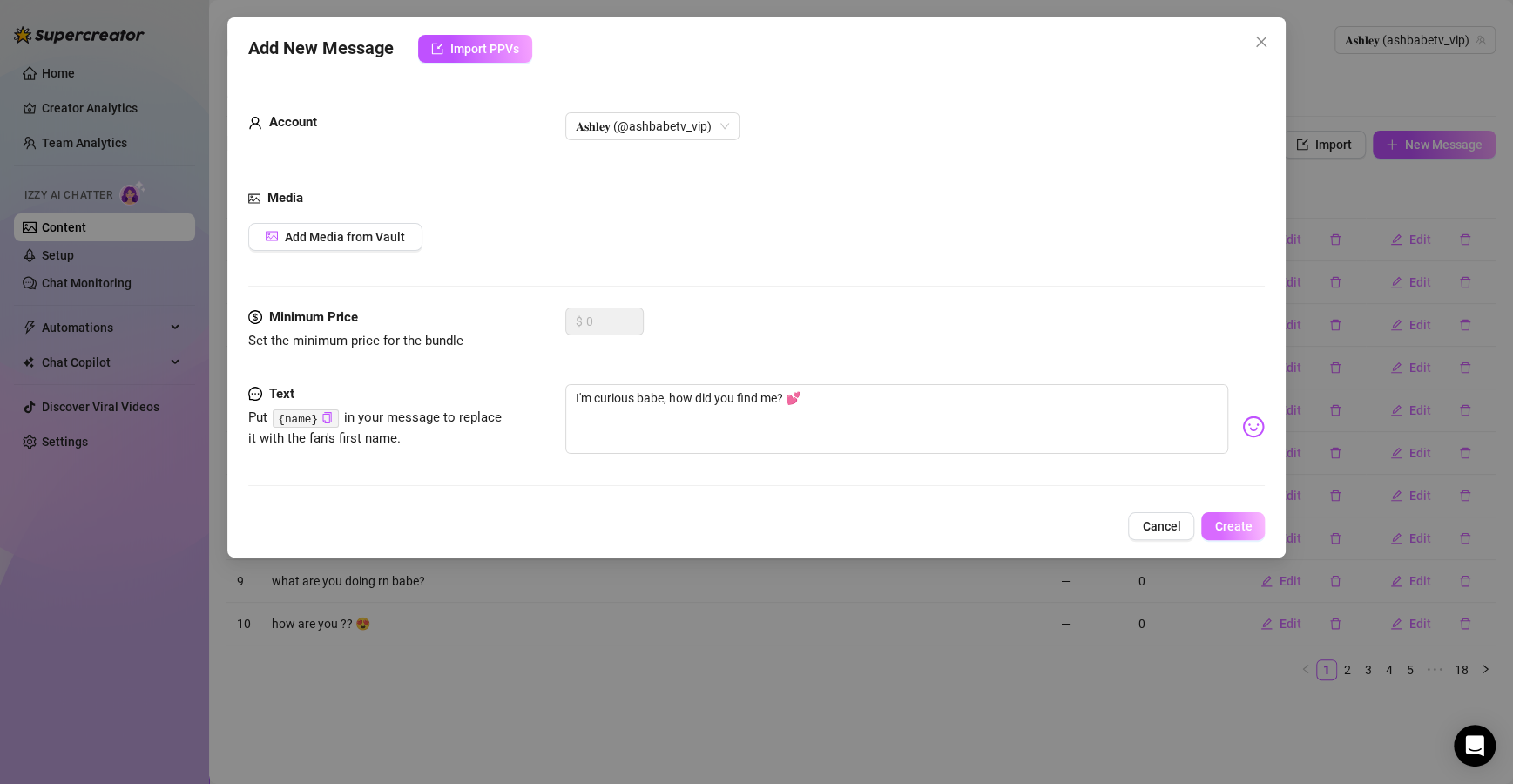
click at [1235, 523] on span "Create" at bounding box center [1232, 526] width 37 height 14
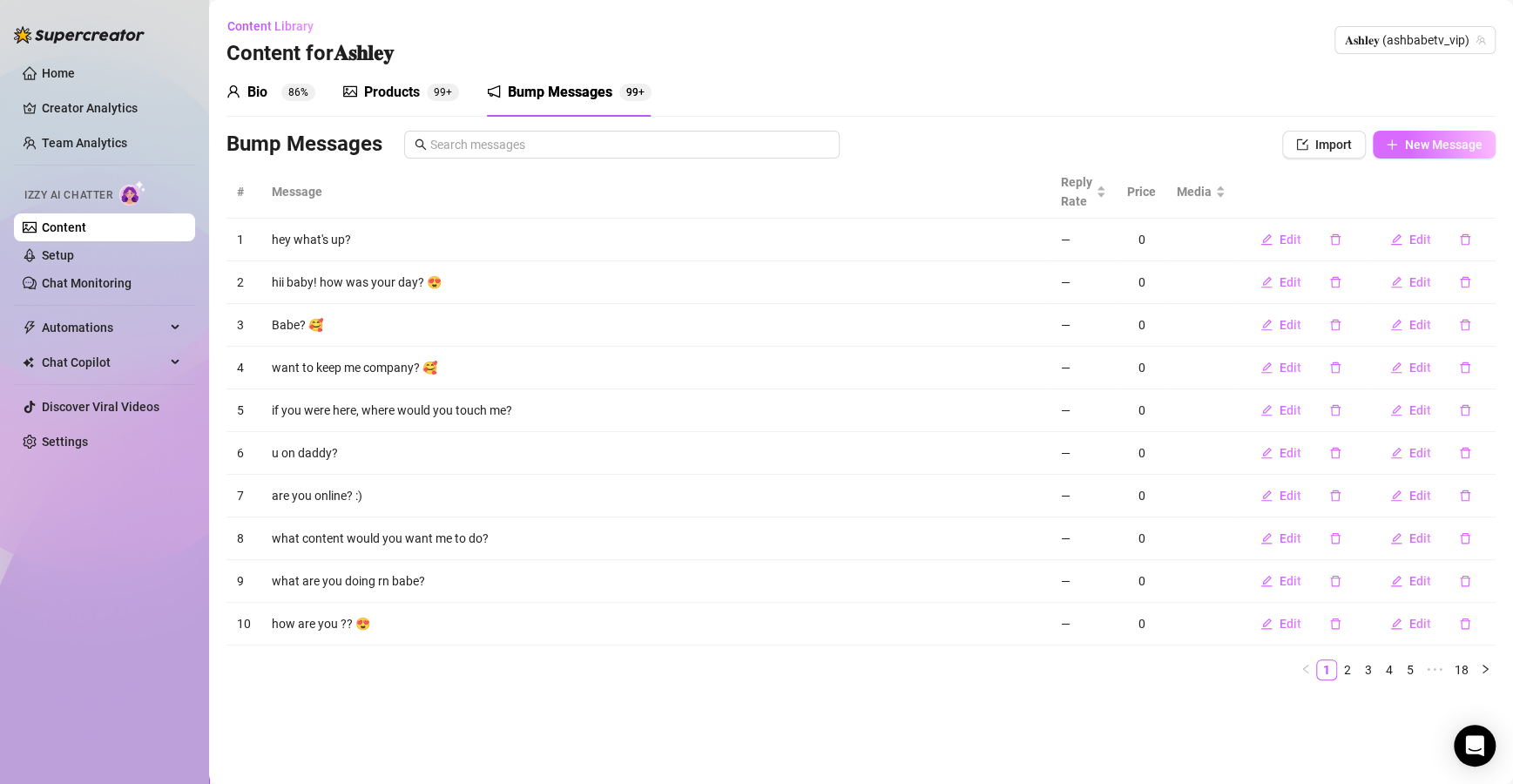
click at [1411, 151] on button "New Message" at bounding box center [1433, 143] width 123 height 28
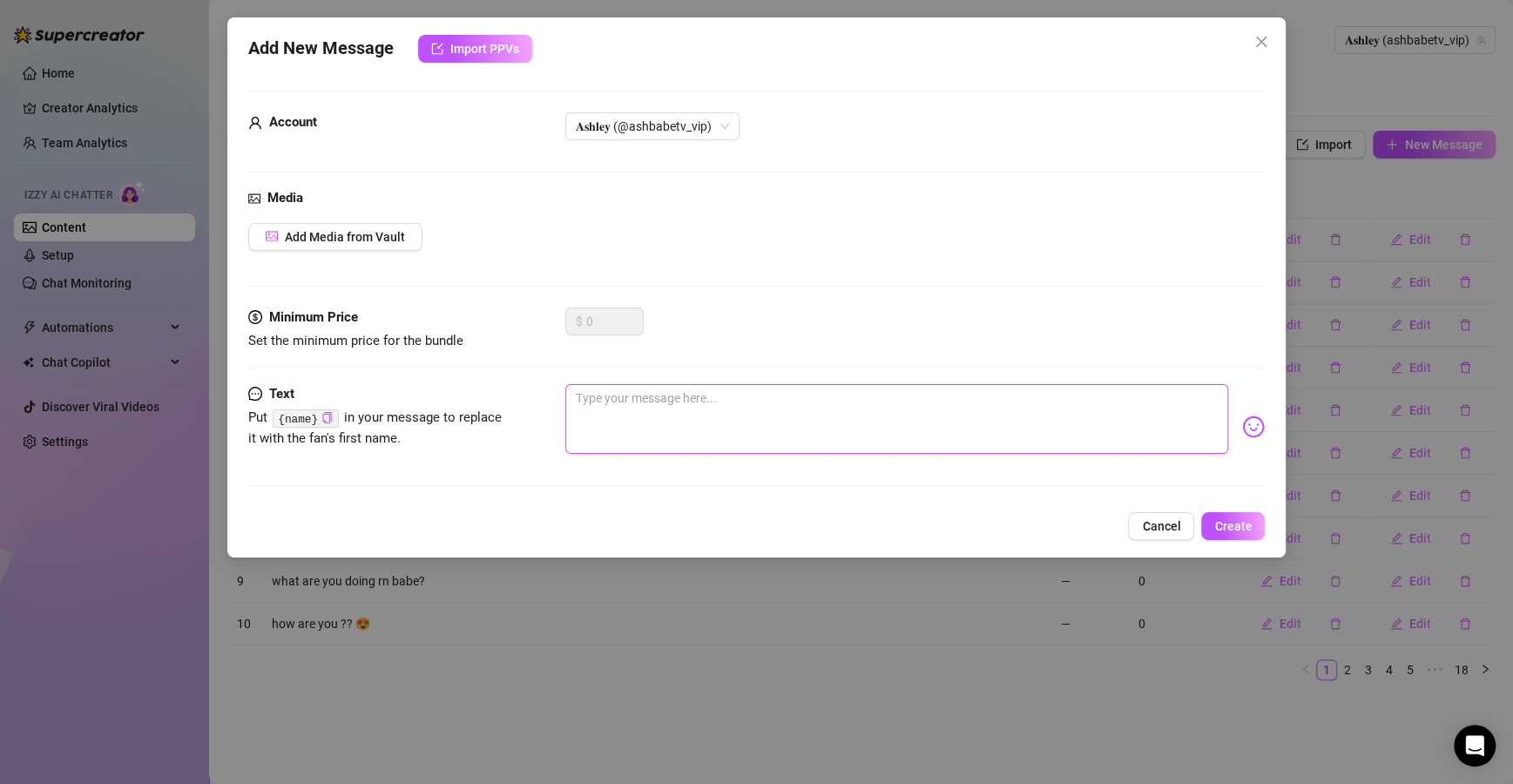
click at [869, 393] on textarea at bounding box center [897, 418] width 663 height 69
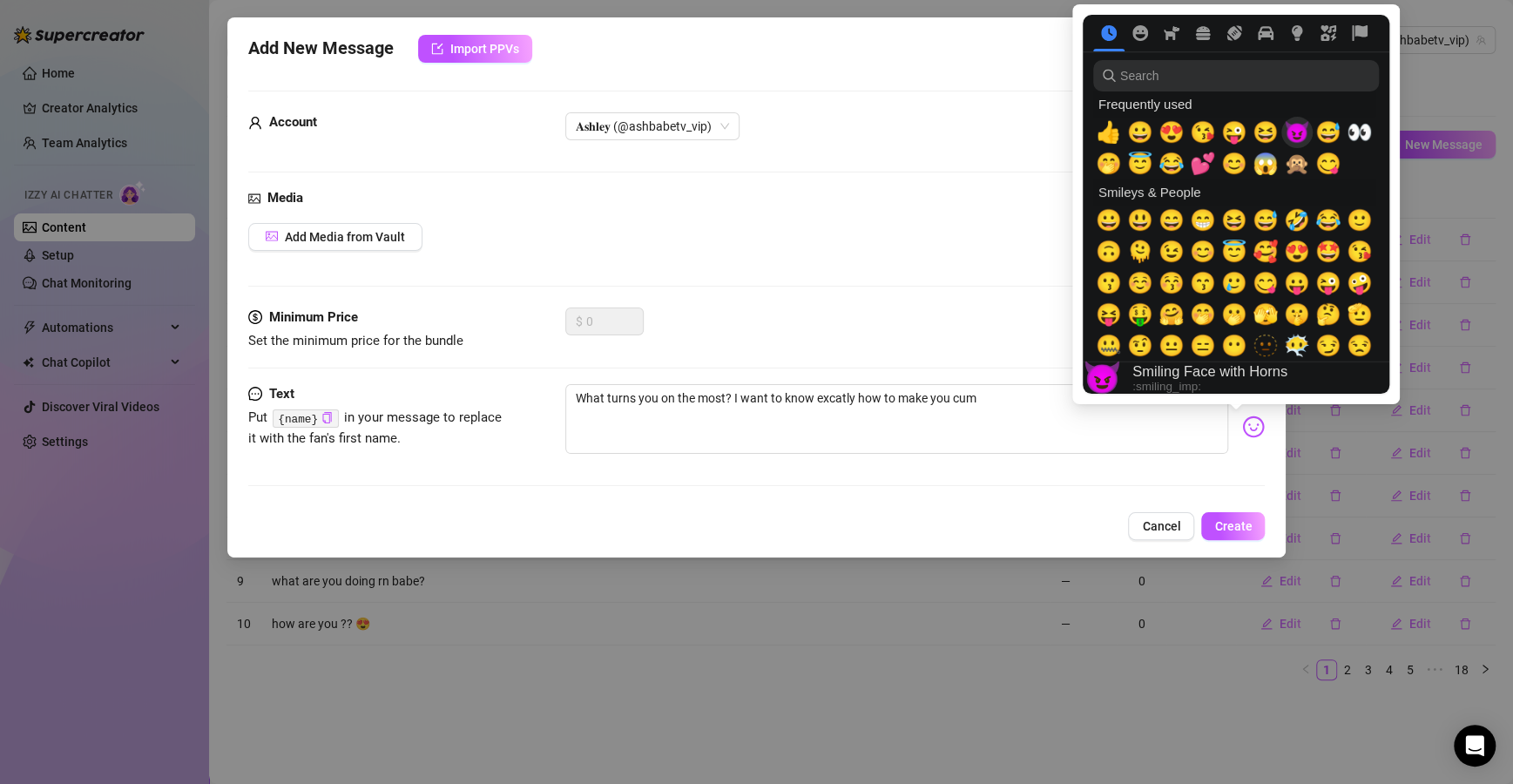
click at [1297, 128] on span "😈" at bounding box center [1296, 132] width 26 height 25
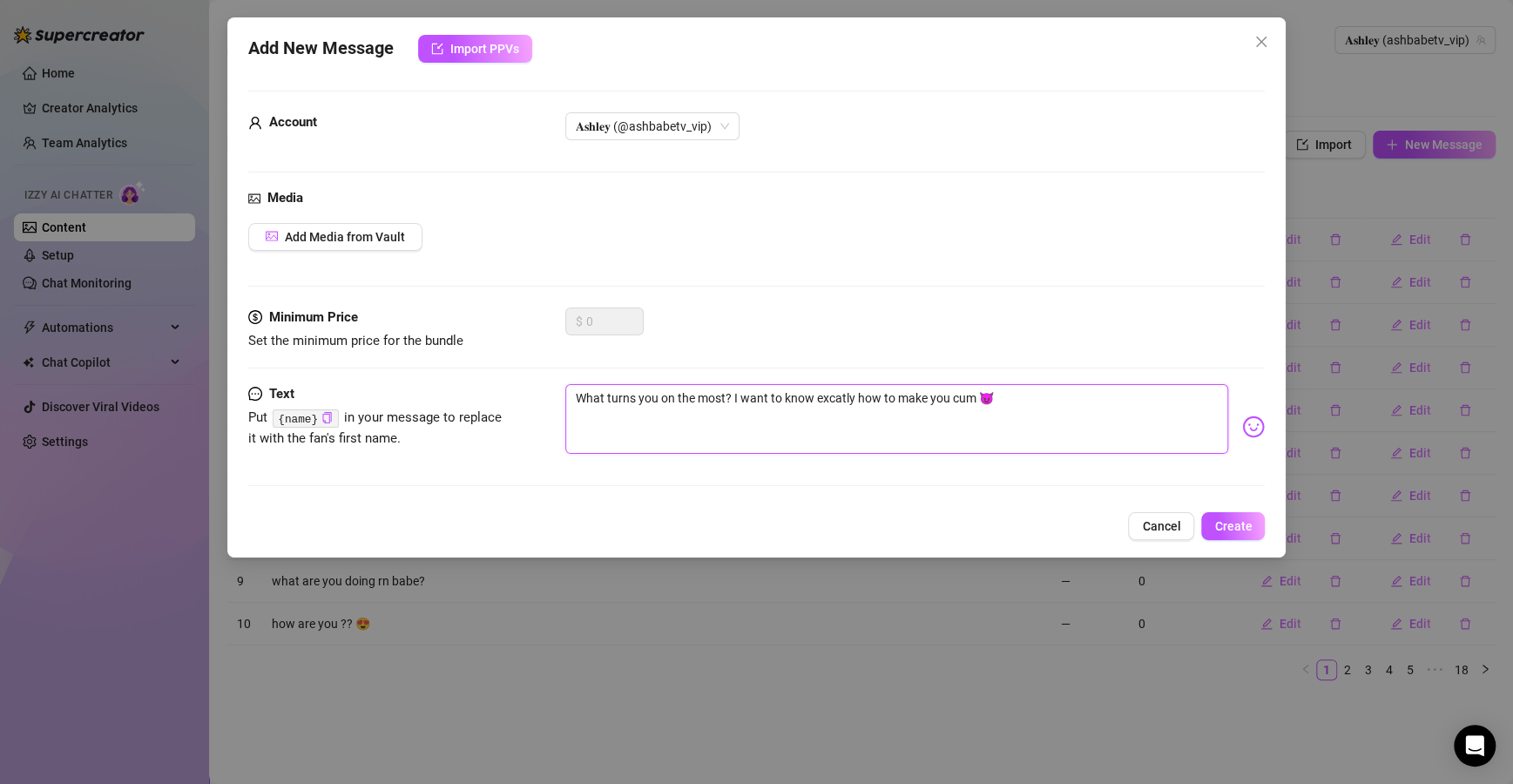
click at [831, 400] on textarea "What turns you on the most? I want to know excatly how to make you cum 😈" at bounding box center [897, 418] width 663 height 69
click at [898, 397] on textarea "What turns you on the most? I want to know excatly how to make you cum 😈" at bounding box center [897, 418] width 663 height 69
drag, startPoint x: 814, startPoint y: 368, endPoint x: 814, endPoint y: 376, distance: 8.0
click at [836, 396] on textarea "What turns you on the most? I want to know excatly how to make you cum 😈" at bounding box center [897, 418] width 663 height 69
click at [844, 400] on textarea "What turns you on the most? I want to know excatly how to make you cum 😈" at bounding box center [897, 418] width 663 height 69
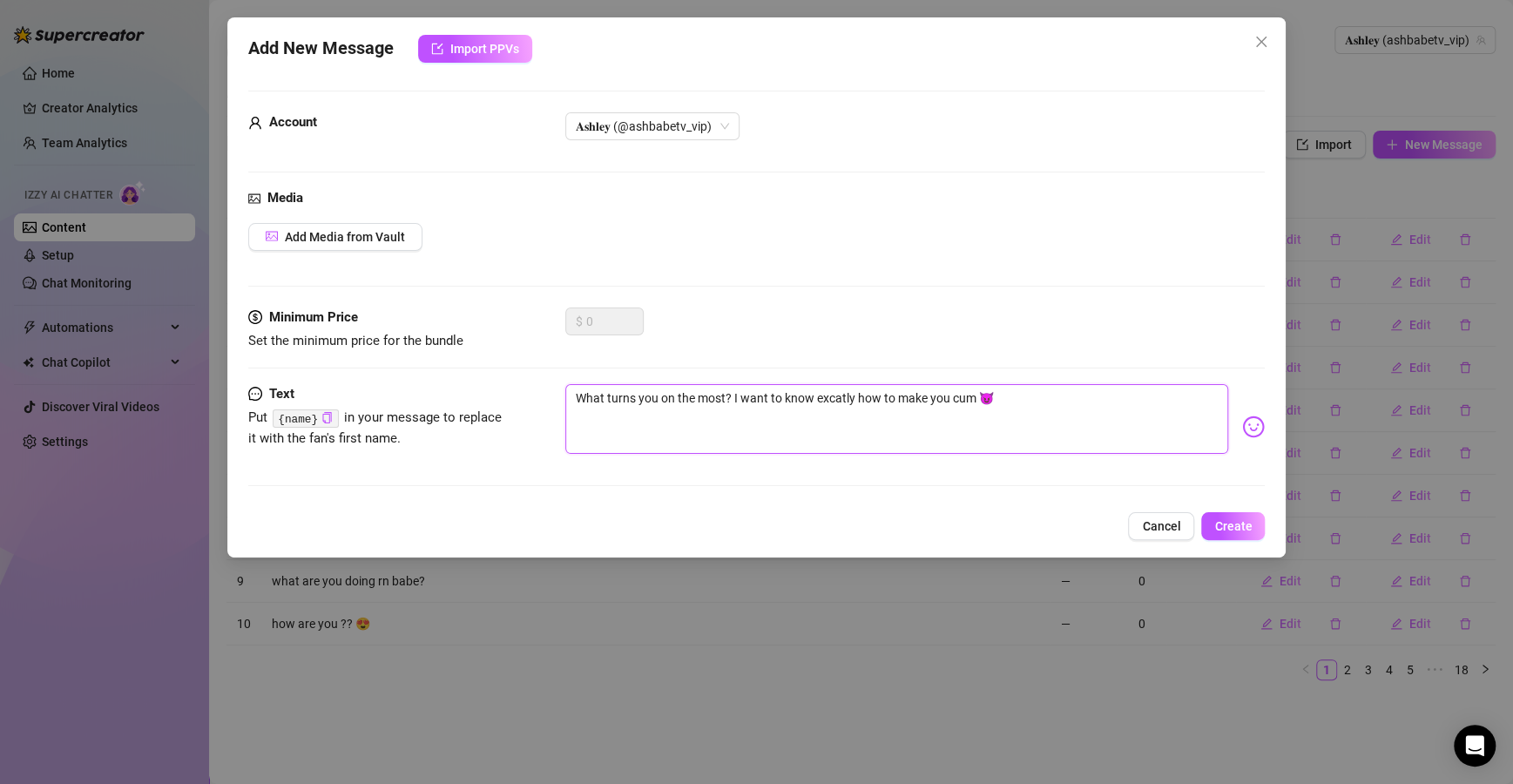
click at [837, 397] on textarea "What turns you on the most? I want to know excatly how to make you cum 😈" at bounding box center [897, 418] width 663 height 69
click at [1088, 407] on textarea "What turns you on the most? I want to know exactly how to make you cum 😈" at bounding box center [897, 418] width 663 height 69
click at [1239, 526] on span "Create" at bounding box center [1232, 526] width 37 height 14
